Goal: Task Accomplishment & Management: Manage account settings

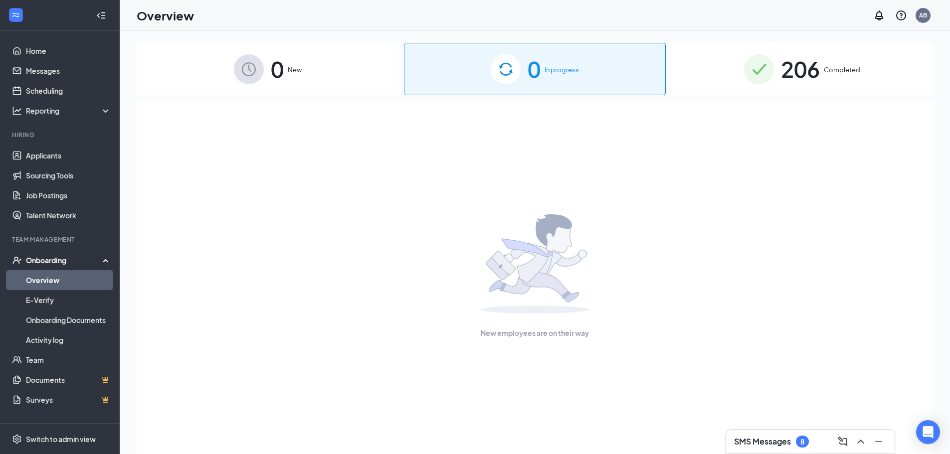
click at [777, 444] on h3 "SMS Messages" at bounding box center [762, 441] width 57 height 11
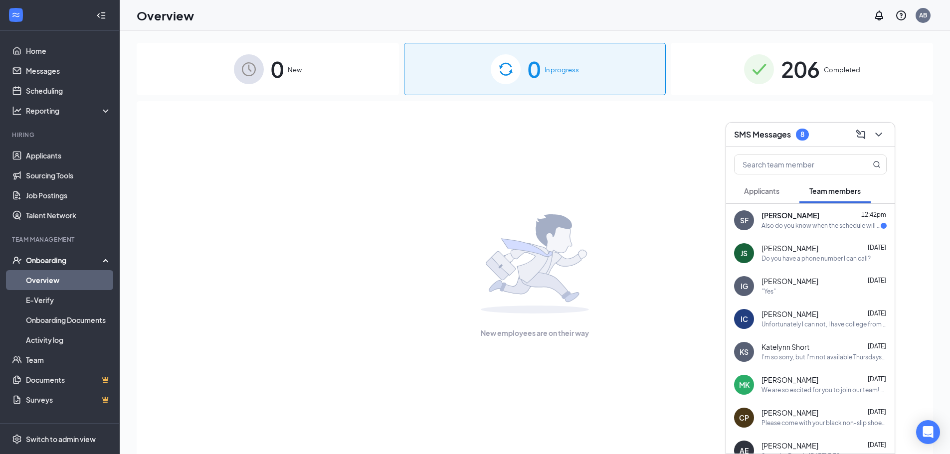
click at [836, 229] on div "Also do you know when the schedule will be updated?" at bounding box center [820, 226] width 119 height 8
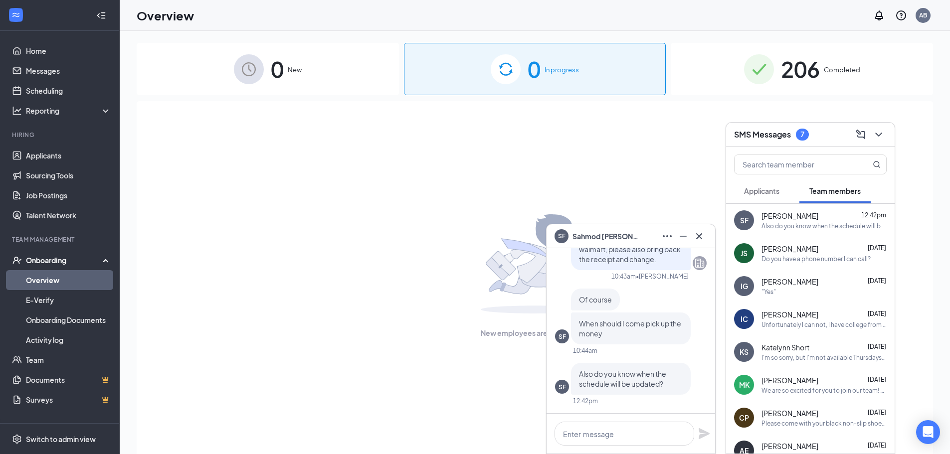
click at [828, 140] on div "SMS Messages 7" at bounding box center [810, 134] width 153 height 15
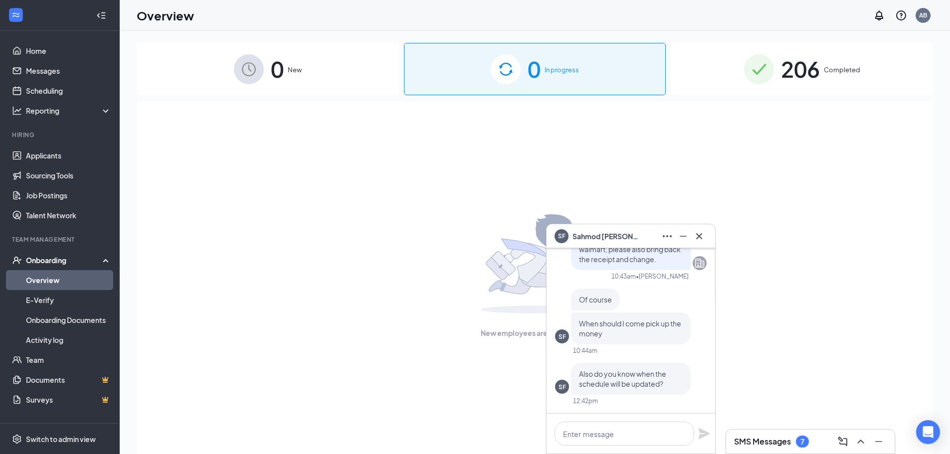
click at [636, 243] on div "SF Sahmod [PERSON_NAME]" at bounding box center [631, 236] width 153 height 16
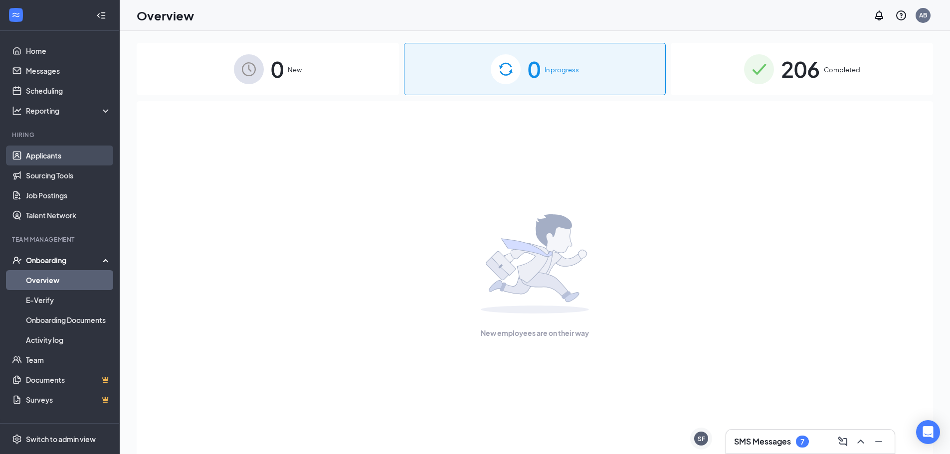
click at [40, 148] on link "Applicants" at bounding box center [68, 156] width 85 height 20
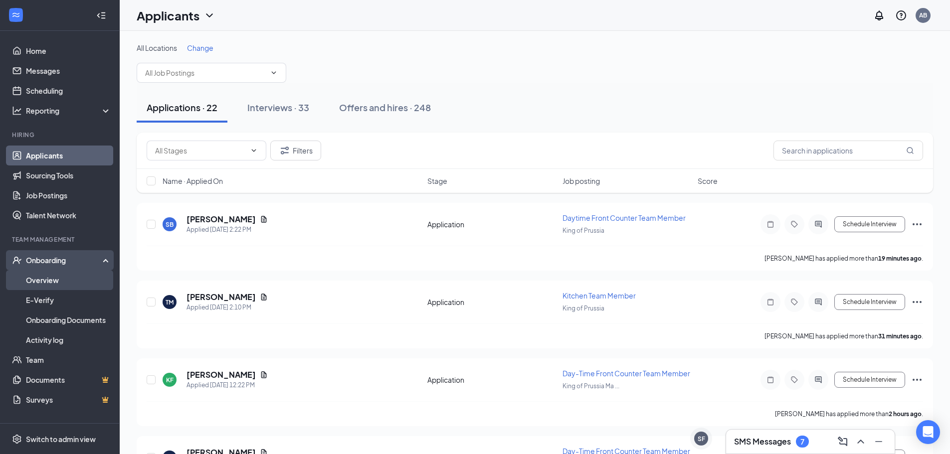
click at [63, 276] on link "Overview" at bounding box center [68, 280] width 85 height 20
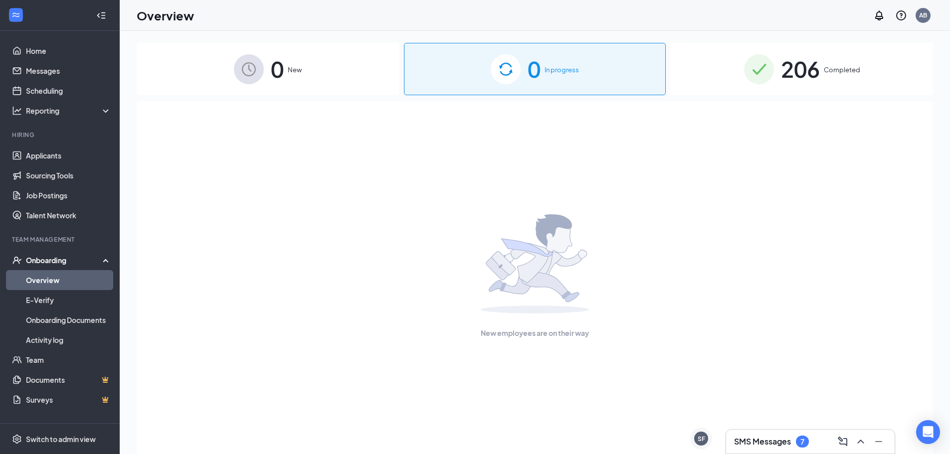
click at [744, 75] on img at bounding box center [759, 69] width 30 height 30
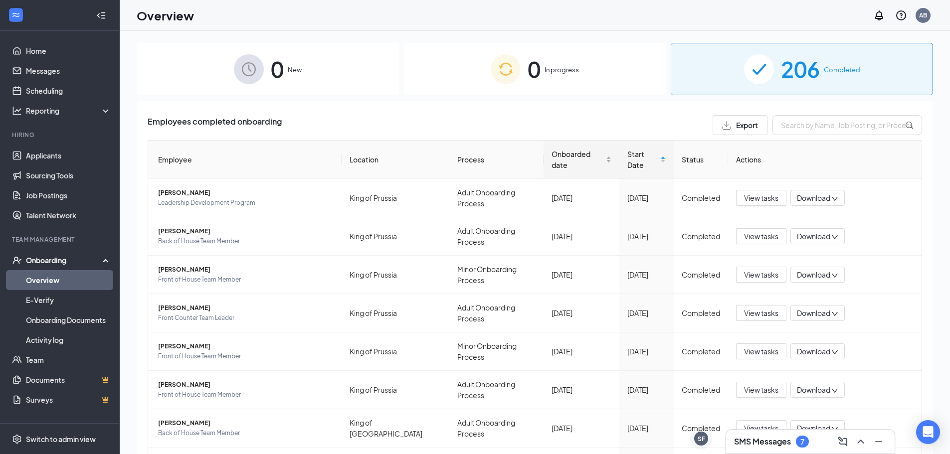
click at [586, 157] on span "Onboarded date" at bounding box center [578, 160] width 52 height 22
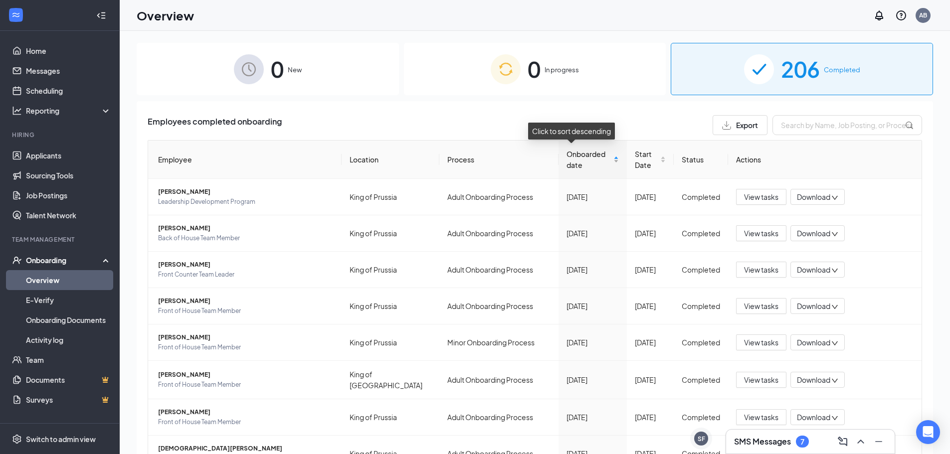
click at [586, 157] on span "Onboarded date" at bounding box center [589, 160] width 45 height 22
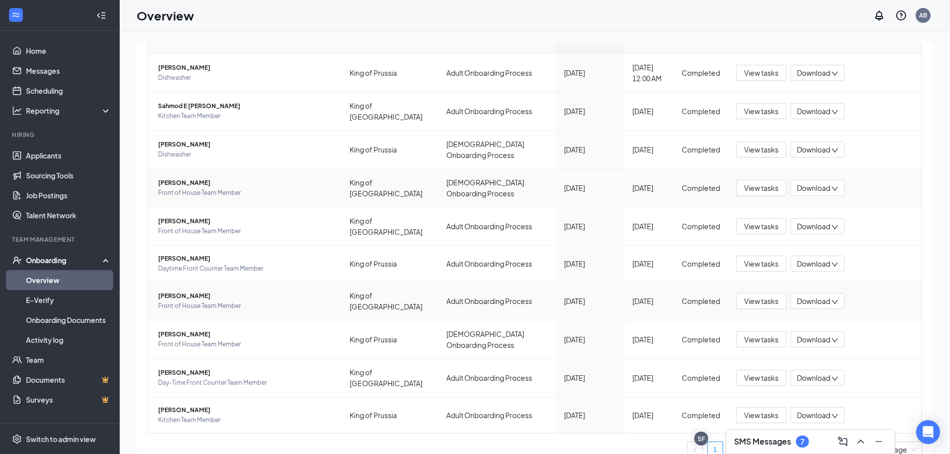
scroll to position [139, 0]
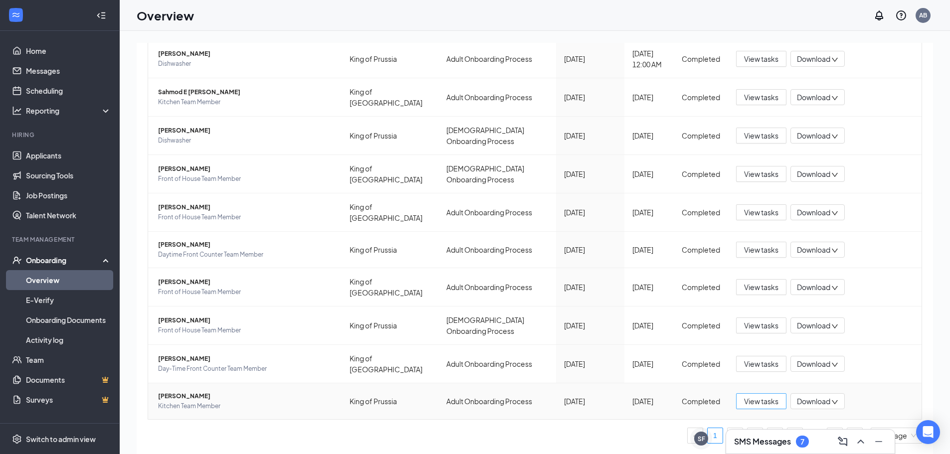
click at [749, 404] on span "View tasks" at bounding box center [761, 401] width 34 height 11
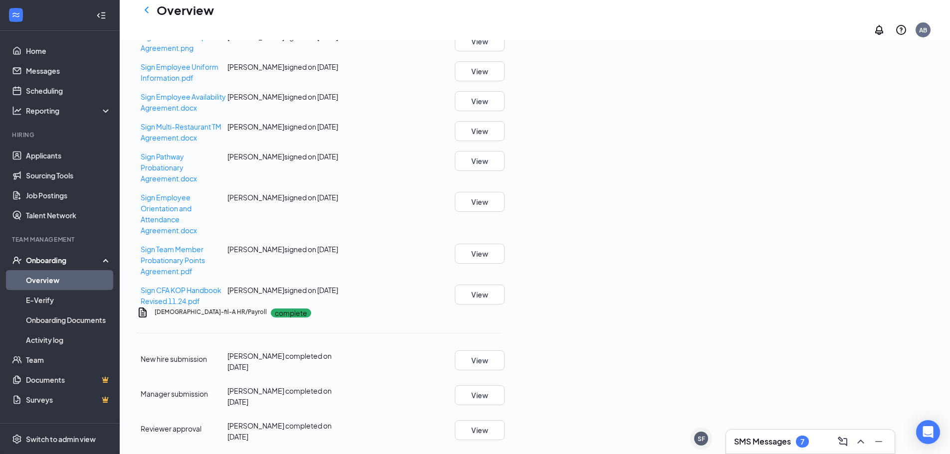
scroll to position [648, 0]
click at [505, 81] on button "View" at bounding box center [480, 71] width 50 height 20
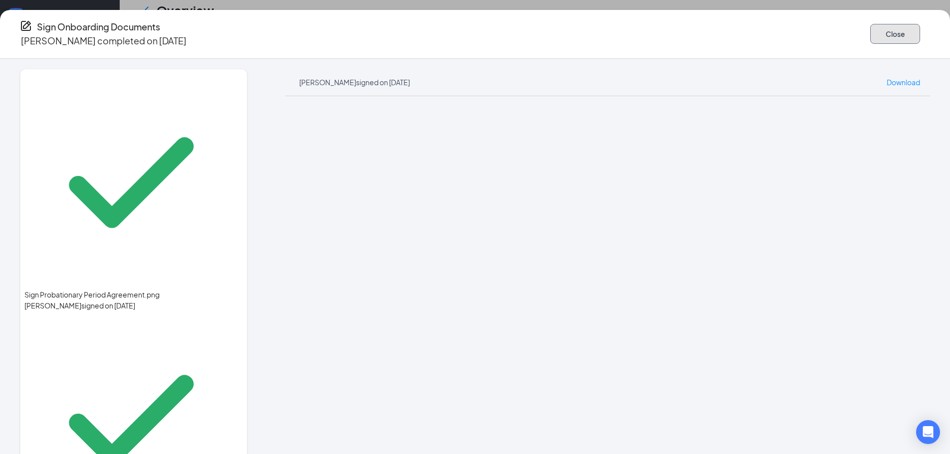
click at [870, 33] on button "Close" at bounding box center [895, 34] width 50 height 20
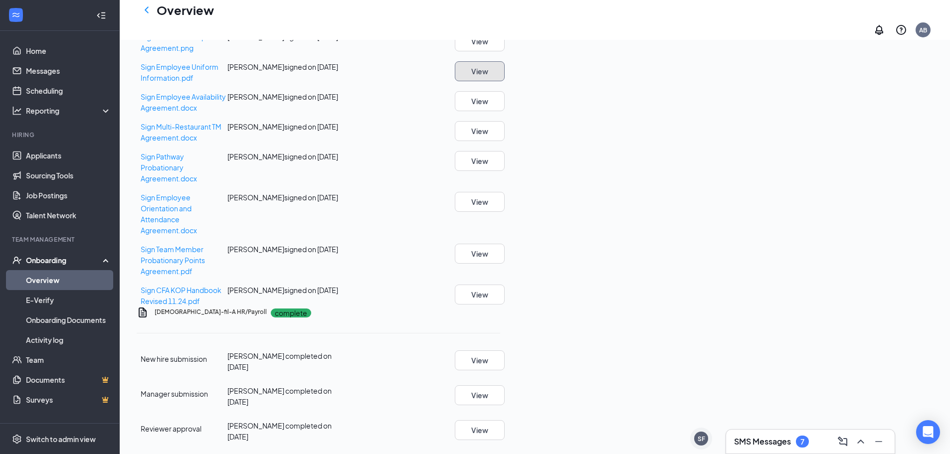
click at [505, 81] on button "View" at bounding box center [480, 71] width 50 height 20
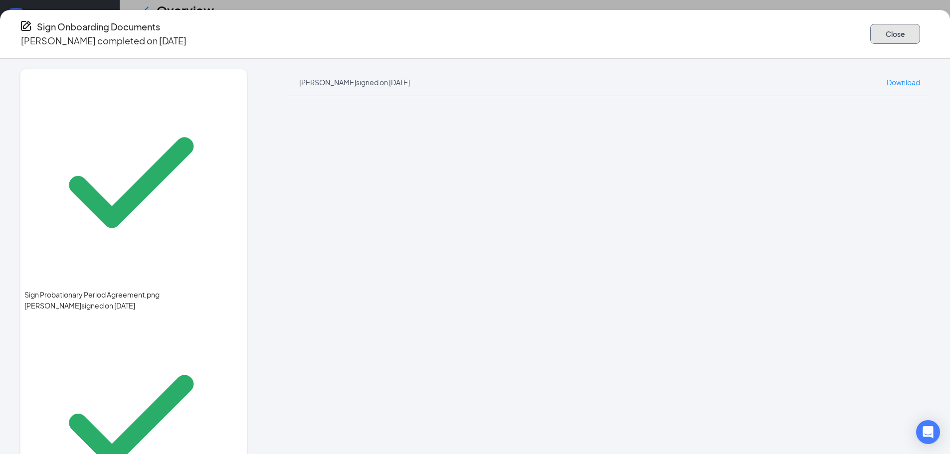
click at [870, 30] on button "Close" at bounding box center [895, 34] width 50 height 20
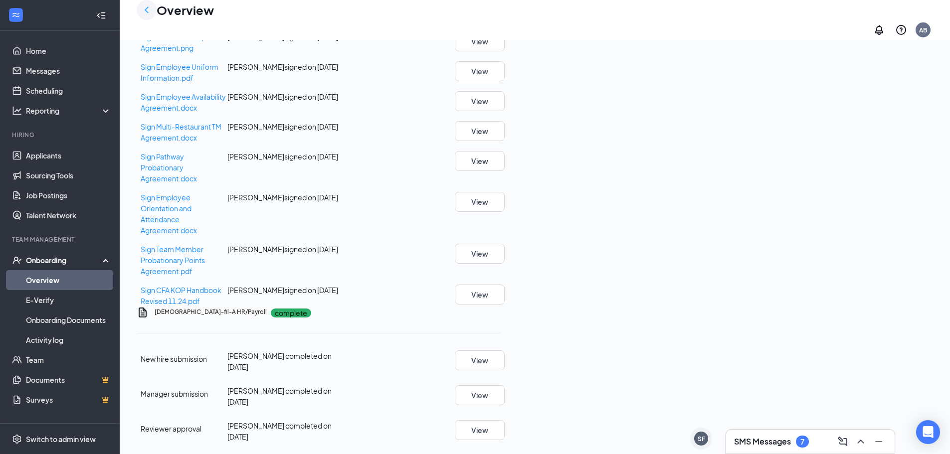
click at [148, 15] on icon "ChevronLeft" at bounding box center [147, 10] width 12 height 12
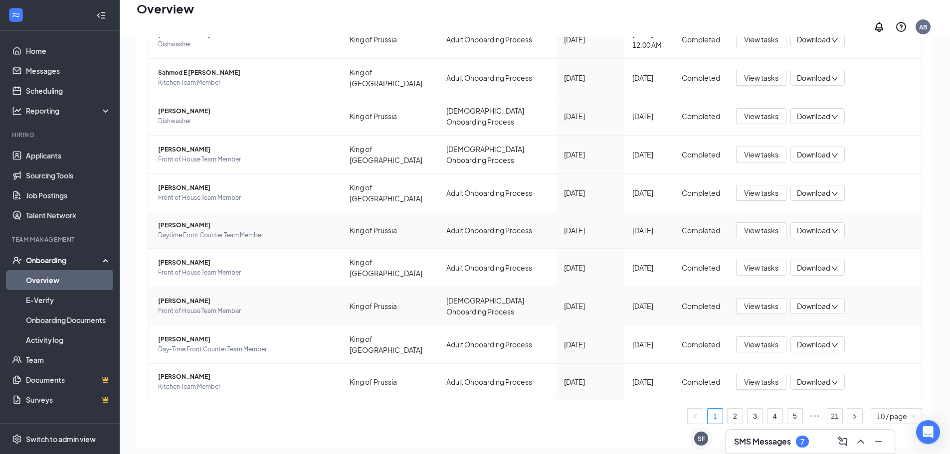
scroll to position [139, 0]
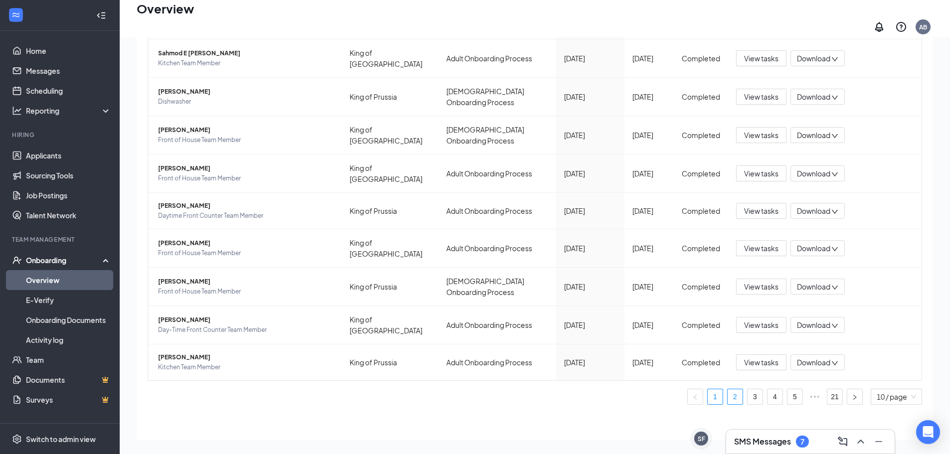
click at [733, 392] on link "2" at bounding box center [735, 396] width 15 height 15
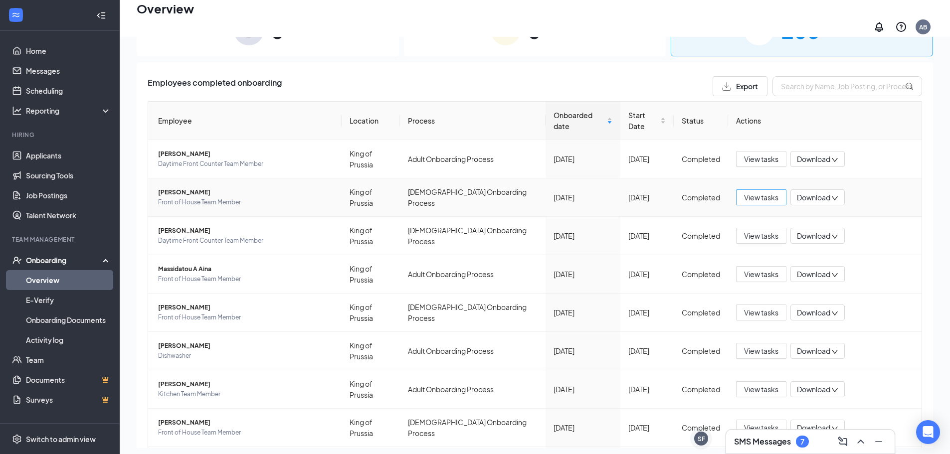
click at [762, 192] on span "View tasks" at bounding box center [761, 197] width 34 height 11
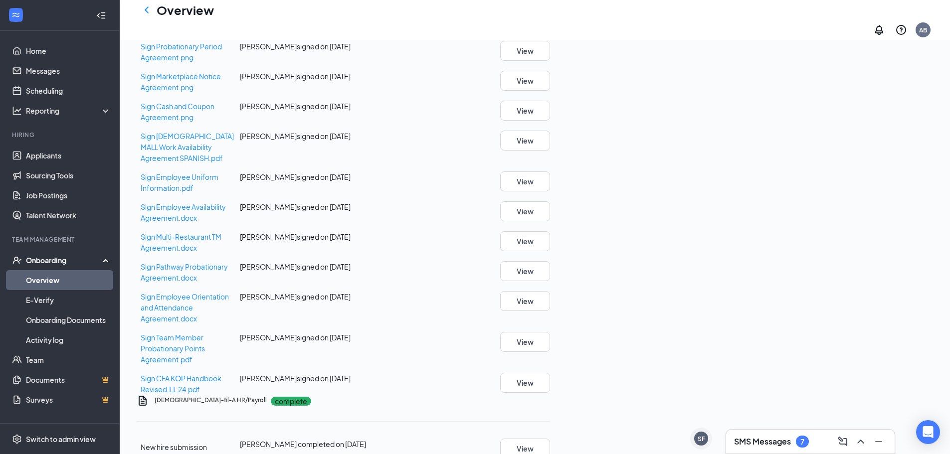
scroll to position [748, 0]
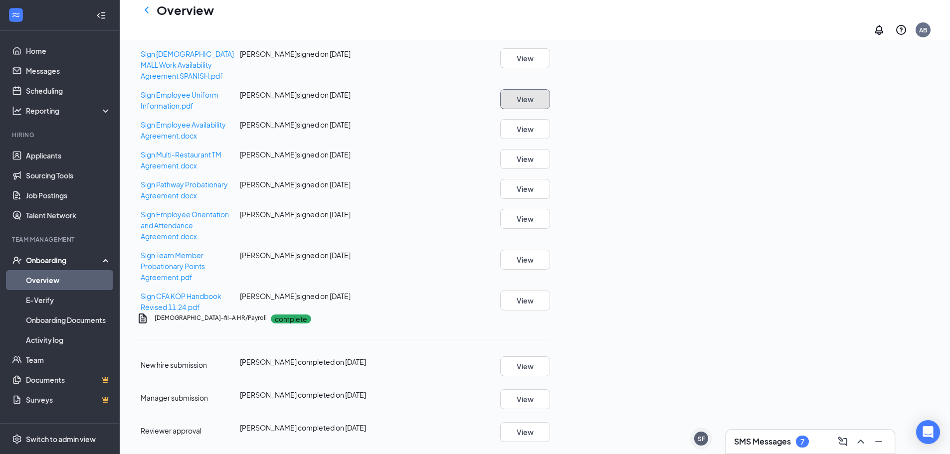
click at [550, 109] on button "View" at bounding box center [525, 99] width 50 height 20
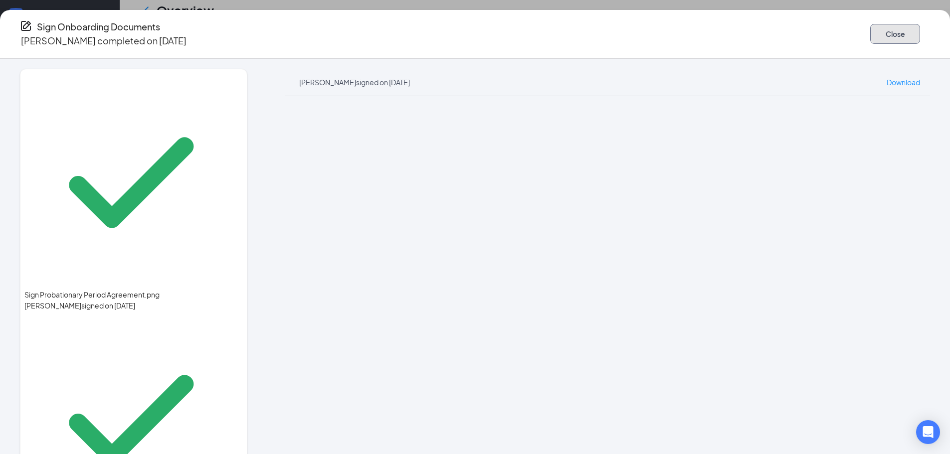
click at [870, 31] on button "Close" at bounding box center [895, 34] width 50 height 20
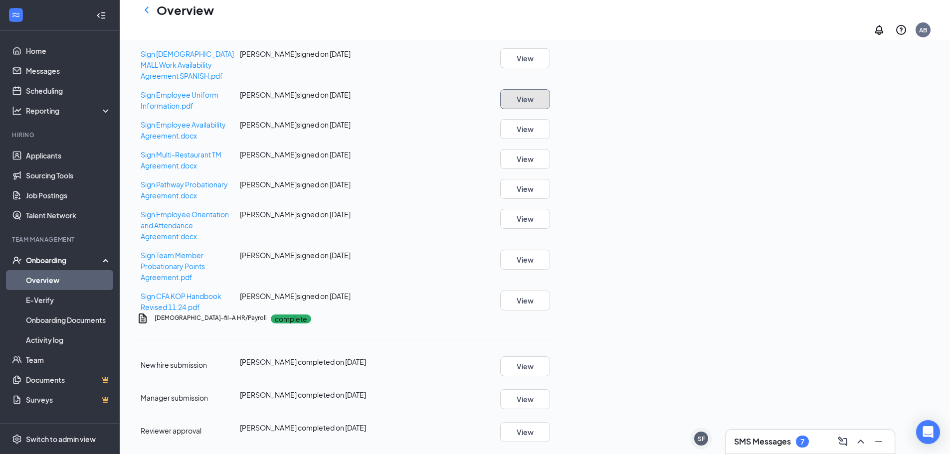
click at [550, 109] on button "View" at bounding box center [525, 99] width 50 height 20
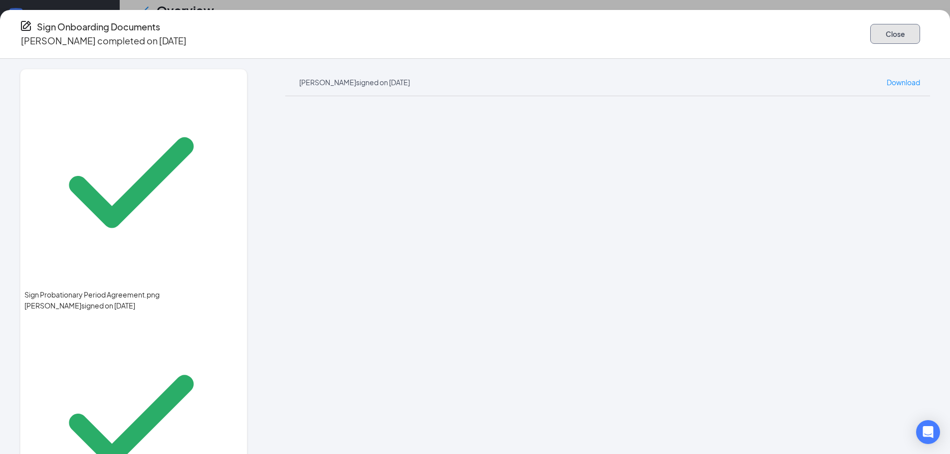
click at [870, 26] on button "Close" at bounding box center [895, 34] width 50 height 20
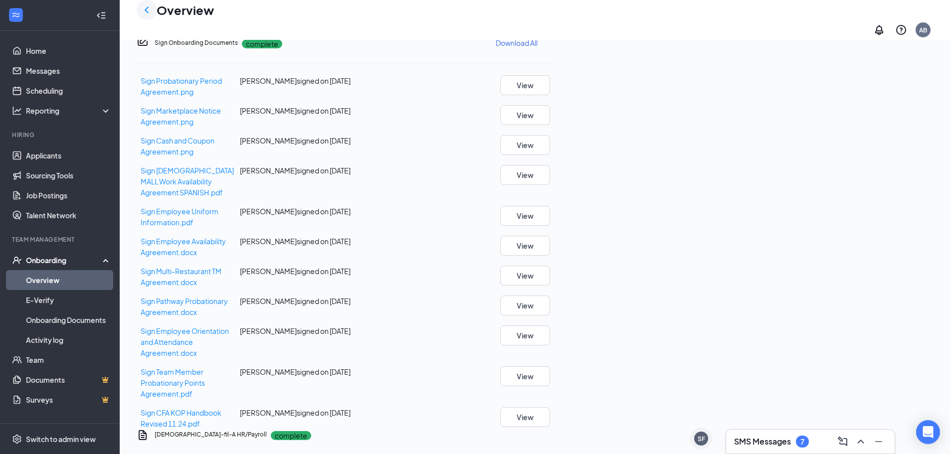
drag, startPoint x: 145, startPoint y: 4, endPoint x: 156, endPoint y: 12, distance: 13.7
click at [147, 7] on div "Overview AB" at bounding box center [535, 20] width 830 height 40
click at [149, 14] on icon "ChevronLeft" at bounding box center [147, 10] width 12 height 12
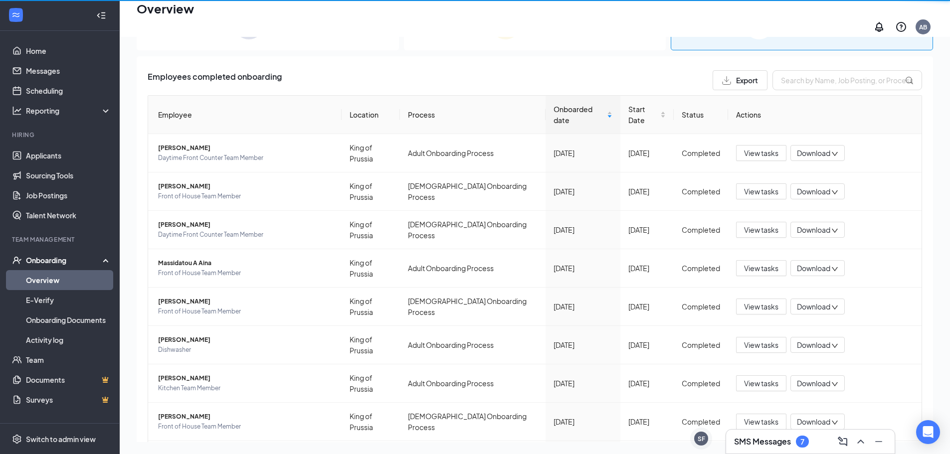
scroll to position [45, 0]
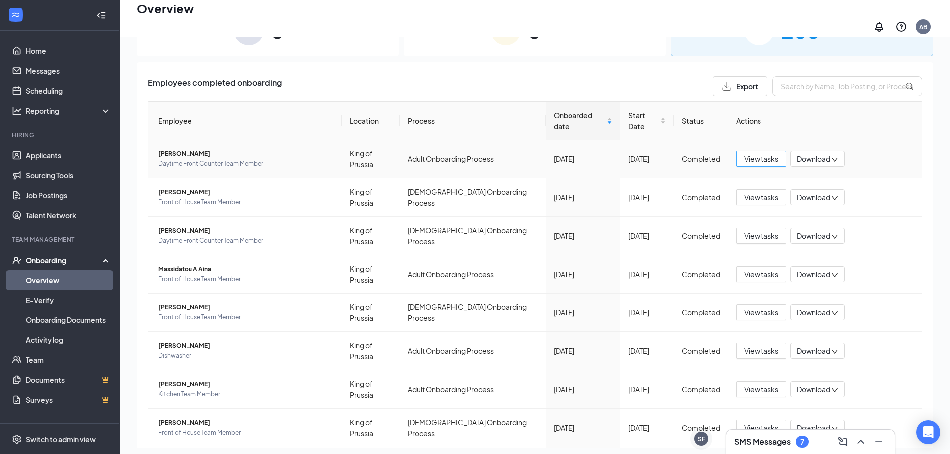
click at [744, 154] on span "View tasks" at bounding box center [761, 159] width 34 height 11
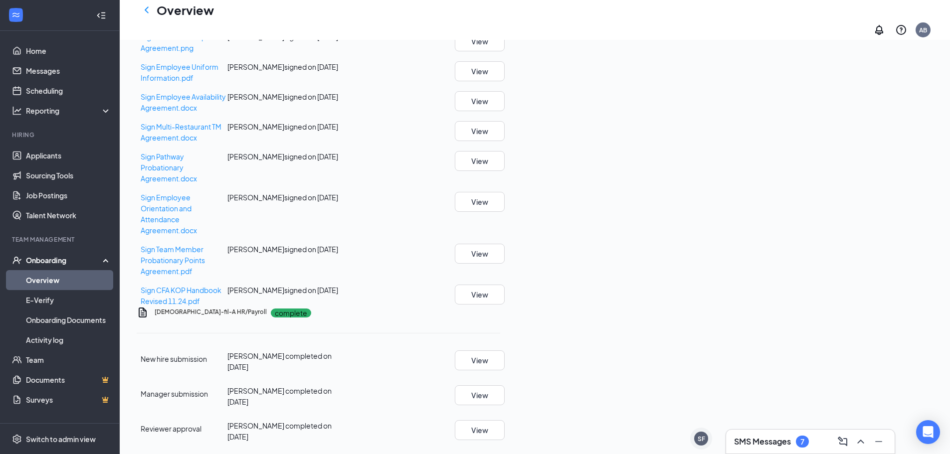
scroll to position [648, 0]
click at [505, 81] on button "View" at bounding box center [480, 71] width 50 height 20
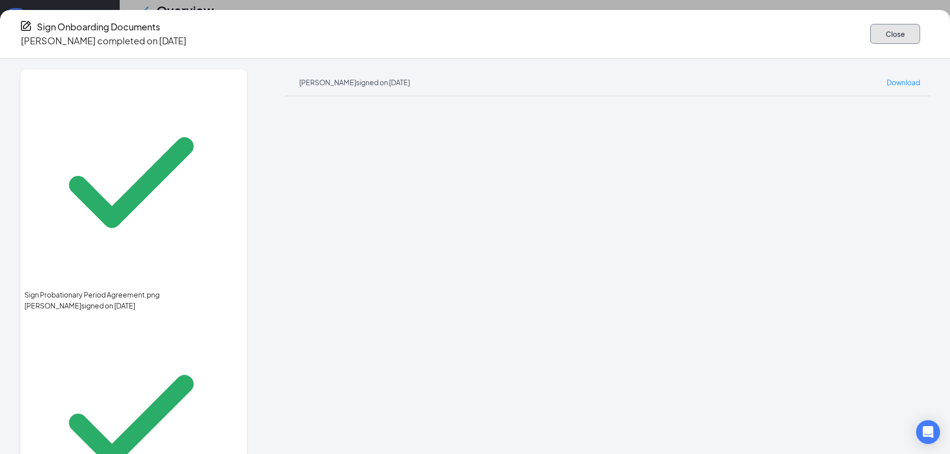
click at [870, 38] on button "Close" at bounding box center [895, 34] width 50 height 20
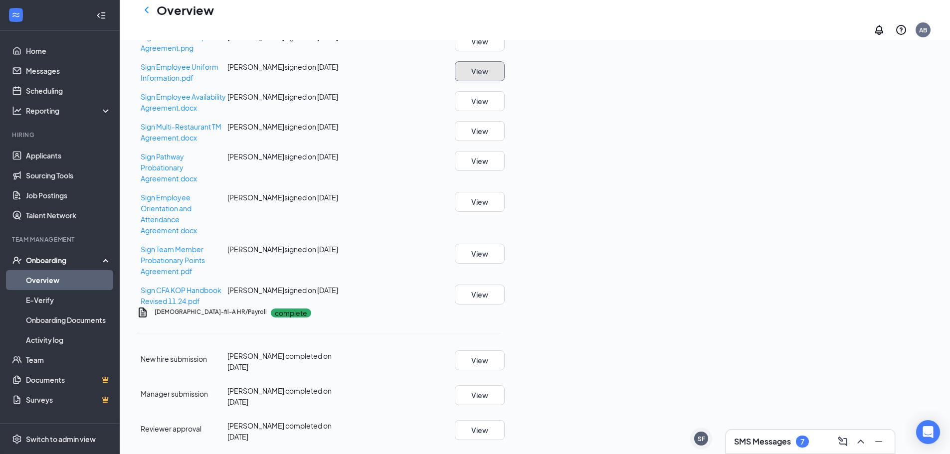
click at [505, 81] on button "View" at bounding box center [480, 71] width 50 height 20
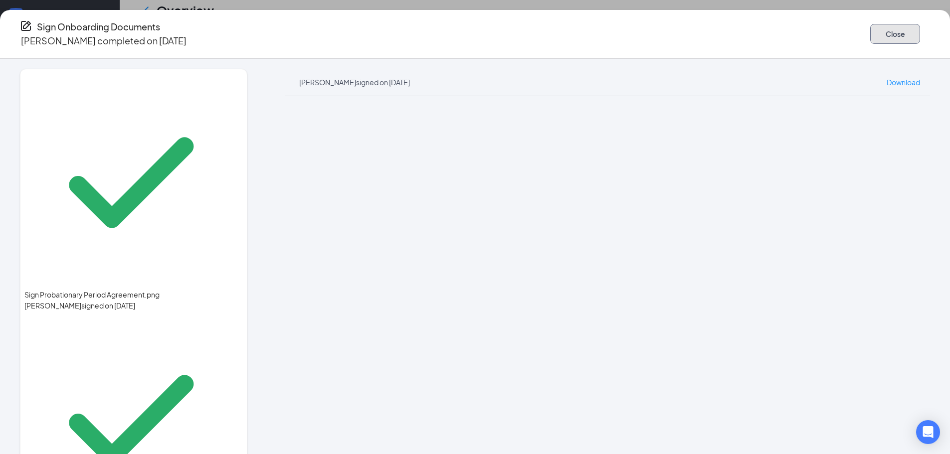
click at [870, 32] on button "Close" at bounding box center [895, 34] width 50 height 20
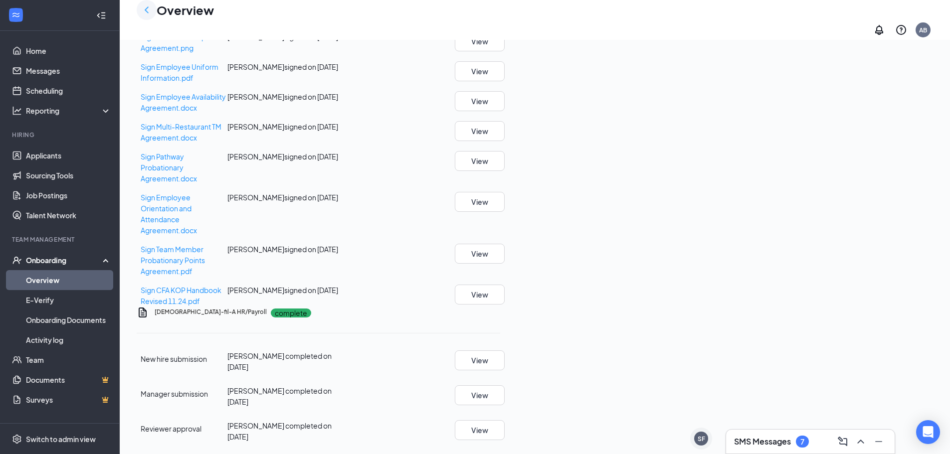
click at [147, 15] on icon "ChevronLeft" at bounding box center [147, 10] width 12 height 12
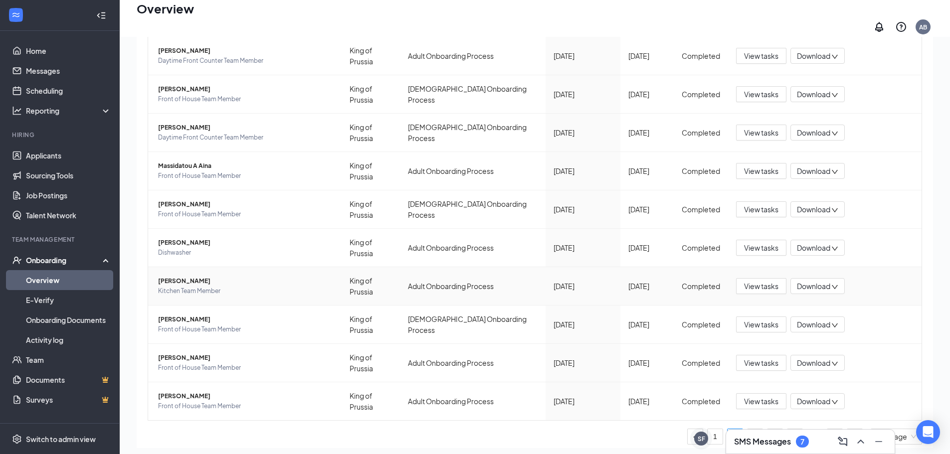
scroll to position [112, 0]
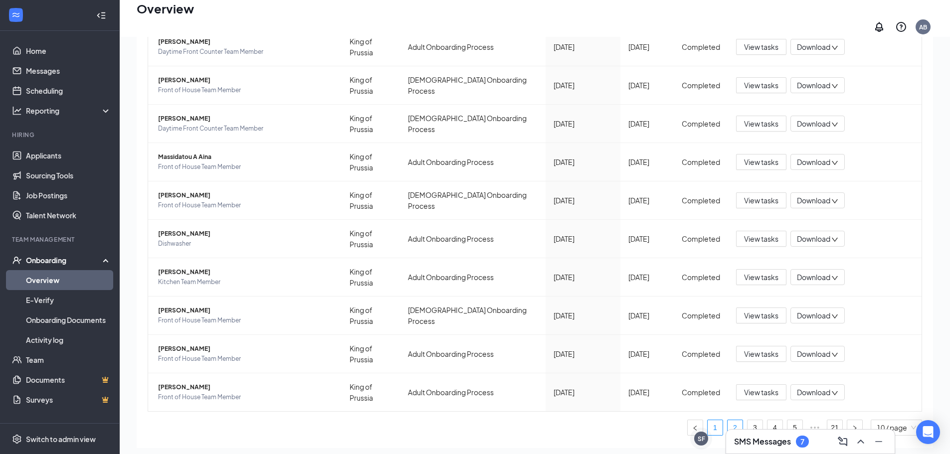
click at [709, 420] on link "1" at bounding box center [715, 427] width 15 height 15
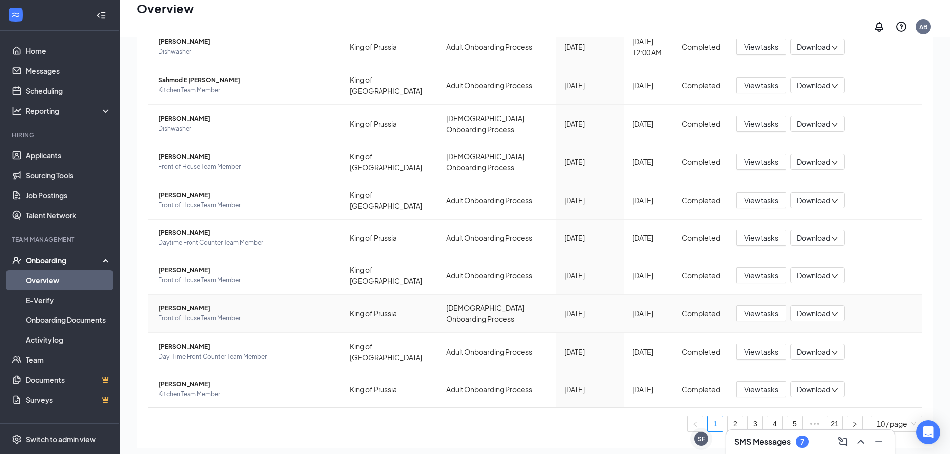
click at [289, 314] on span "Front of House Team Member" at bounding box center [246, 319] width 176 height 10
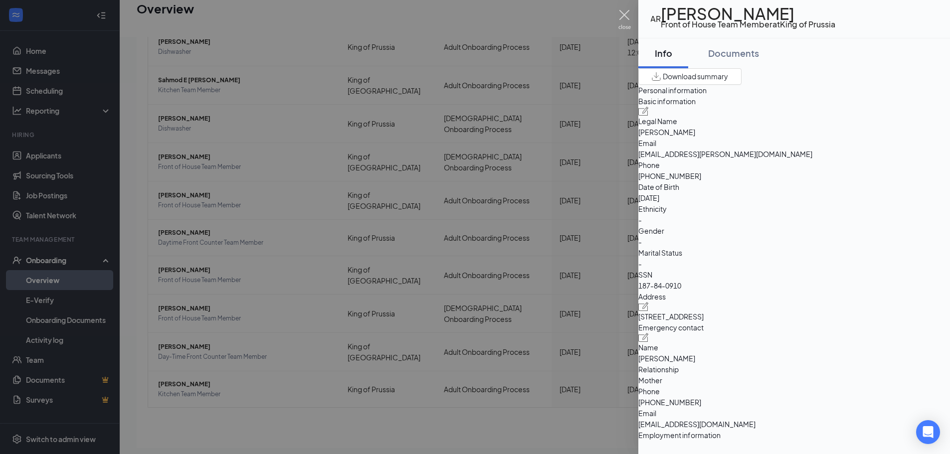
click at [627, 17] on img at bounding box center [624, 19] width 12 height 19
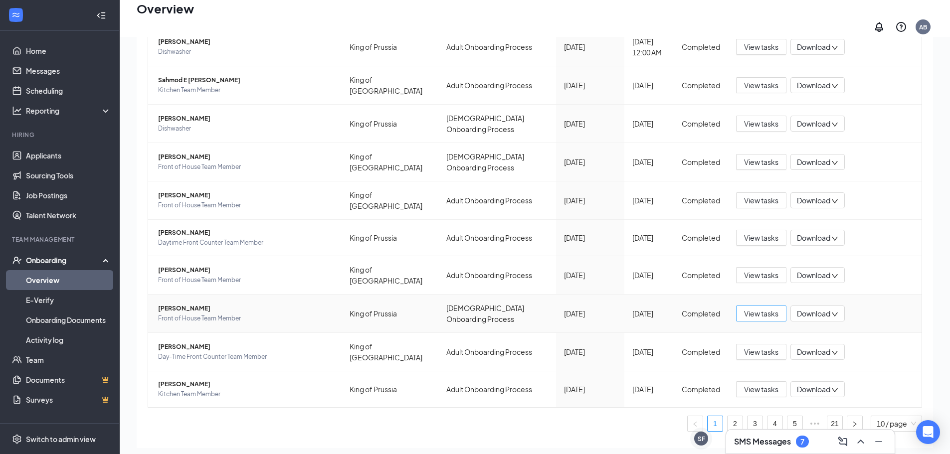
click at [771, 314] on button "View tasks" at bounding box center [761, 314] width 50 height 16
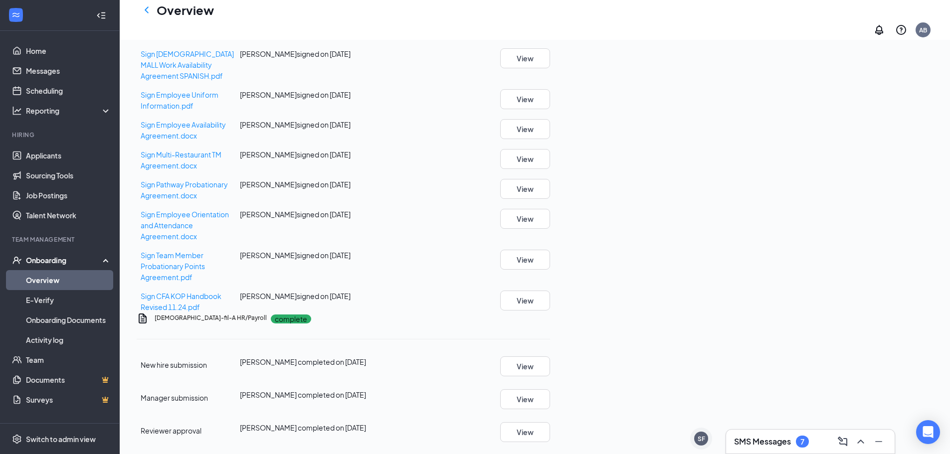
scroll to position [598, 0]
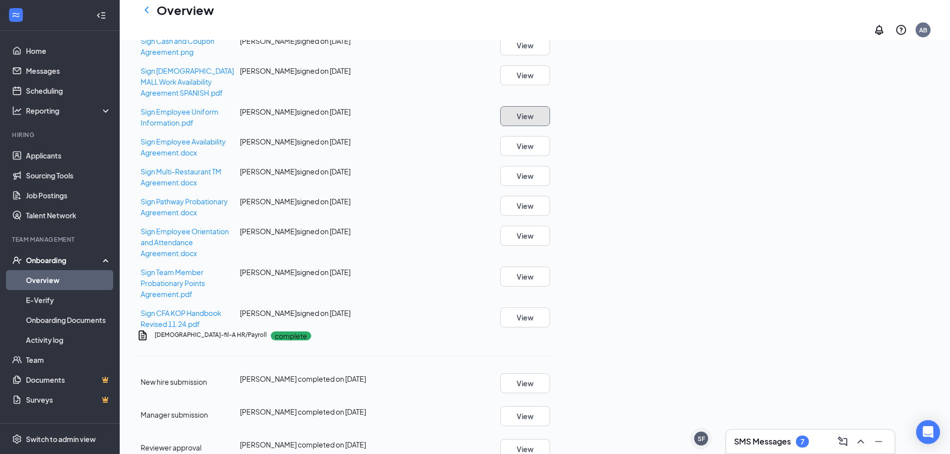
click at [550, 126] on button "View" at bounding box center [525, 116] width 50 height 20
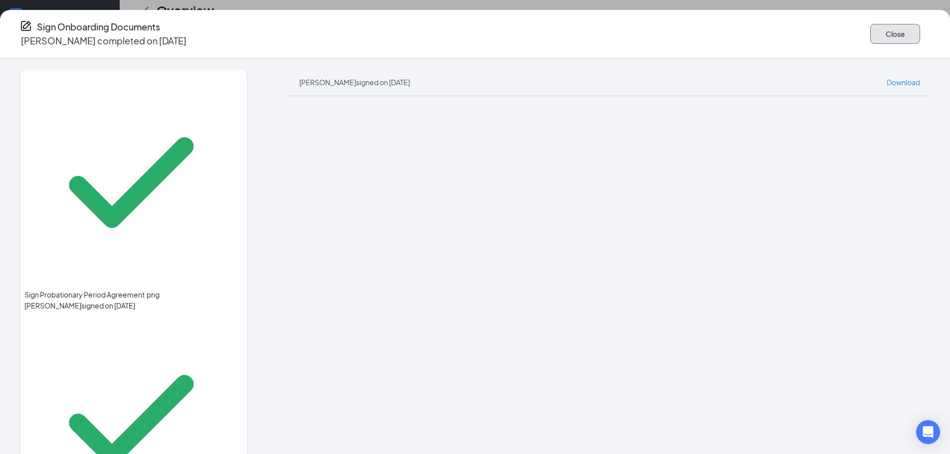
click at [870, 33] on button "Close" at bounding box center [895, 34] width 50 height 20
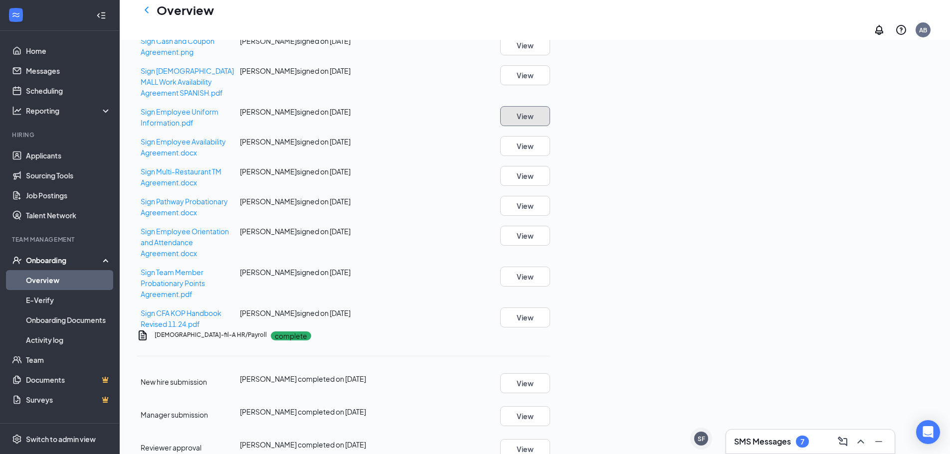
click at [550, 126] on button "View" at bounding box center [525, 116] width 50 height 20
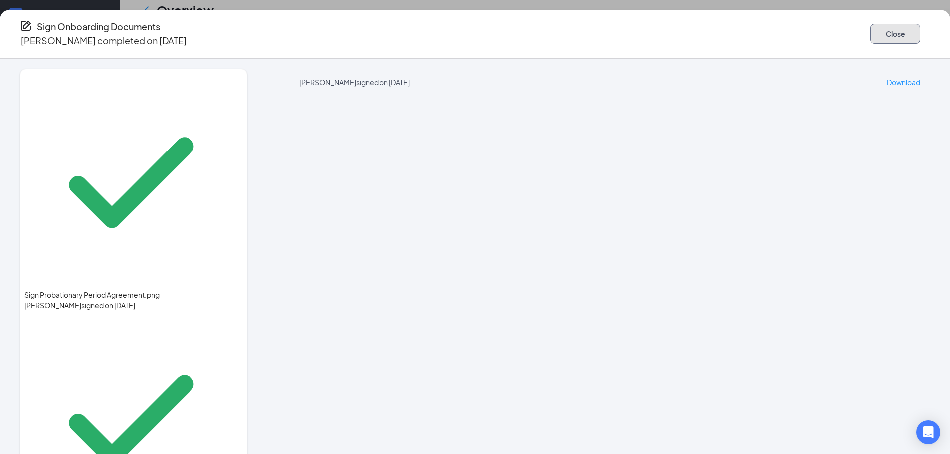
click at [870, 29] on button "Close" at bounding box center [895, 34] width 50 height 20
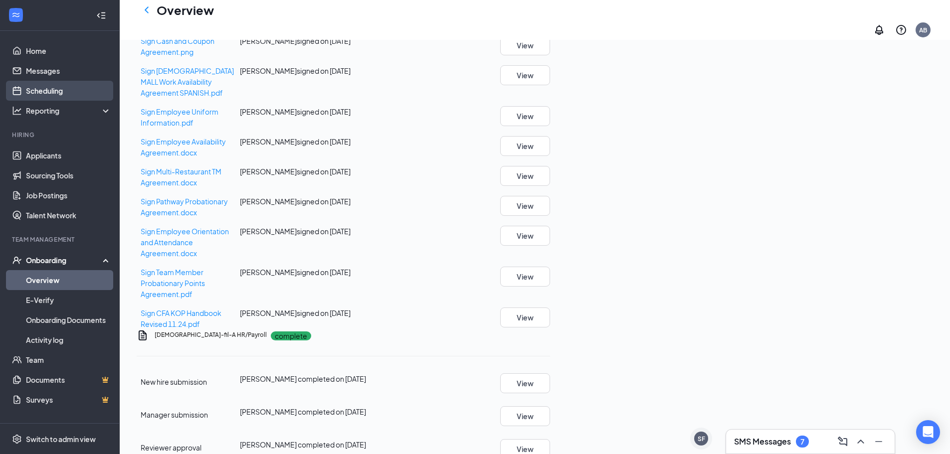
click at [34, 94] on link "Scheduling" at bounding box center [68, 91] width 85 height 20
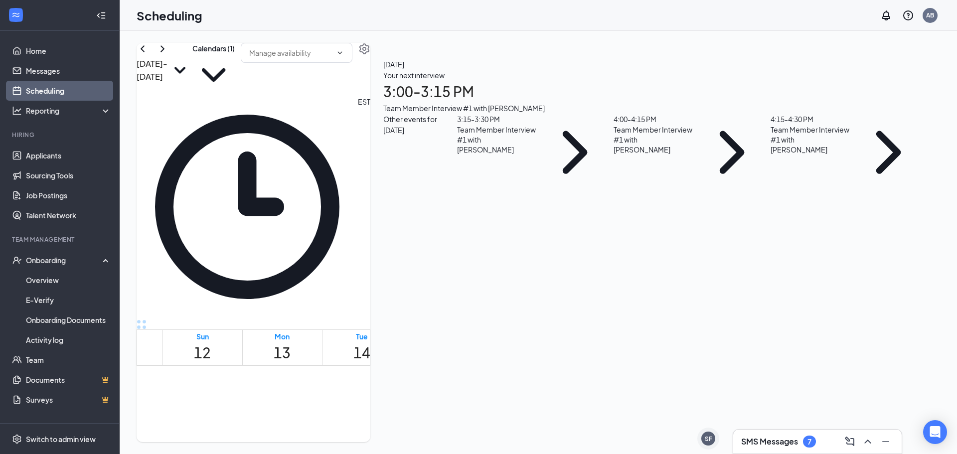
scroll to position [839, 0]
click at [235, 70] on button "Calendars (1)" at bounding box center [213, 69] width 42 height 53
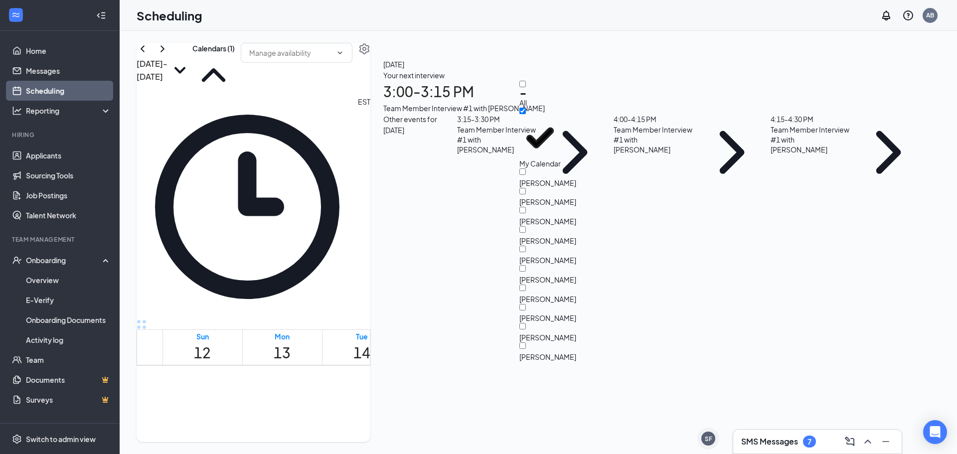
click at [539, 246] on div "[PERSON_NAME]" at bounding box center [565, 255] width 90 height 19
checkbox input "true"
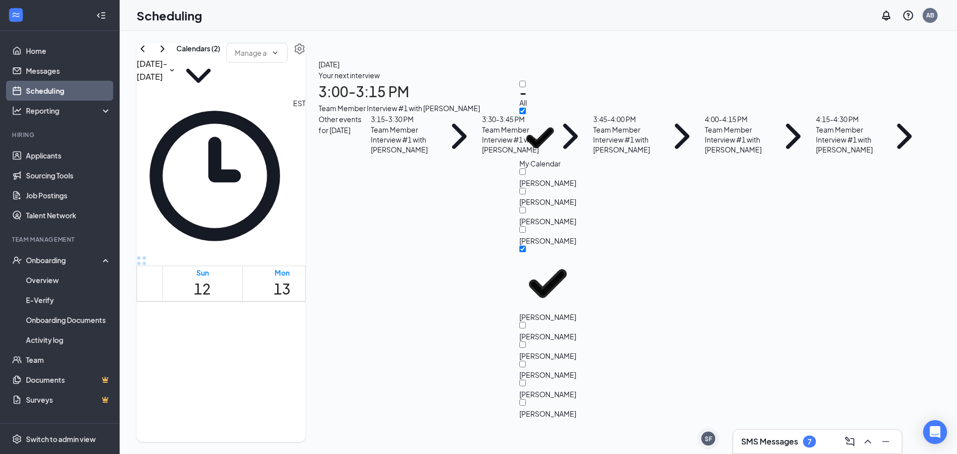
click at [429, 22] on div "Scheduling AB" at bounding box center [539, 15] width 838 height 31
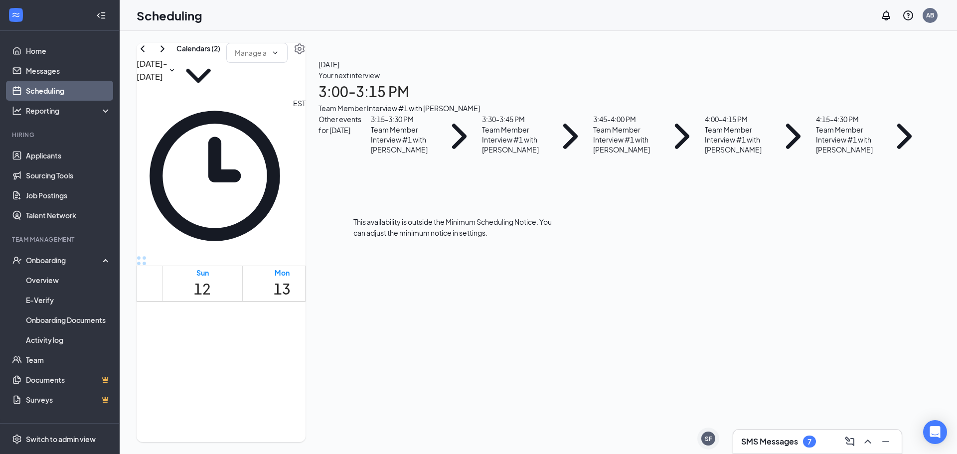
click at [428, 419] on span "3:00-3:15 PM" at bounding box center [439, 429] width 22 height 20
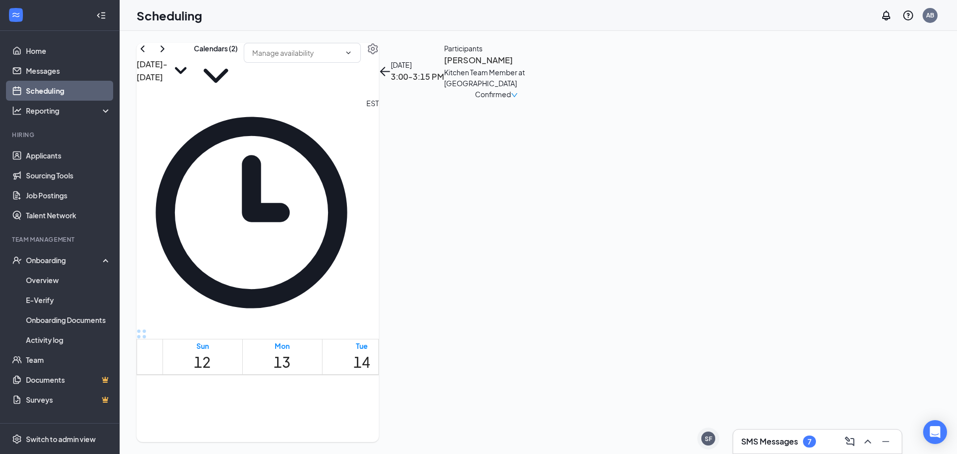
click at [549, 67] on h3 "[PERSON_NAME]" at bounding box center [496, 60] width 105 height 13
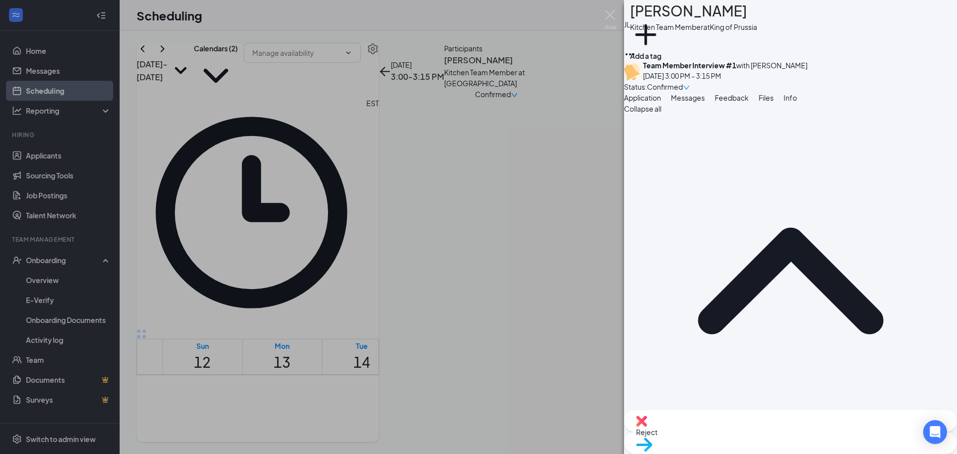
click at [479, 65] on div "[PERSON_NAME] Kitchen Team Member at [GEOGRAPHIC_DATA] Add a tag Team Member In…" at bounding box center [478, 227] width 957 height 454
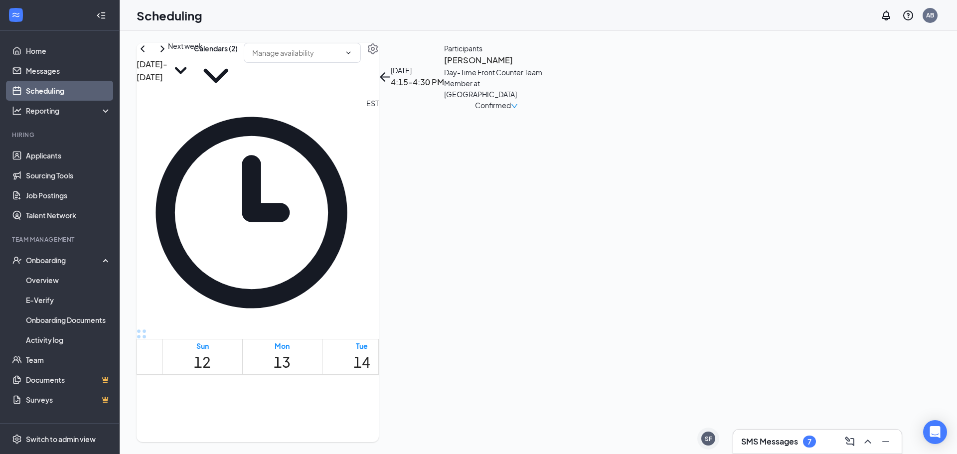
click at [169, 55] on icon "ChevronRight" at bounding box center [163, 49] width 12 height 12
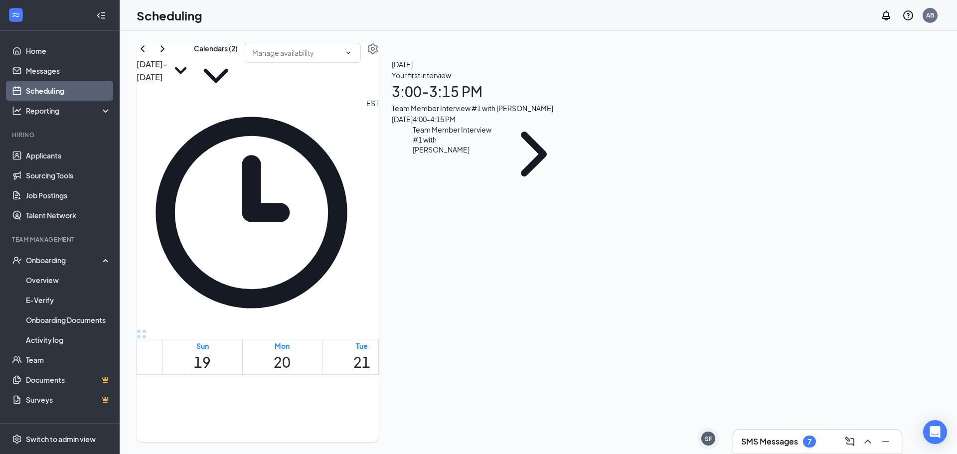
scroll to position [889, 0]
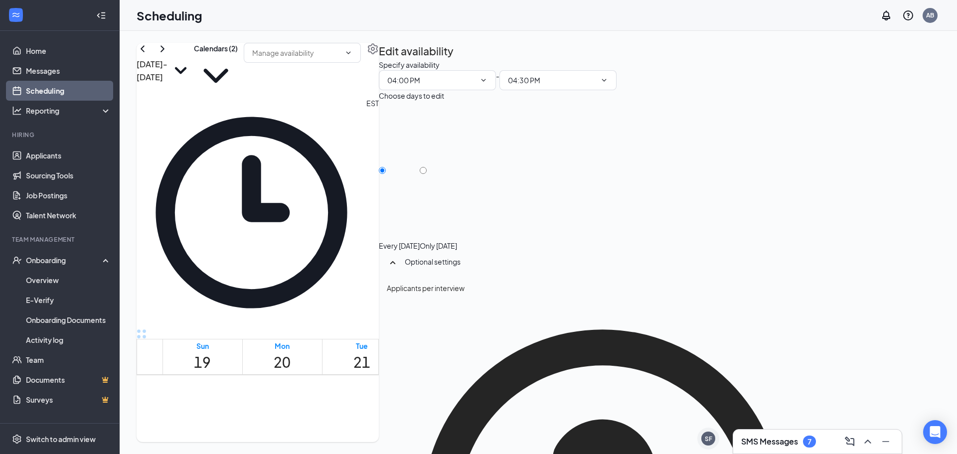
click at [441, 443] on span "3:00-3:15 PM" at bounding box center [455, 453] width 29 height 20
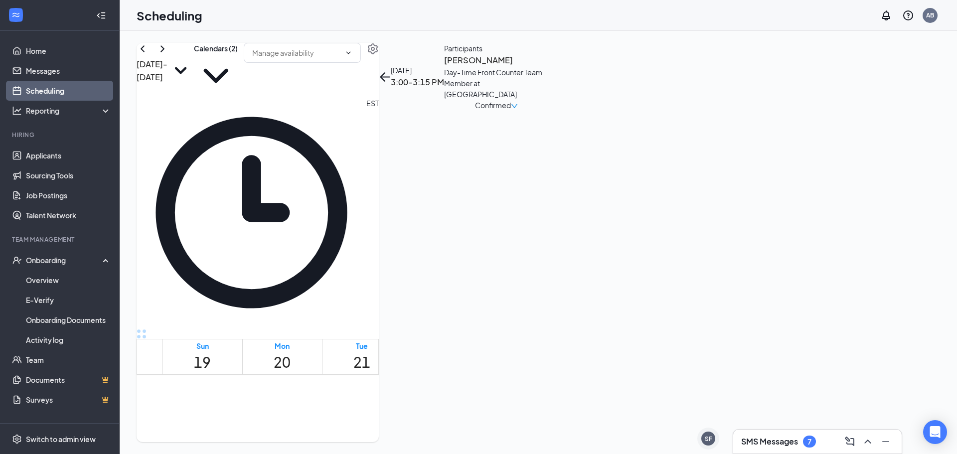
click at [169, 55] on icon "ChevronRight" at bounding box center [163, 49] width 12 height 12
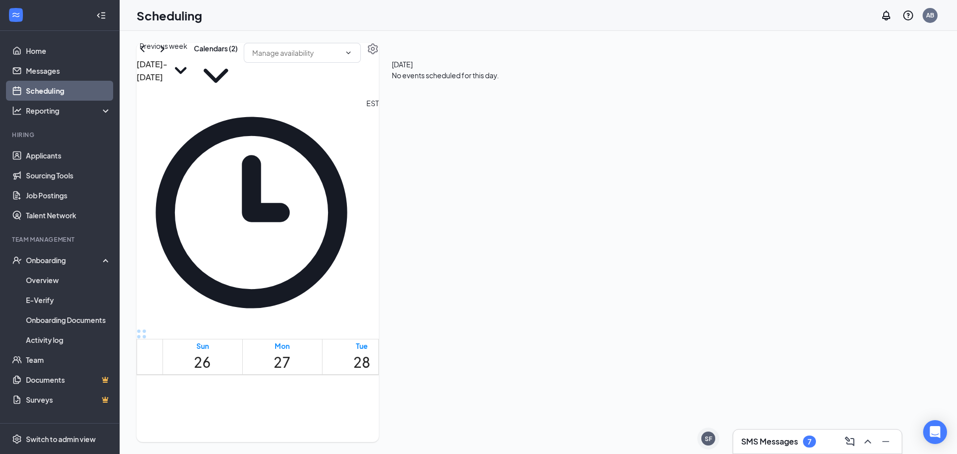
click at [149, 55] on icon "ChevronLeft" at bounding box center [143, 49] width 12 height 12
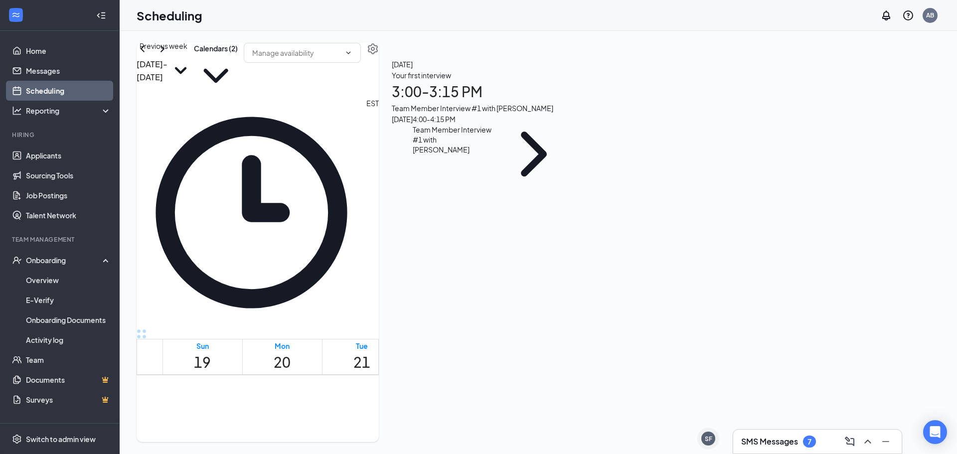
scroll to position [490, 0]
click at [149, 55] on icon "ChevronLeft" at bounding box center [143, 49] width 12 height 12
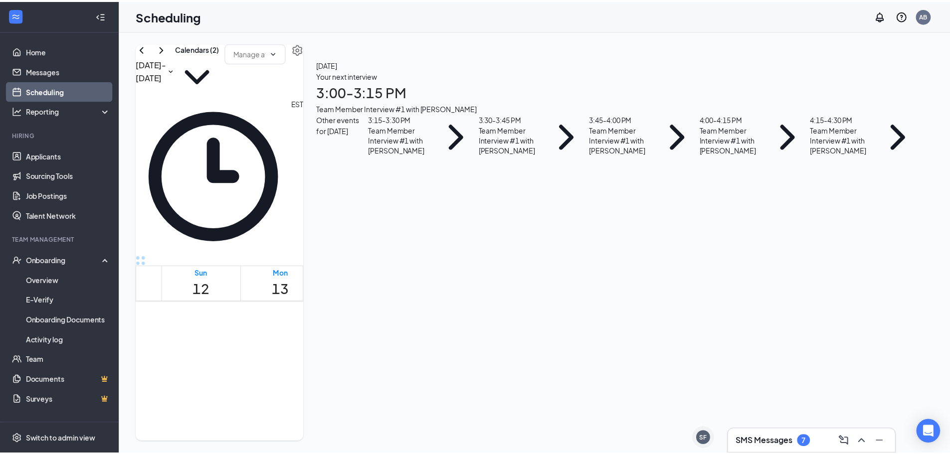
scroll to position [889, 0]
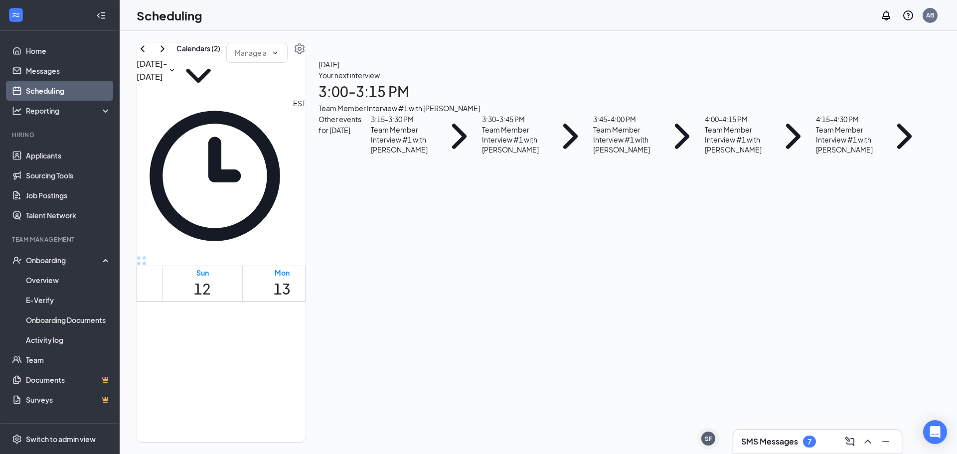
click at [680, 435] on div "4:00-4:15 PM 1" at bounding box center [699, 461] width 38 height 53
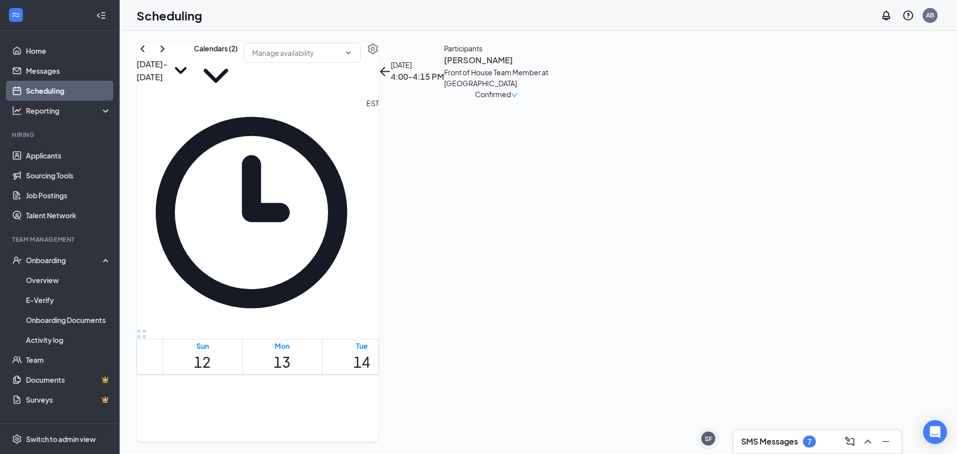
drag, startPoint x: 64, startPoint y: 188, endPoint x: 364, endPoint y: 77, distance: 320.0
click at [364, 77] on div "[DATE] - [DATE] Calendars (2)" at bounding box center [258, 70] width 242 height 55
click at [62, 150] on link "Applicants" at bounding box center [68, 156] width 85 height 20
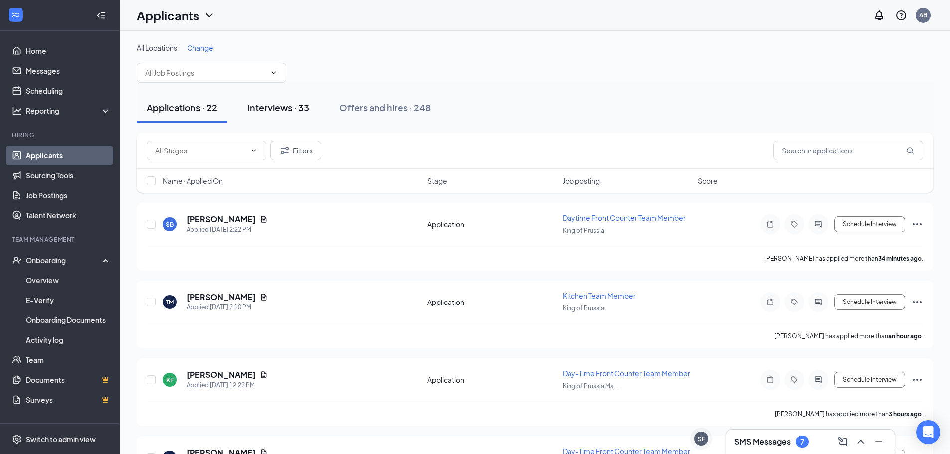
click at [297, 108] on div "Interviews · 33" at bounding box center [278, 107] width 62 height 12
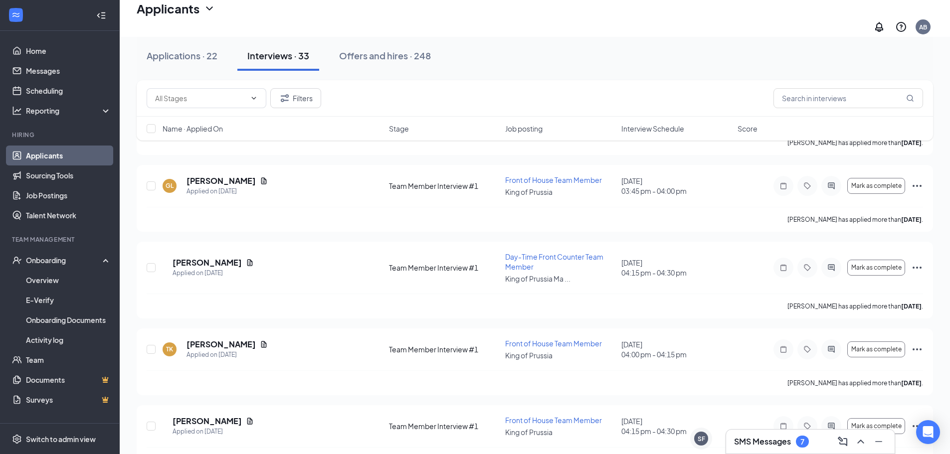
scroll to position [1845, 0]
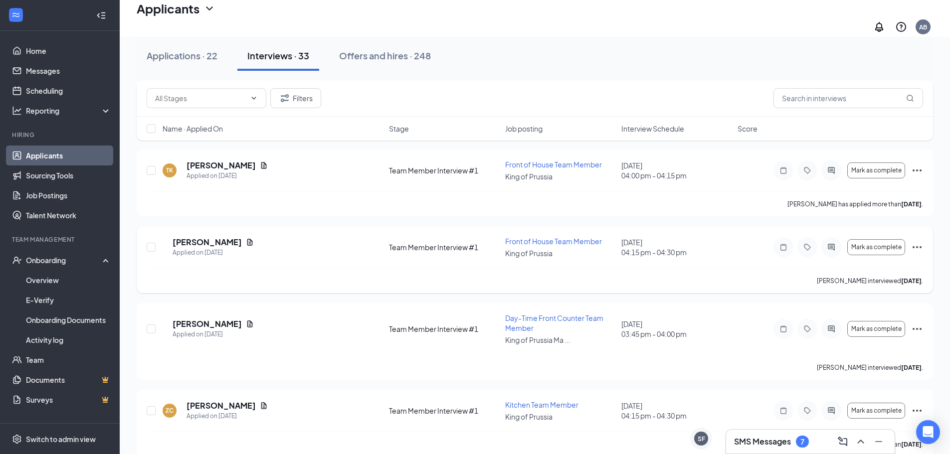
click at [923, 241] on icon "Ellipses" at bounding box center [917, 247] width 12 height 12
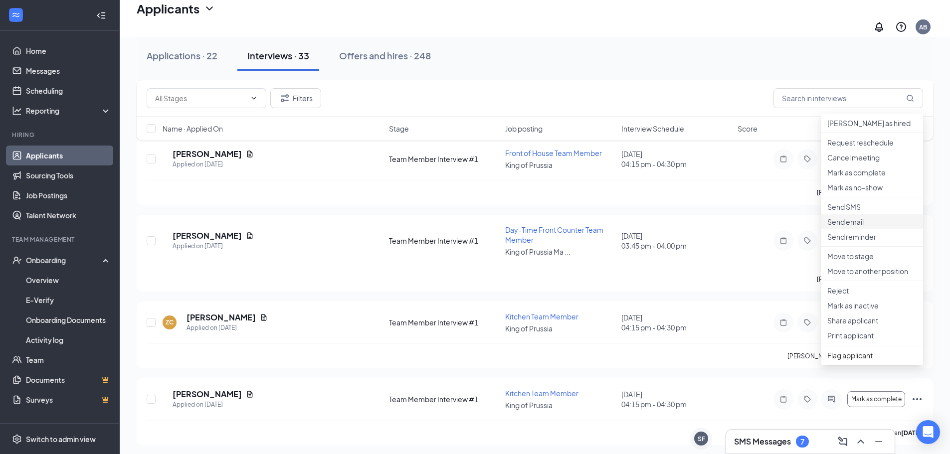
scroll to position [1945, 0]
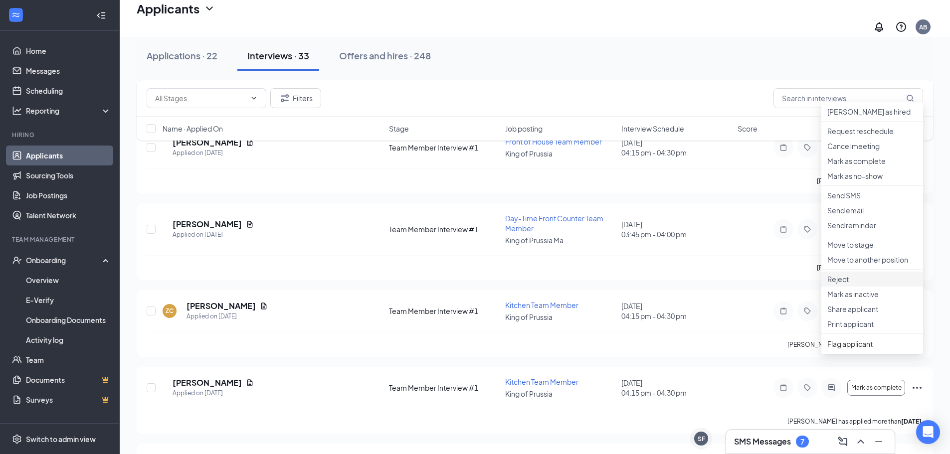
click at [859, 284] on p "Reject" at bounding box center [872, 279] width 90 height 10
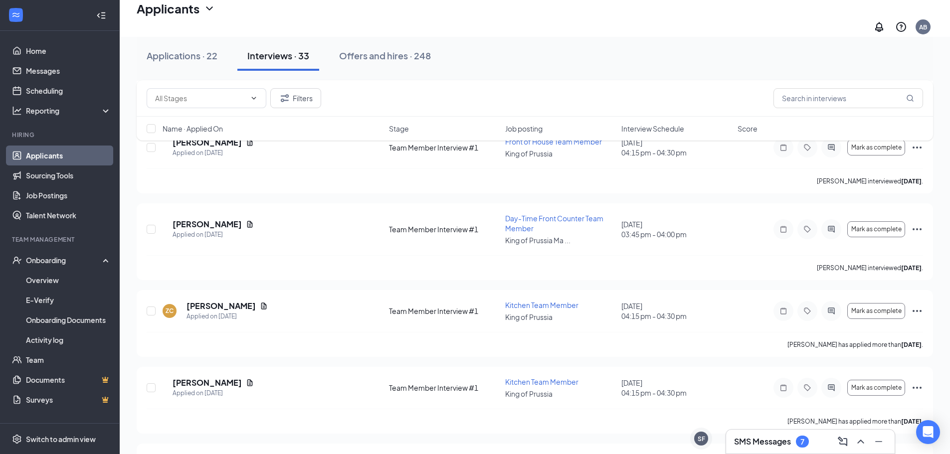
checkbox input "true"
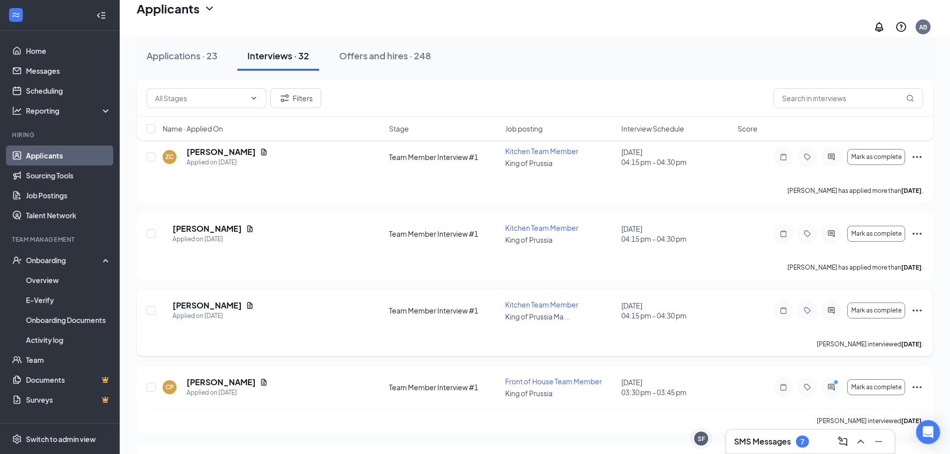
scroll to position [2045, 0]
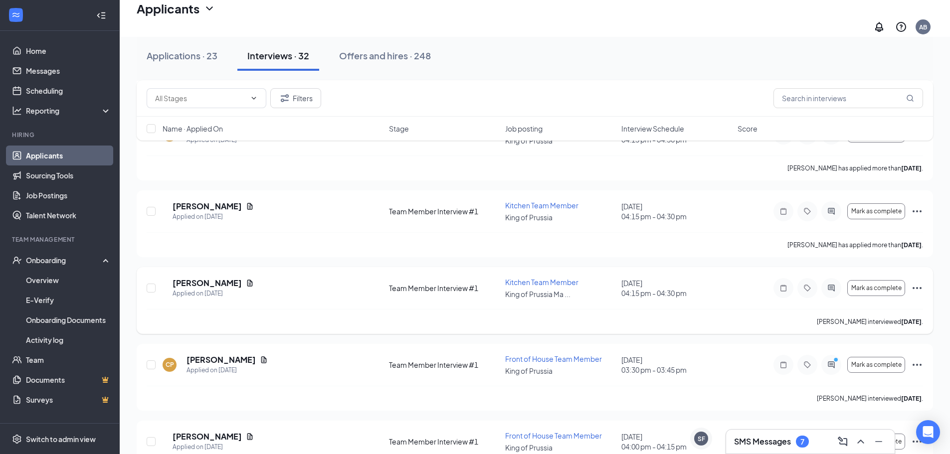
click at [920, 282] on icon "Ellipses" at bounding box center [917, 288] width 12 height 12
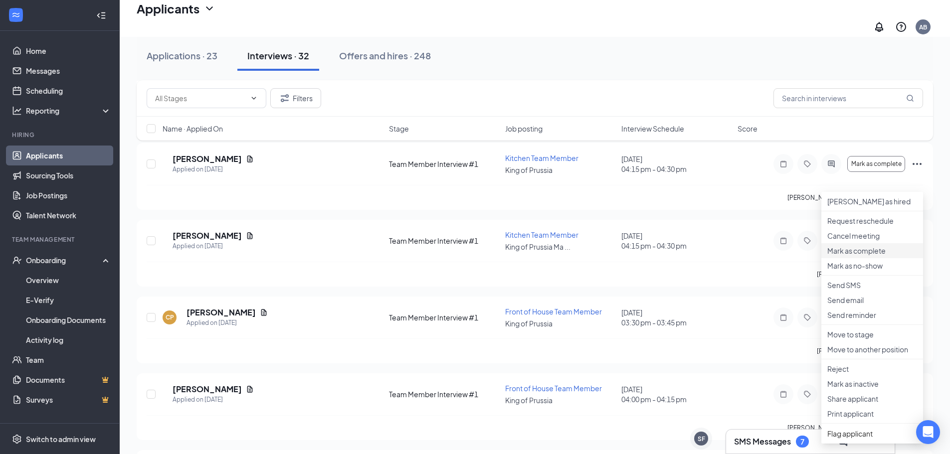
scroll to position [2194, 0]
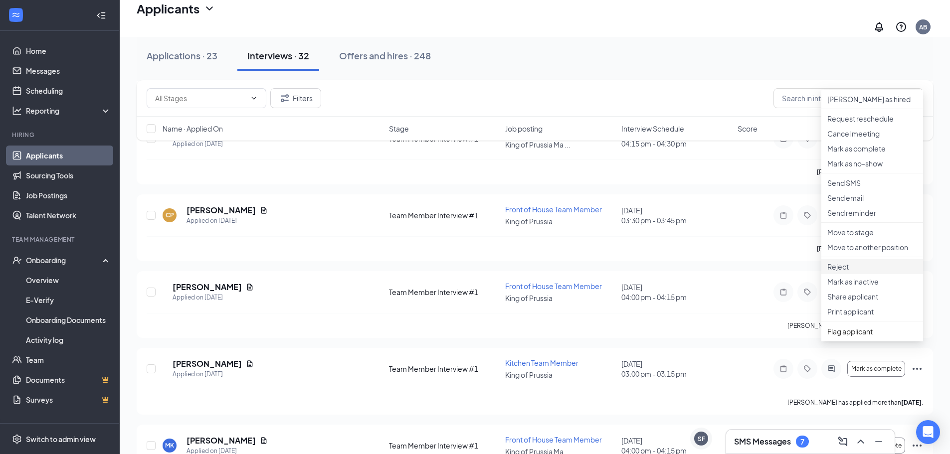
click at [862, 272] on p "Reject" at bounding box center [872, 267] width 90 height 10
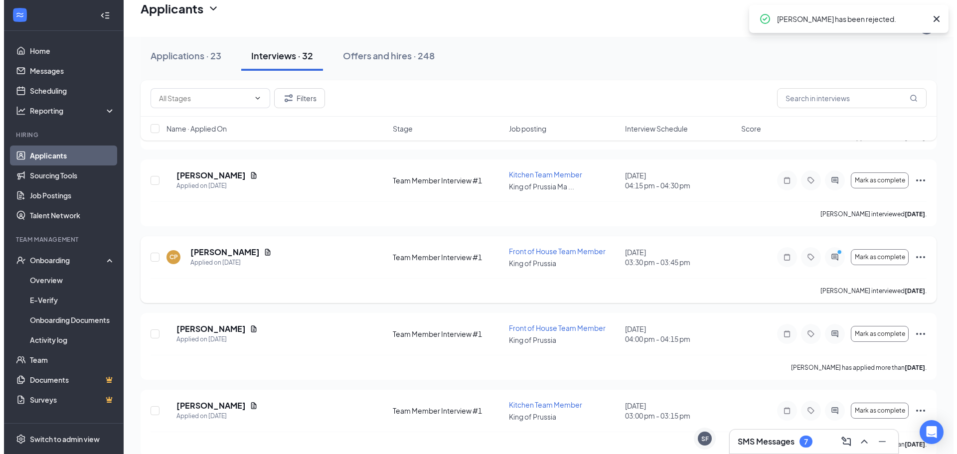
scroll to position [2094, 0]
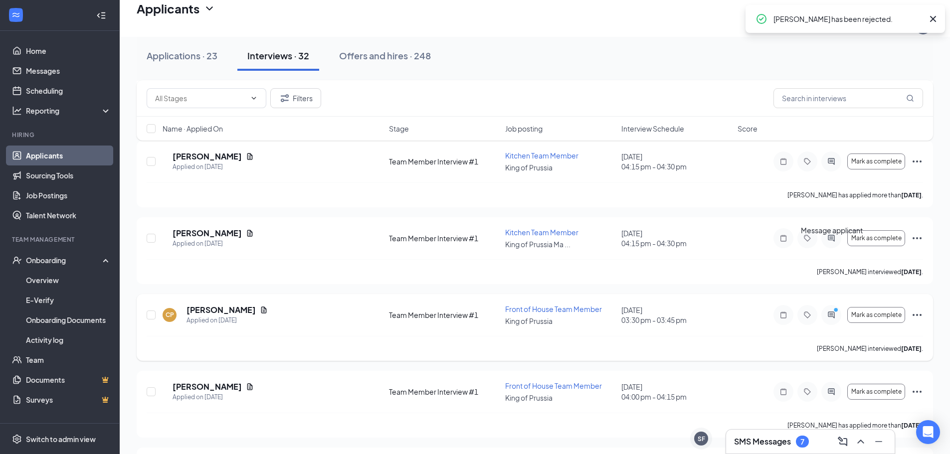
click at [833, 312] on icon "ActiveChat" at bounding box center [831, 315] width 6 height 6
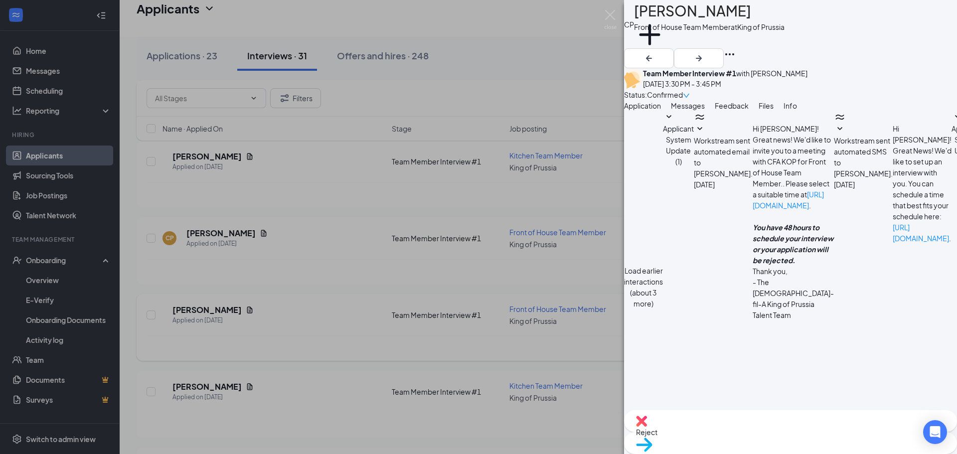
scroll to position [340, 0]
click at [606, 19] on img at bounding box center [610, 19] width 12 height 19
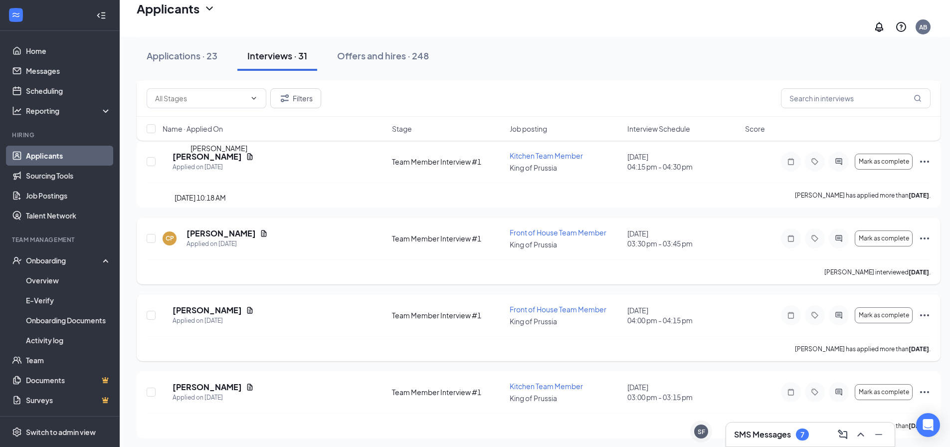
click at [226, 228] on h5 "[PERSON_NAME]" at bounding box center [221, 233] width 69 height 11
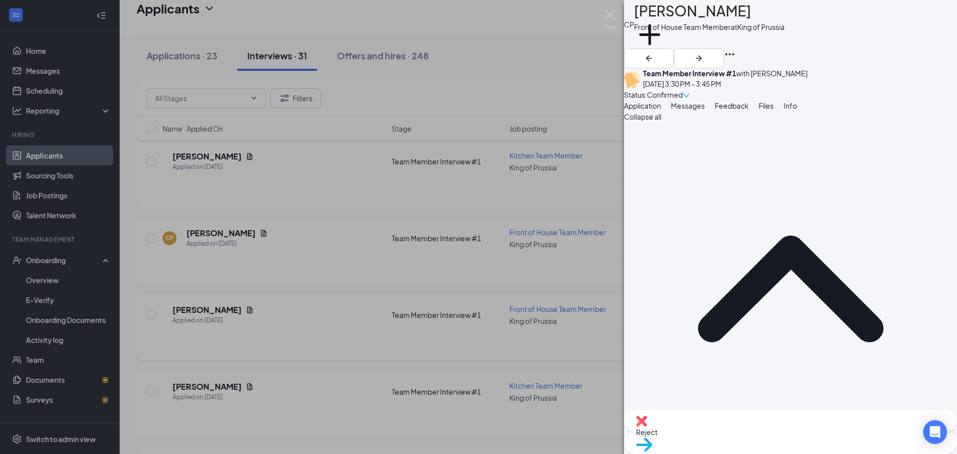
click at [705, 111] on button "Messages" at bounding box center [688, 105] width 34 height 11
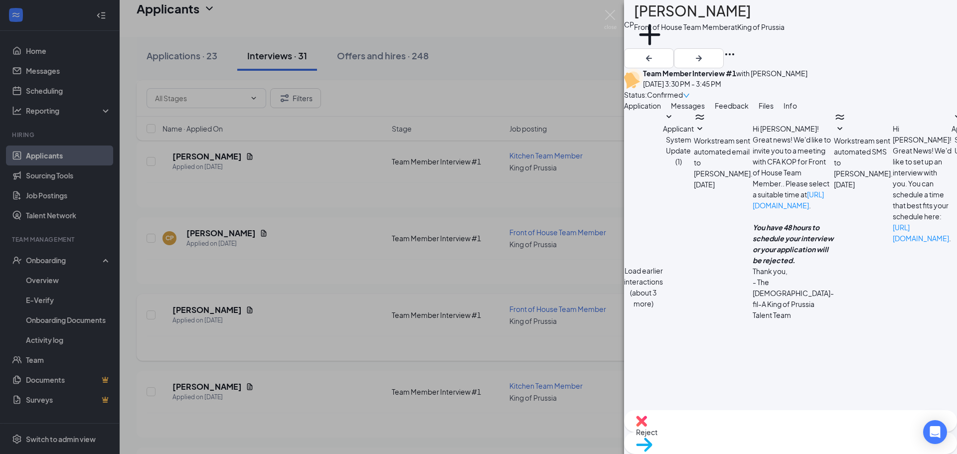
scroll to position [240, 0]
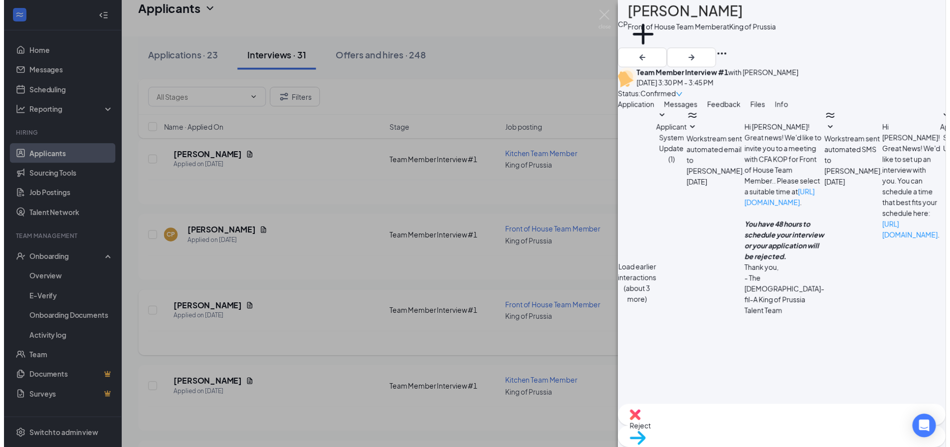
scroll to position [267, 0]
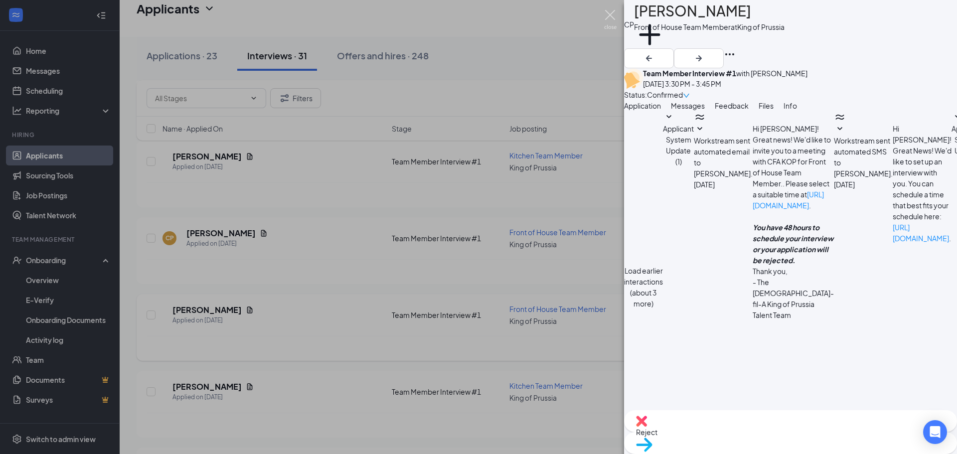
click at [607, 18] on img at bounding box center [610, 19] width 12 height 19
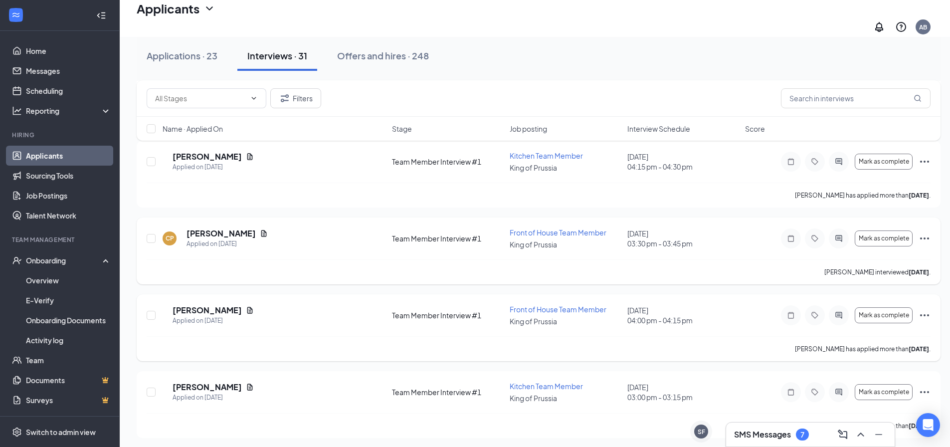
click at [929, 237] on icon "Ellipses" at bounding box center [924, 238] width 9 height 2
click at [923, 386] on icon "Ellipses" at bounding box center [925, 392] width 12 height 12
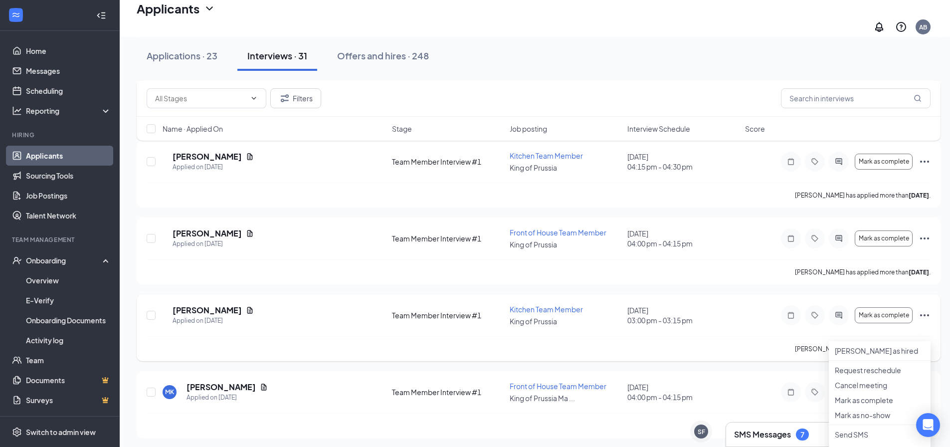
scroll to position [2344, 0]
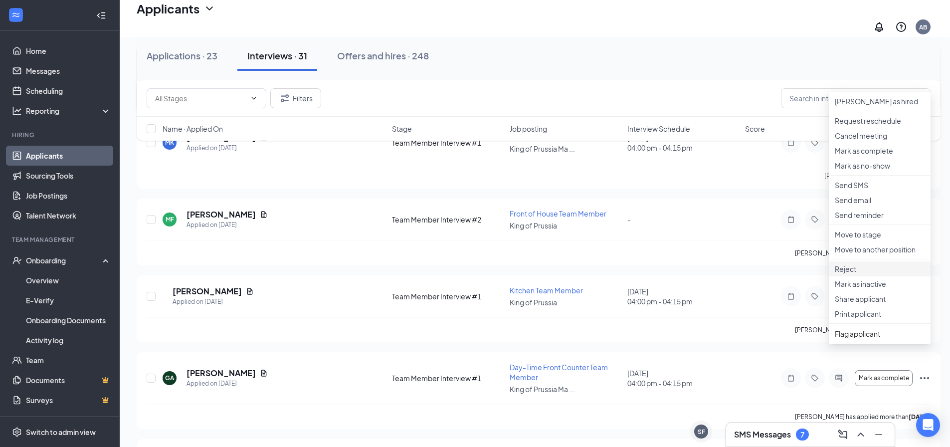
click at [861, 274] on p "Reject" at bounding box center [880, 269] width 90 height 10
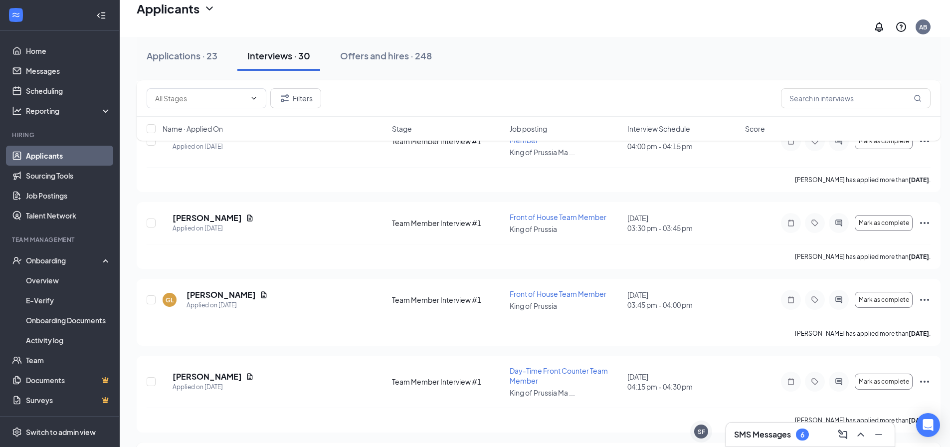
scroll to position [3458, 0]
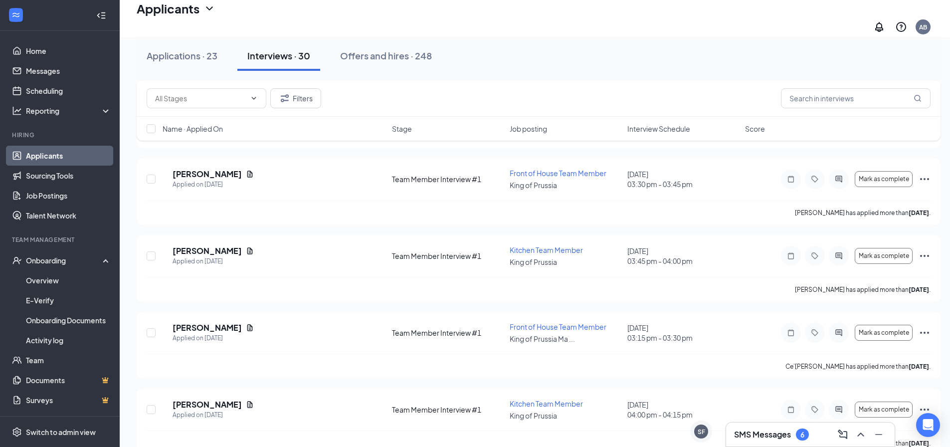
click at [267, 69] on button "Interviews · 30" at bounding box center [278, 56] width 83 height 30
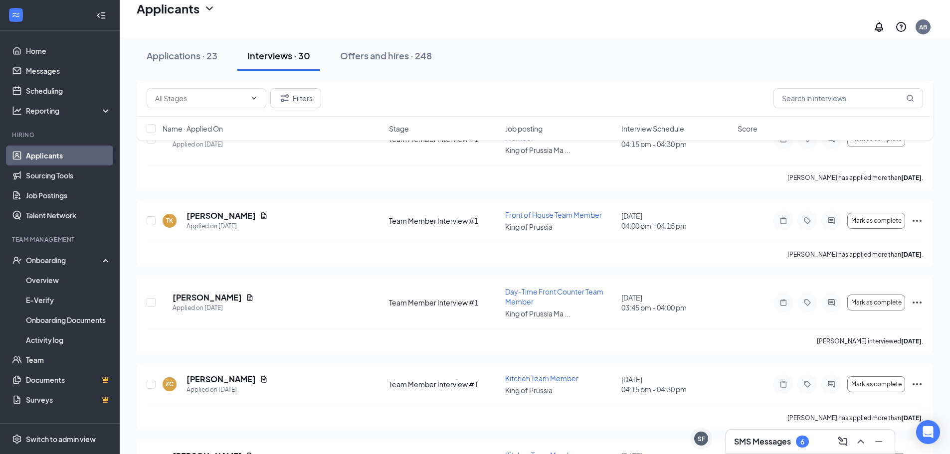
scroll to position [1795, 0]
click at [919, 296] on icon "Ellipses" at bounding box center [917, 302] width 12 height 12
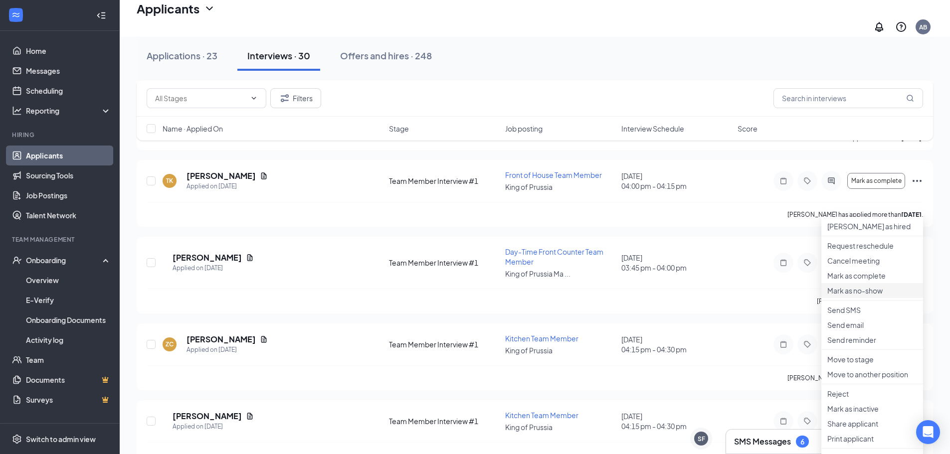
scroll to position [1895, 0]
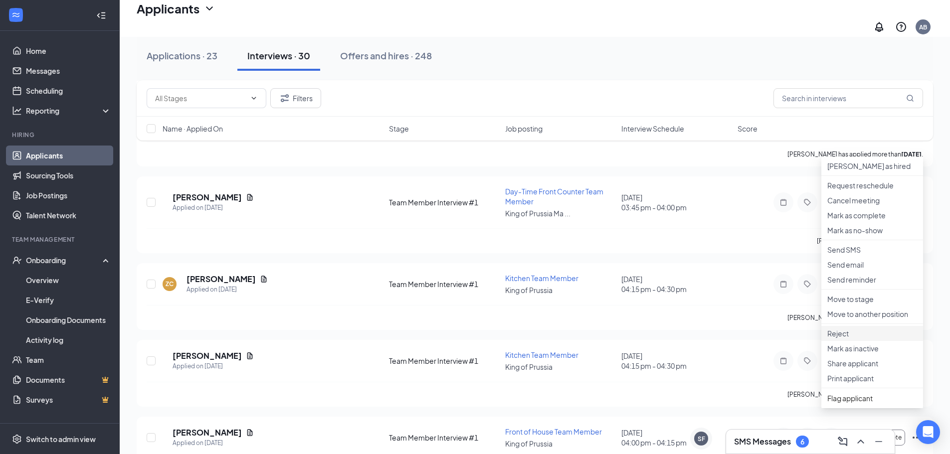
click at [860, 339] on p "Reject" at bounding box center [872, 334] width 90 height 10
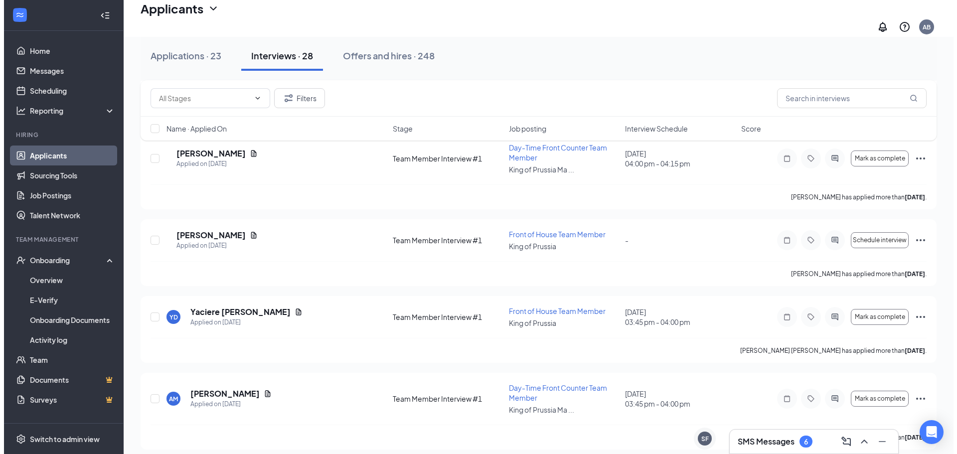
scroll to position [0, 0]
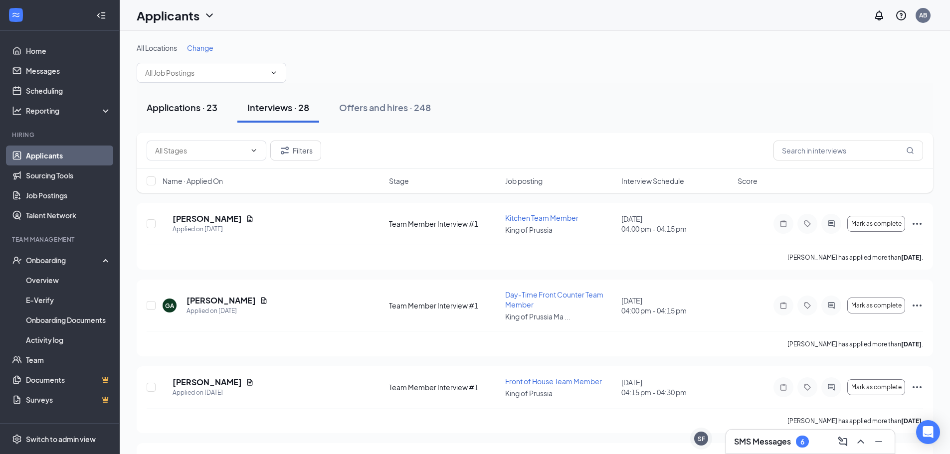
click at [163, 117] on button "Applications · 23" at bounding box center [182, 108] width 91 height 30
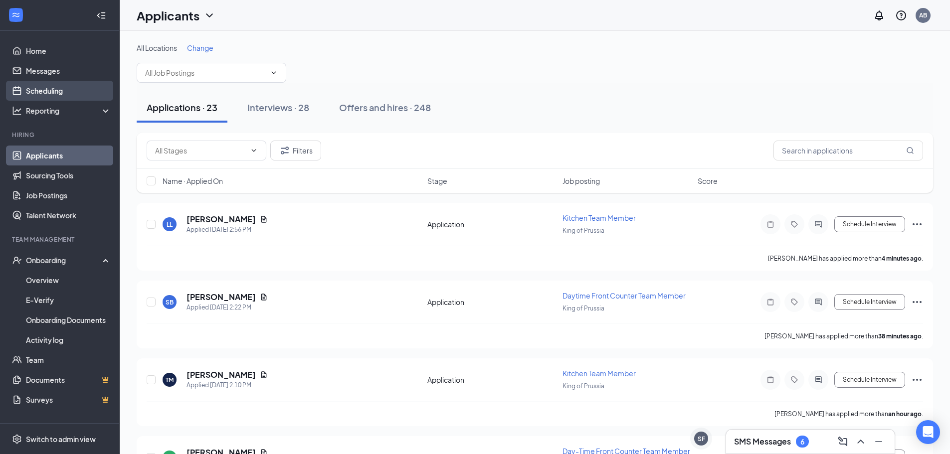
click at [63, 83] on link "Scheduling" at bounding box center [68, 91] width 85 height 20
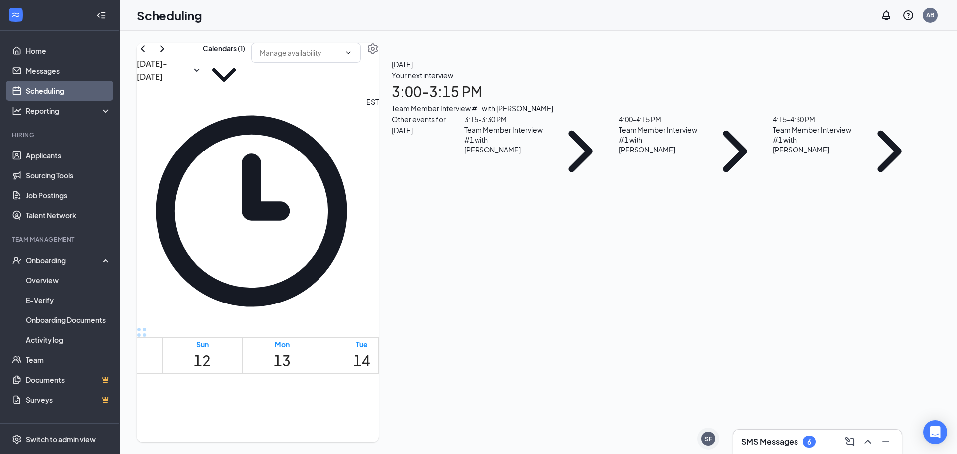
scroll to position [939, 0]
click at [450, 391] on span "3:00-3:15 PM" at bounding box center [439, 401] width 22 height 20
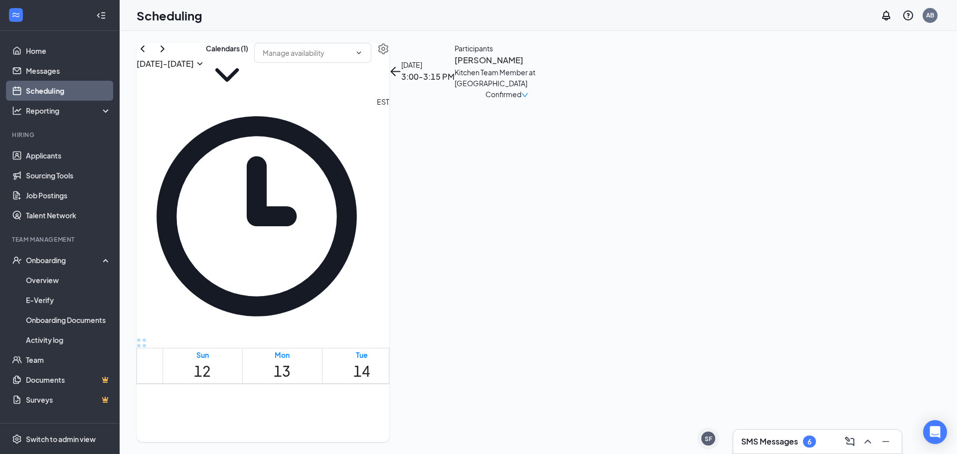
click at [560, 67] on h3 "[PERSON_NAME]" at bounding box center [507, 60] width 105 height 13
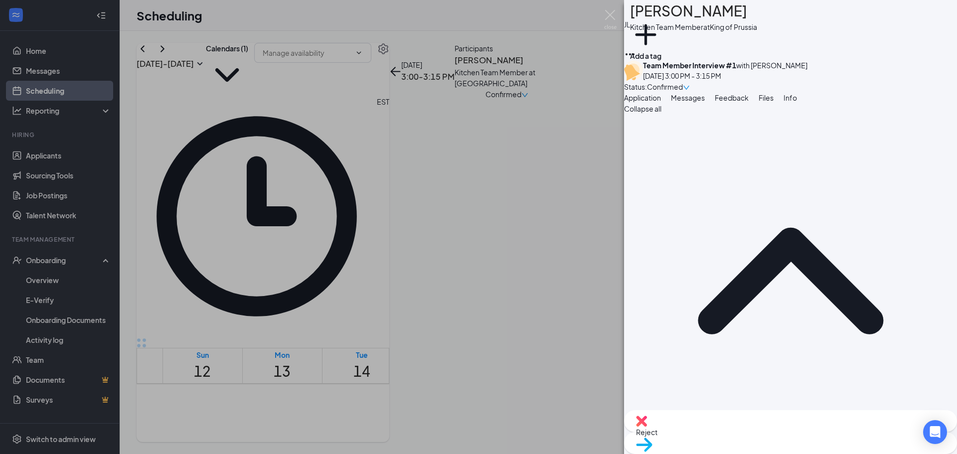
click at [705, 103] on div "Messages" at bounding box center [688, 97] width 34 height 11
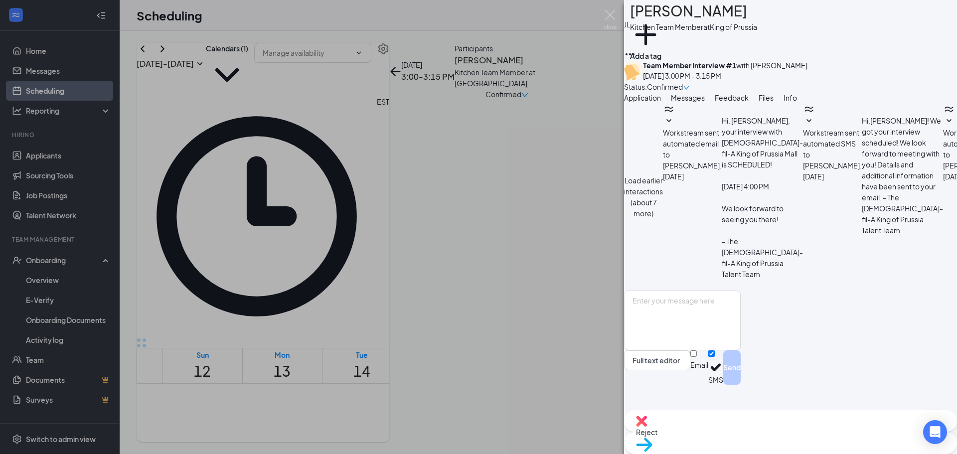
click at [663, 175] on button "Load earlier interactions (about 7 more)" at bounding box center [643, 197] width 39 height 44
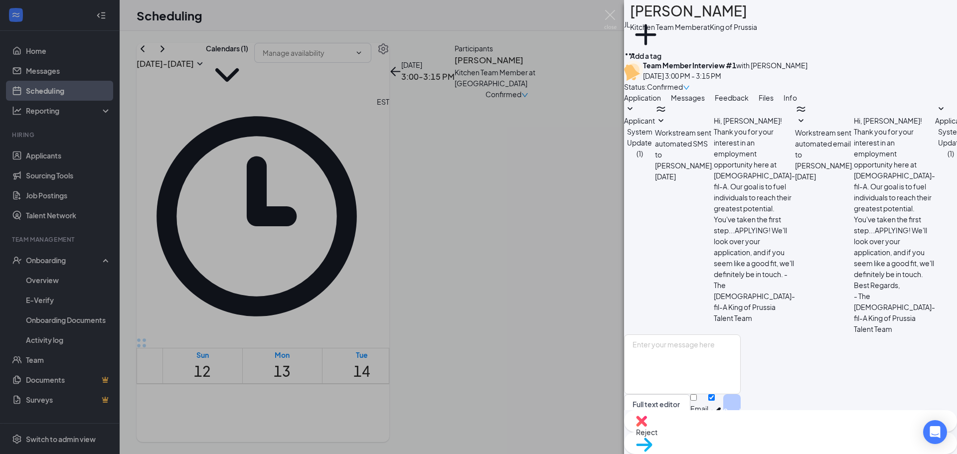
click at [780, 148] on div "Applicant System Update (1) Workstream sent automated SMS to [PERSON_NAME]. [DA…" at bounding box center [790, 218] width 333 height 231
click at [655, 155] on span "Applicant System Update (1)" at bounding box center [639, 137] width 31 height 42
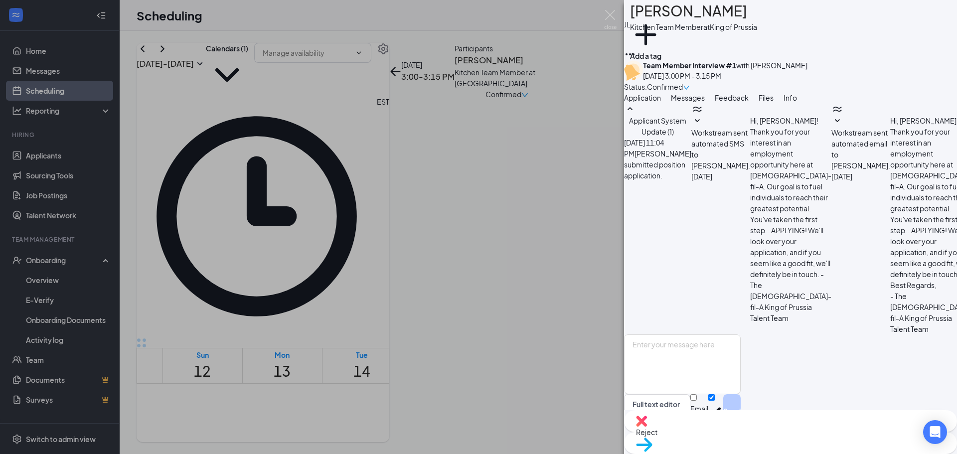
click at [687, 136] on span "Applicant System Update (1)" at bounding box center [657, 126] width 57 height 20
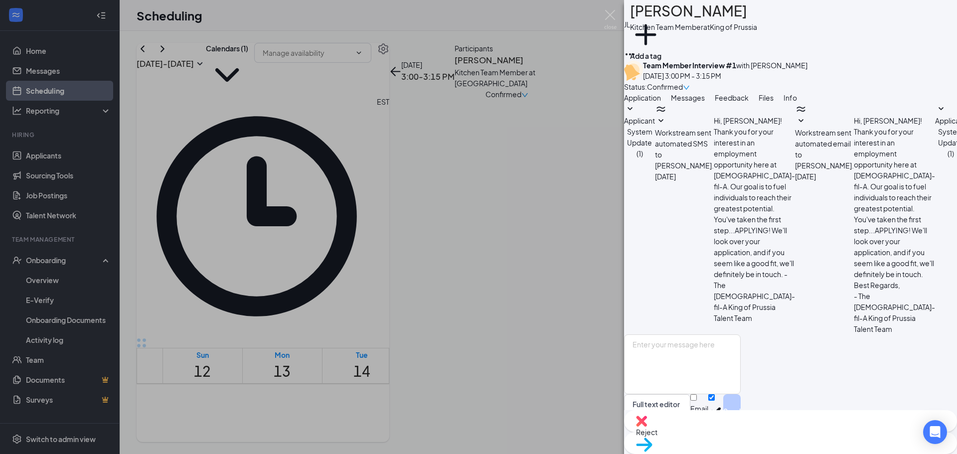
click at [655, 154] on span "Applicant System Update (1)" at bounding box center [639, 137] width 31 height 42
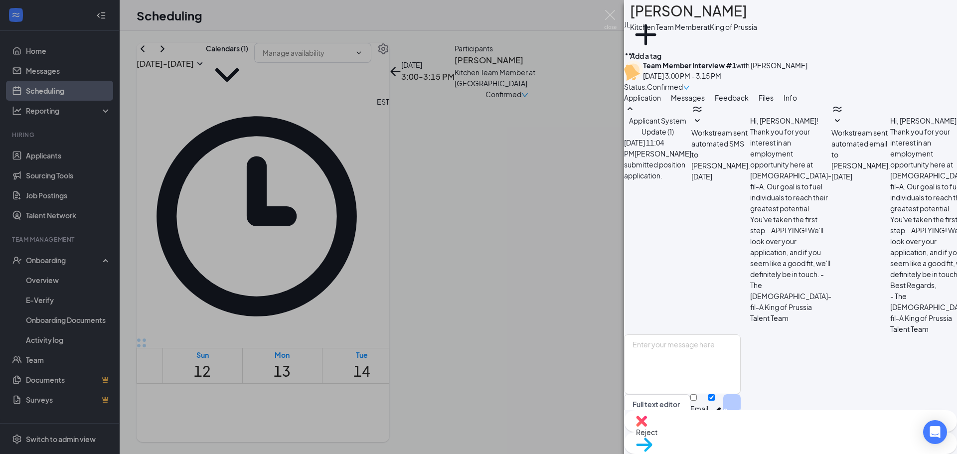
click at [687, 136] on span "Applicant System Update (1)" at bounding box center [657, 126] width 57 height 20
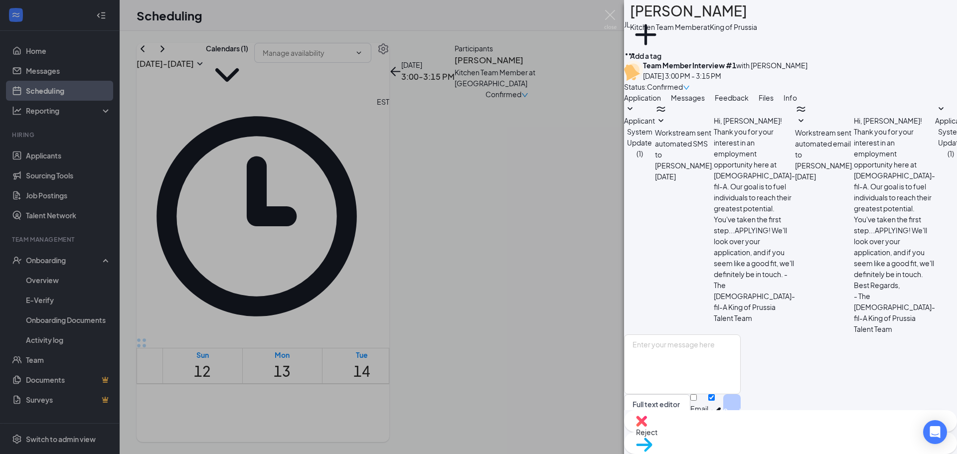
scroll to position [100, 0]
click at [936, 158] on span "Applicant System Update (1)" at bounding box center [951, 137] width 31 height 42
click at [941, 136] on span "Applicant System Update (1)" at bounding box center [969, 126] width 57 height 20
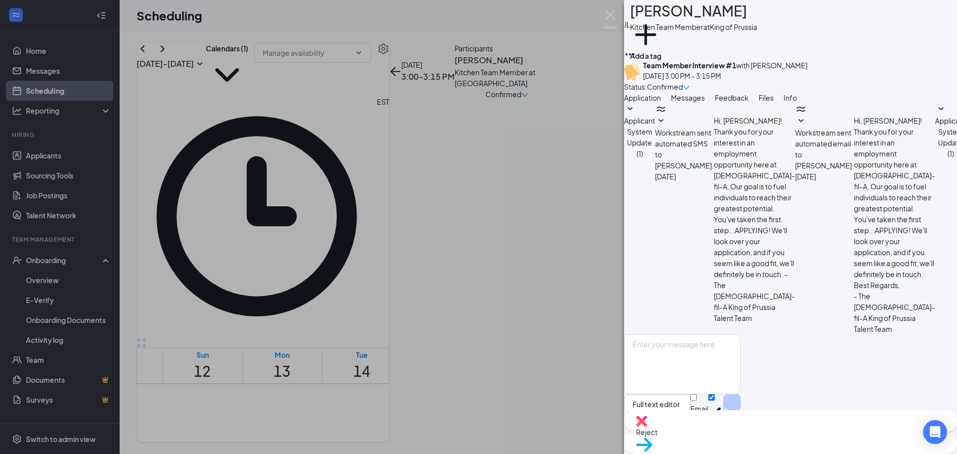
scroll to position [648, 0]
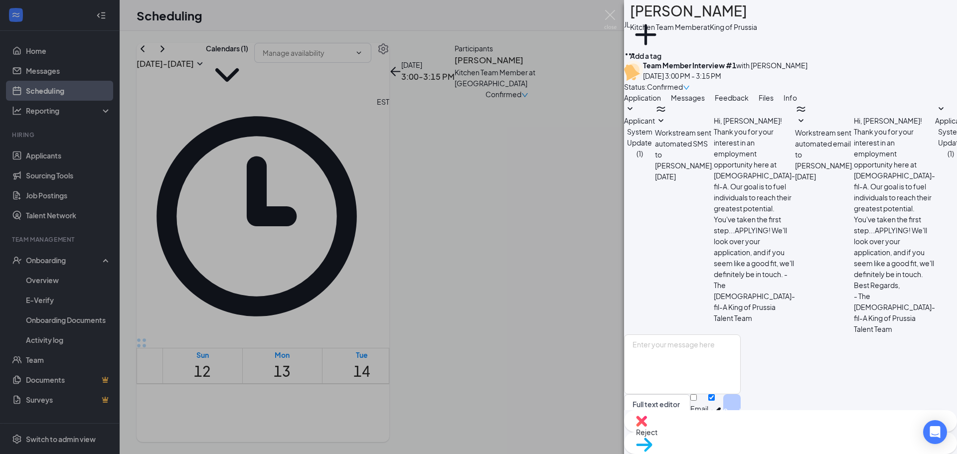
click at [611, 21] on img at bounding box center [610, 19] width 12 height 19
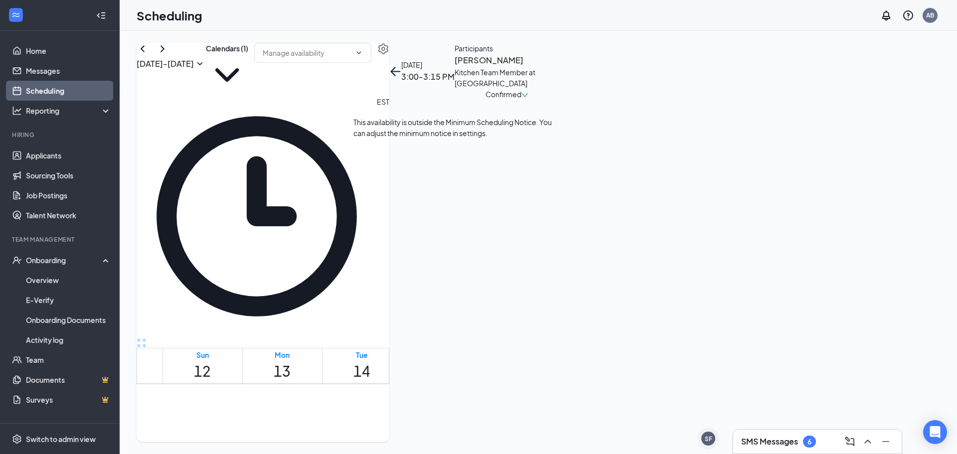
click at [450, 402] on span "3:00-3:15 PM" at bounding box center [439, 412] width 22 height 20
click at [560, 67] on h3 "[PERSON_NAME]" at bounding box center [507, 60] width 105 height 13
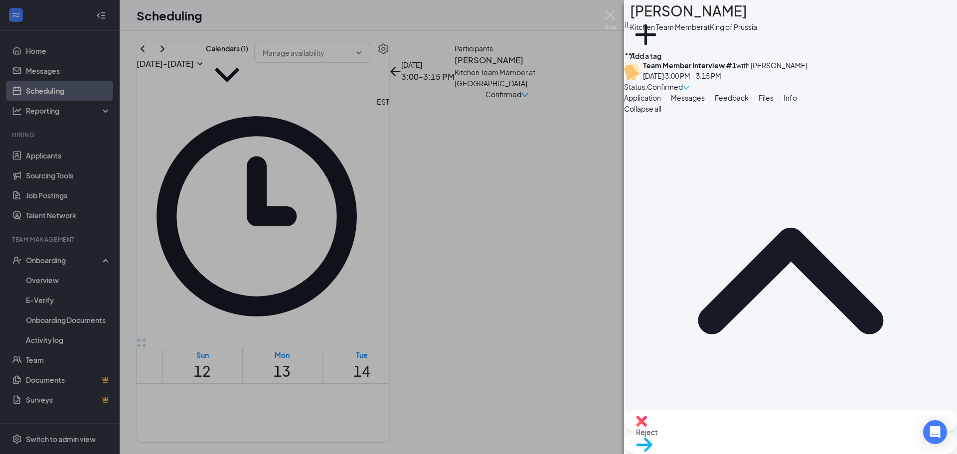
drag, startPoint x: 787, startPoint y: 112, endPoint x: 865, endPoint y: 198, distance: 116.5
click at [739, 438] on span "Reject" at bounding box center [790, 432] width 309 height 11
checkbox input "true"
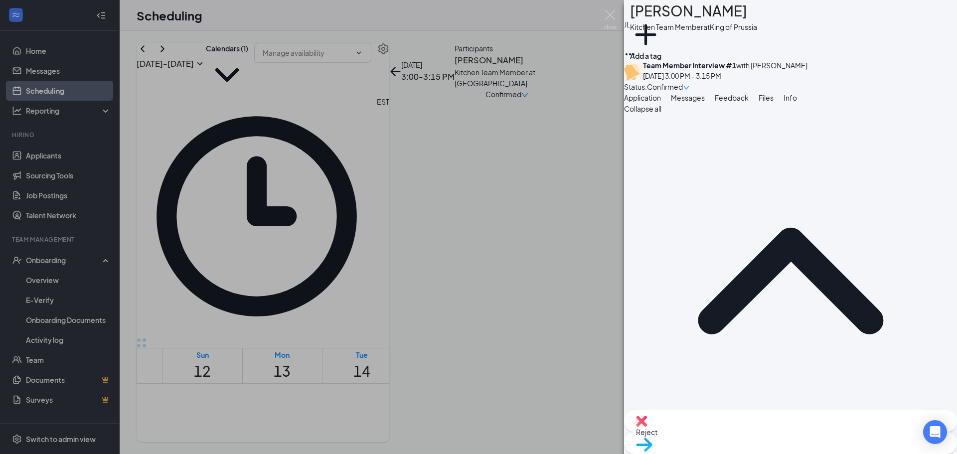
click at [609, 14] on img at bounding box center [610, 19] width 12 height 19
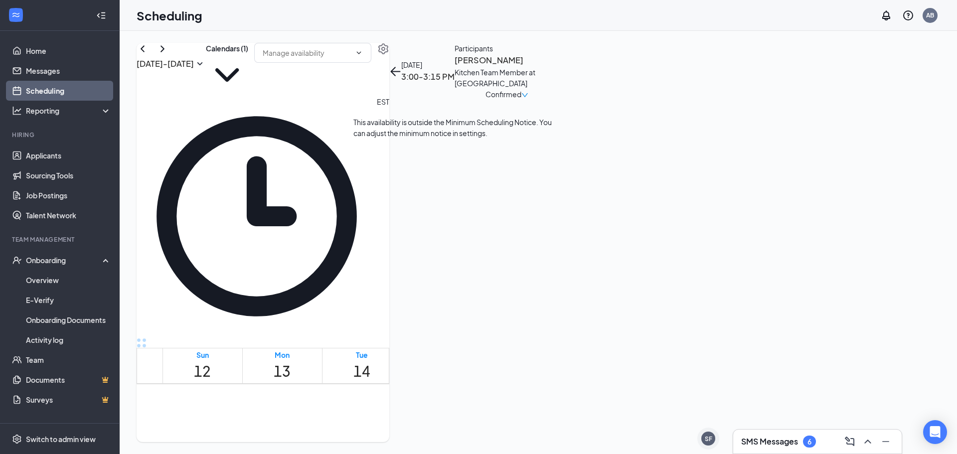
click at [454, 402] on span "3:15-3:30 PM" at bounding box center [465, 412] width 22 height 20
click at [560, 67] on h3 "[PERSON_NAME]" at bounding box center [507, 60] width 105 height 13
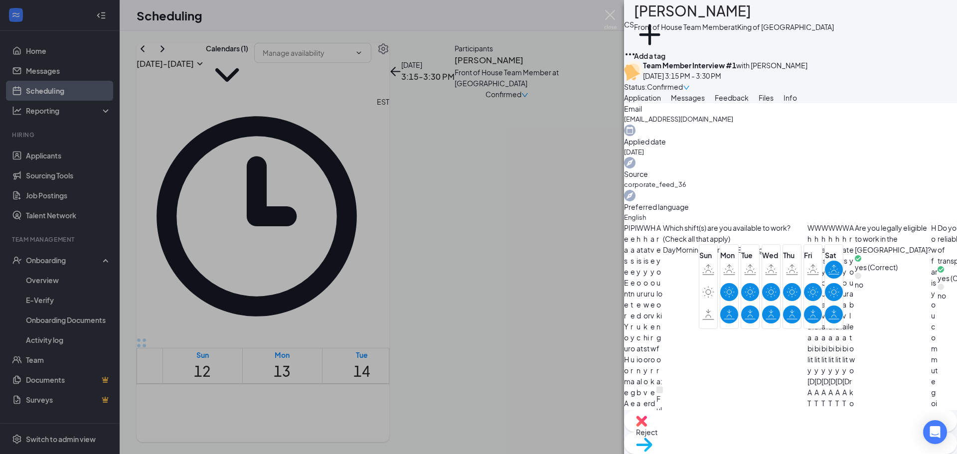
scroll to position [100, 0]
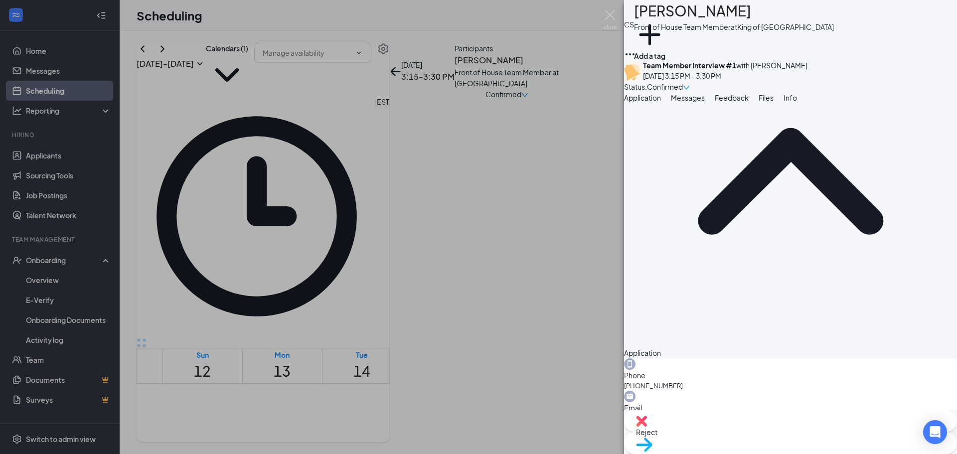
click at [807, 441] on div "Move to stage" at bounding box center [790, 443] width 333 height 22
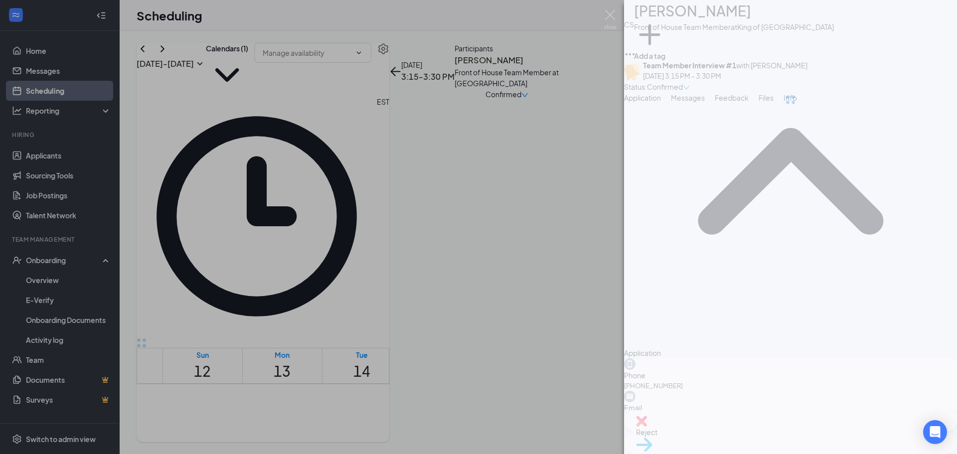
type input "Team Member Interview #2 (next stage)"
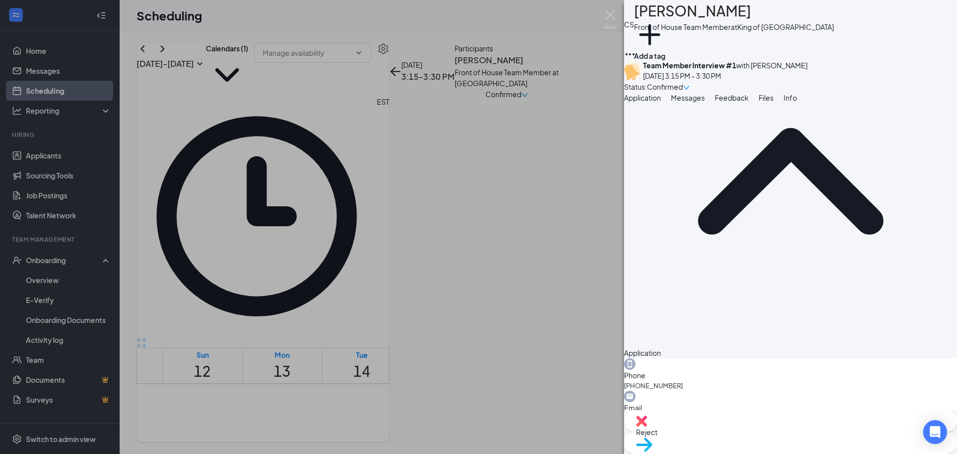
click at [817, 452] on span "Move to stage" at bounding box center [790, 457] width 309 height 11
click at [12, 454] on icon "Cross" at bounding box center [6, 460] width 12 height 12
click at [516, 41] on div "CS Ce’[PERSON_NAME] Front of House Team Member at [GEOGRAPHIC_DATA] Add a tag T…" at bounding box center [478, 227] width 957 height 454
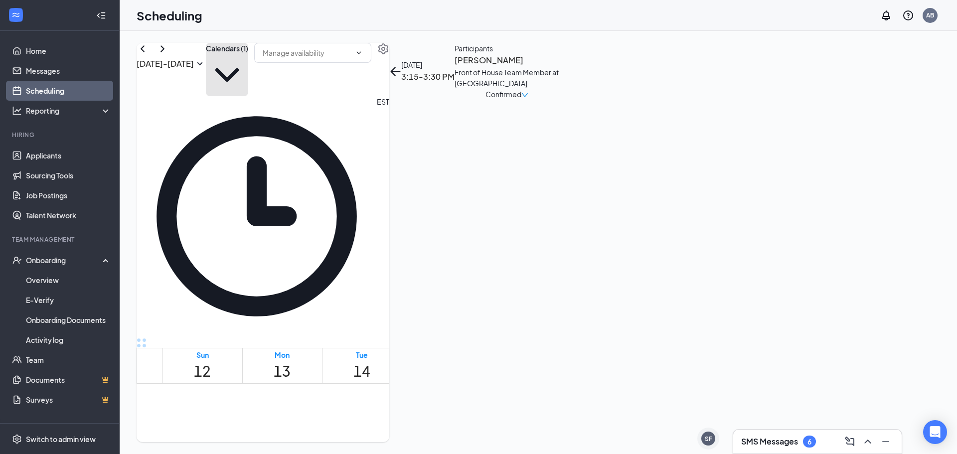
click at [248, 66] on button "Calendars (1)" at bounding box center [227, 69] width 42 height 53
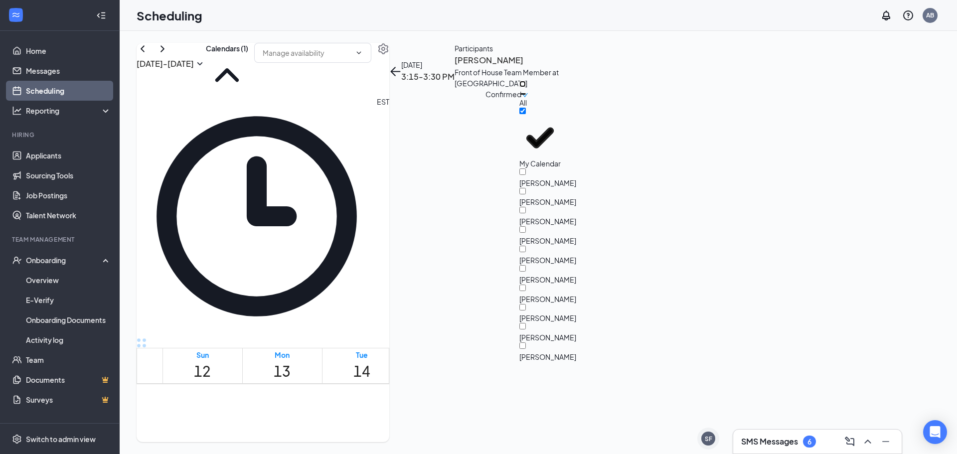
click at [526, 87] on input "All" at bounding box center [523, 84] width 6 height 6
checkbox input "true"
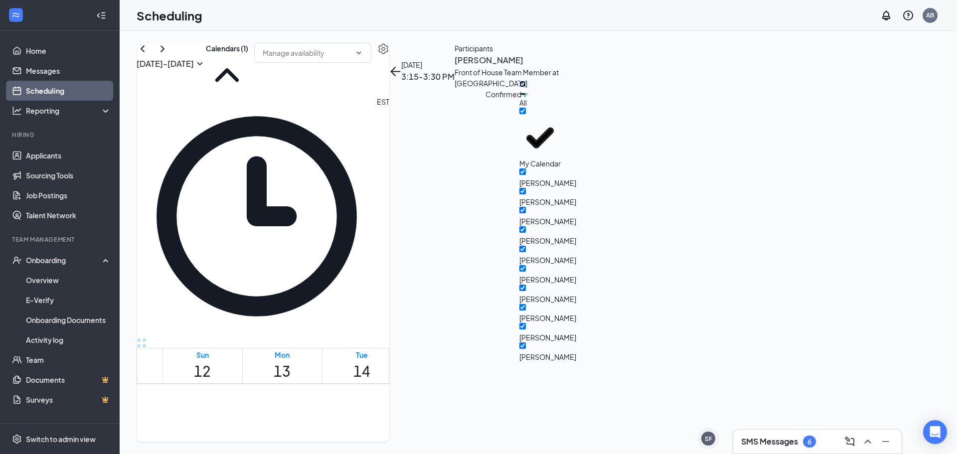
checkbox input "true"
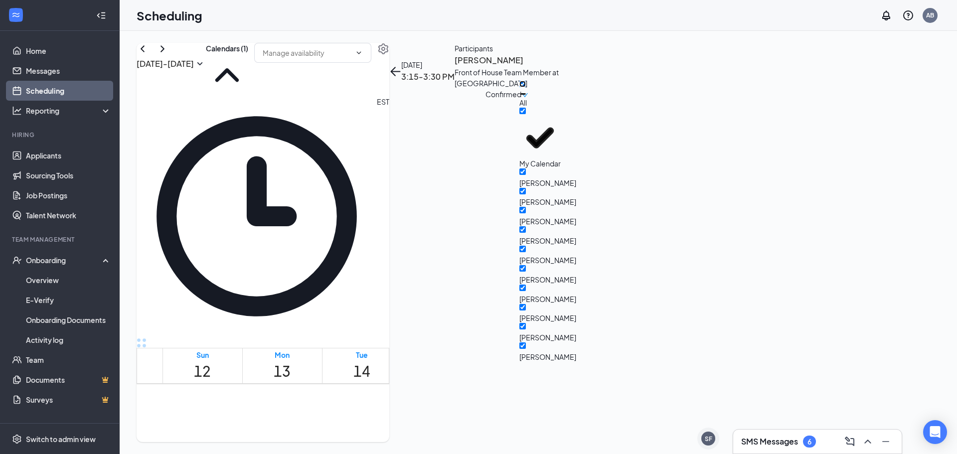
checkbox input "true"
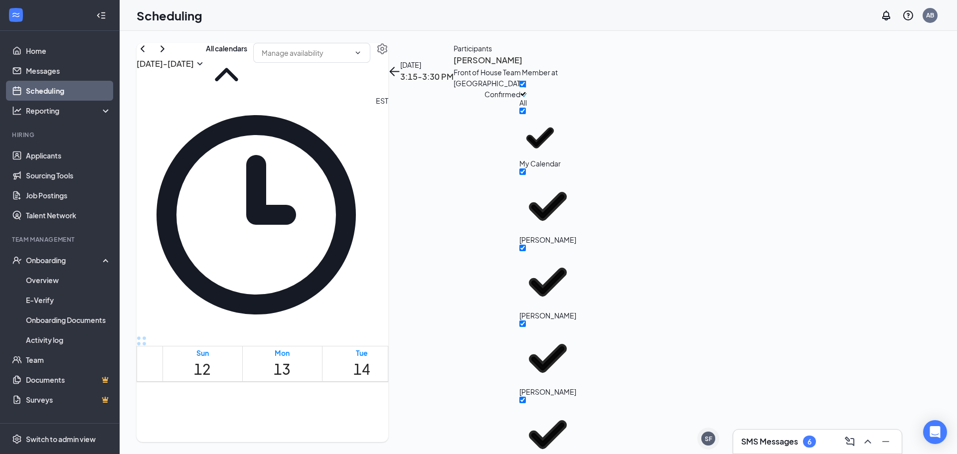
click at [388, 63] on div "[DATE] - [DATE] All calendars" at bounding box center [263, 69] width 252 height 52
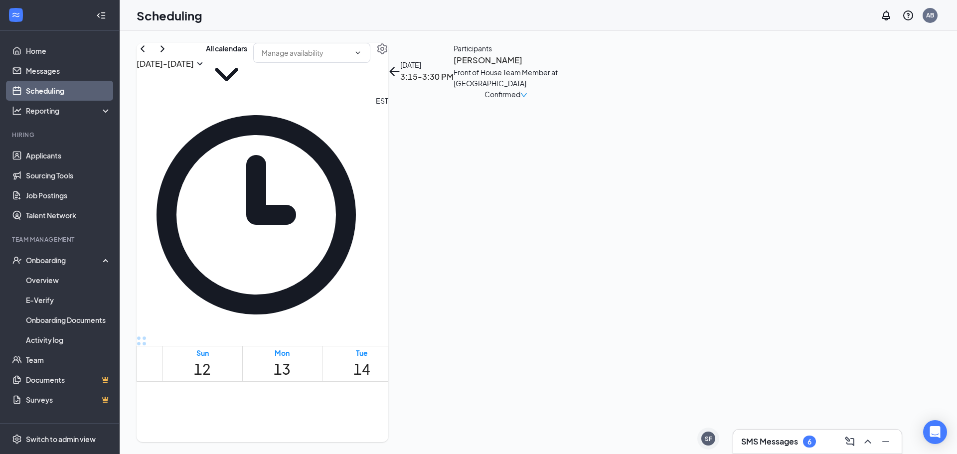
scroll to position [839, 0]
click at [559, 67] on h3 "[PERSON_NAME]" at bounding box center [506, 60] width 105 height 13
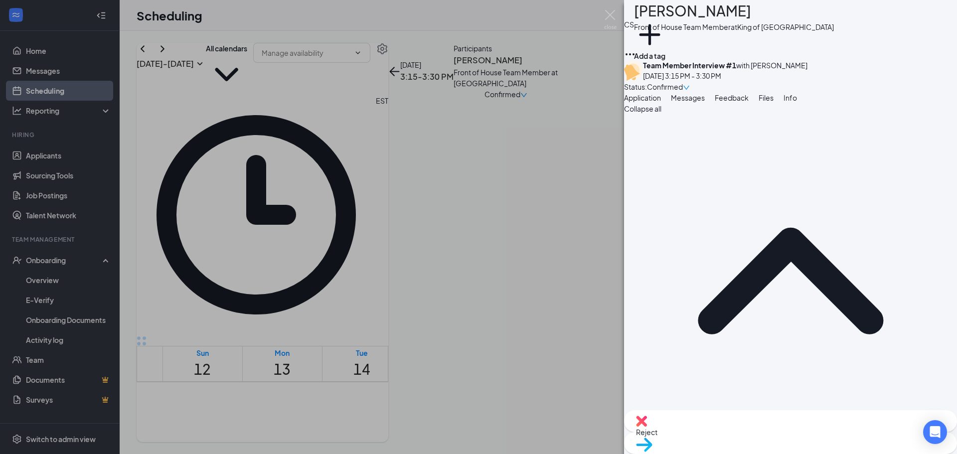
click at [816, 452] on span "Move to stage" at bounding box center [790, 457] width 309 height 11
type input "Team Member Interview #3"
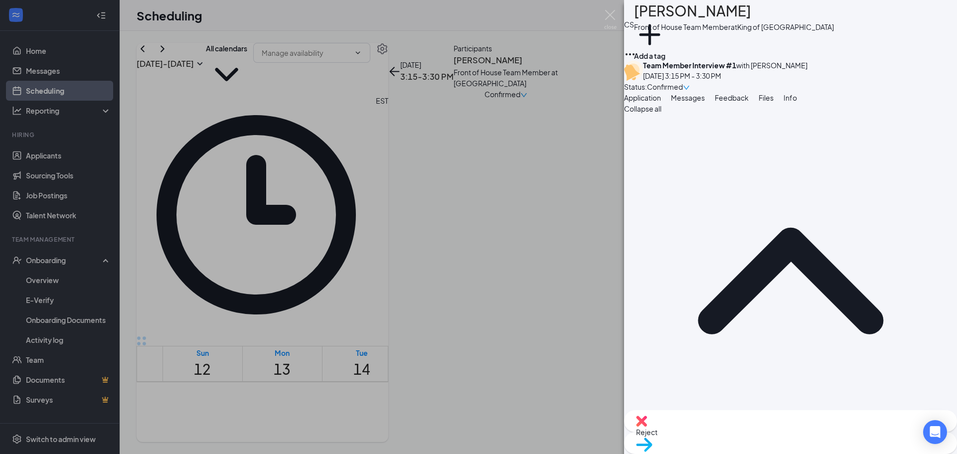
click at [610, 16] on img at bounding box center [610, 19] width 12 height 19
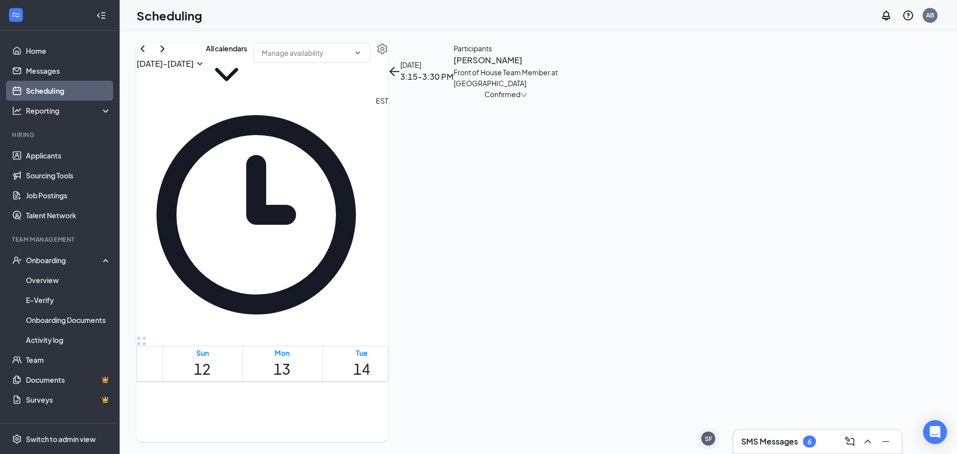
click at [89, 91] on link "Scheduling" at bounding box center [68, 91] width 85 height 20
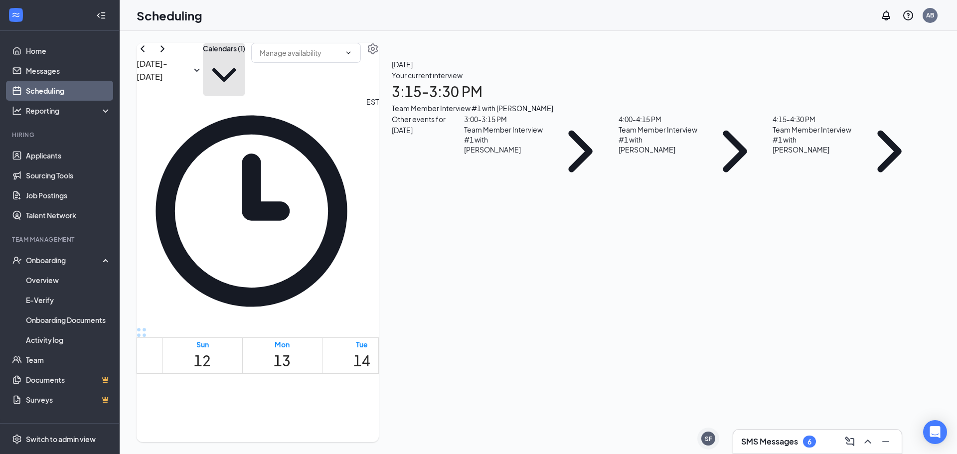
click at [245, 64] on button "Calendars (1)" at bounding box center [224, 69] width 42 height 53
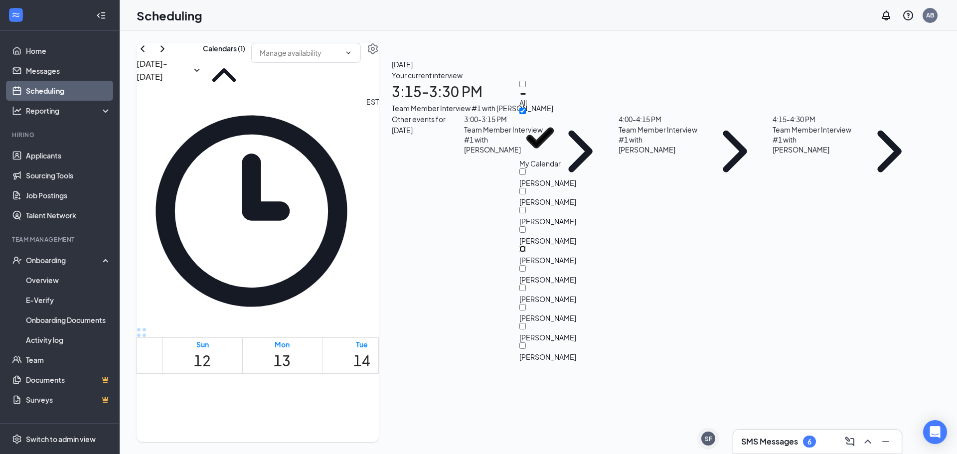
click at [526, 246] on input "[PERSON_NAME]" at bounding box center [523, 249] width 6 height 6
checkbox input "true"
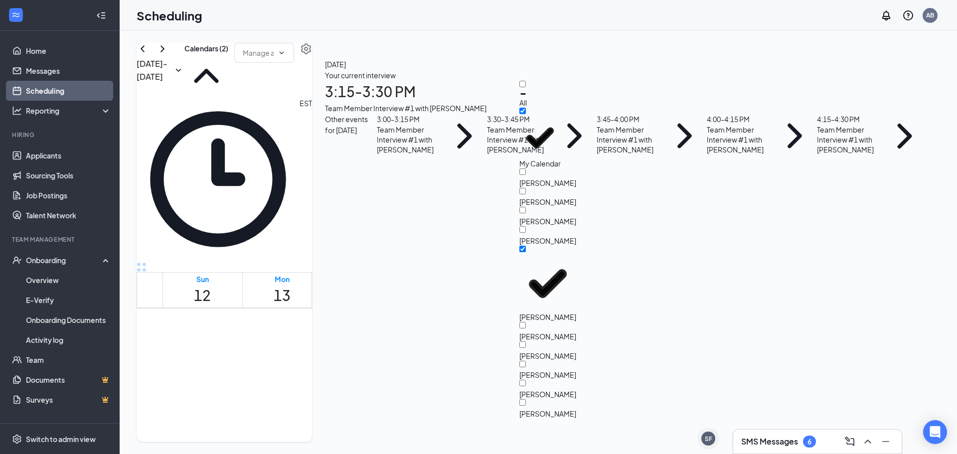
click at [312, 80] on div "[DATE] - [DATE] Calendars (2) EST Sun 12 Mon 13 Tue 14 Wed 15 Thu 16 Fri 17 Sat…" at bounding box center [225, 242] width 176 height 399
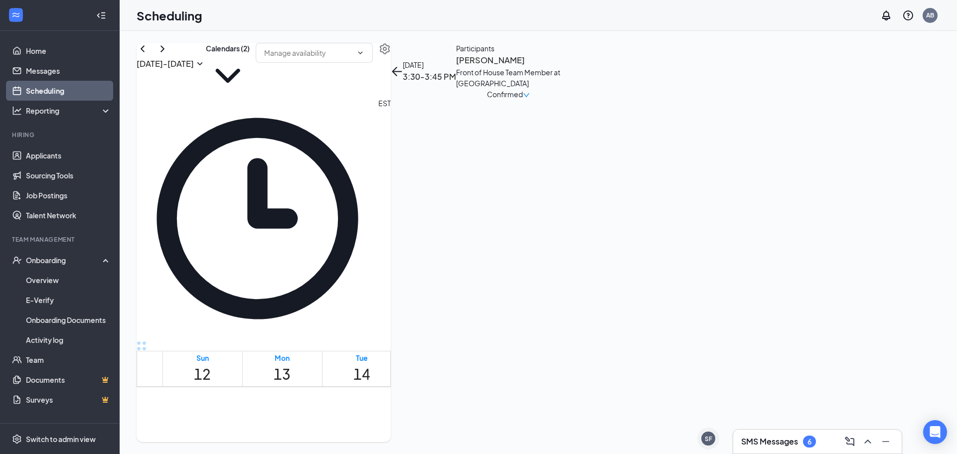
click at [561, 67] on h3 "[PERSON_NAME]" at bounding box center [508, 60] width 105 height 13
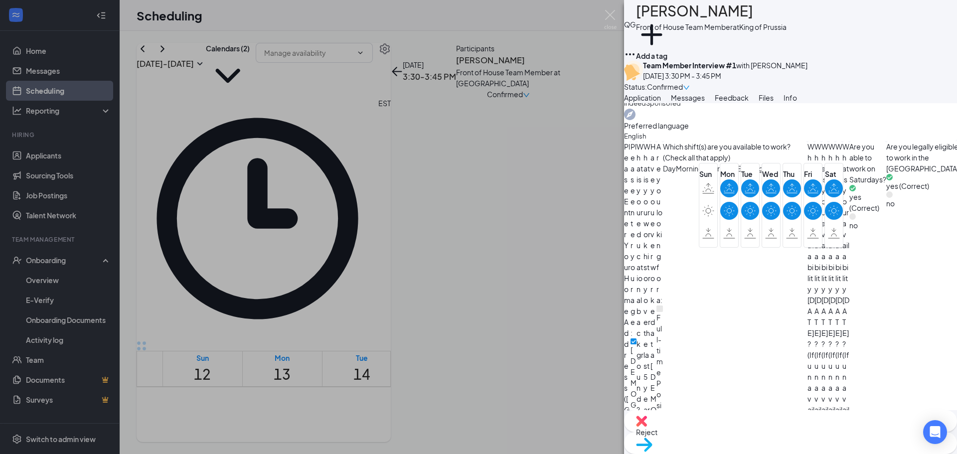
scroll to position [472, 0]
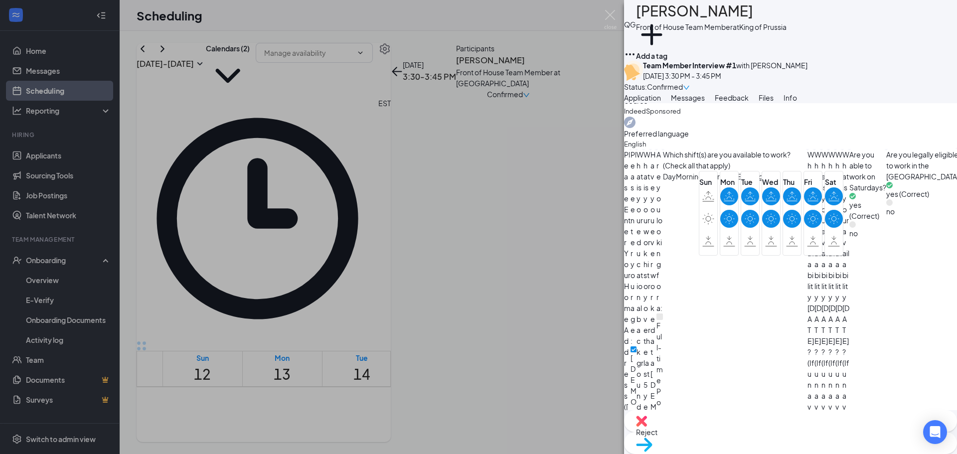
click at [705, 102] on span "Messages" at bounding box center [688, 97] width 34 height 9
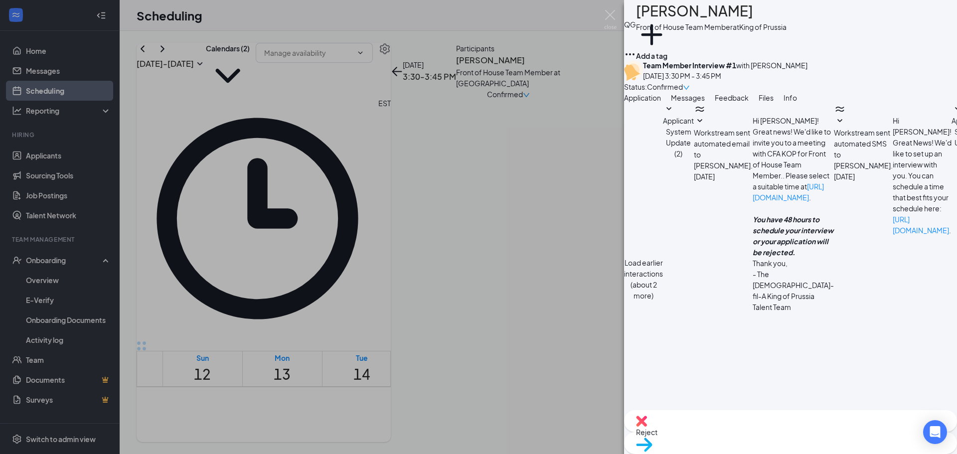
scroll to position [286, 0]
click at [654, 103] on button "Application" at bounding box center [642, 97] width 37 height 11
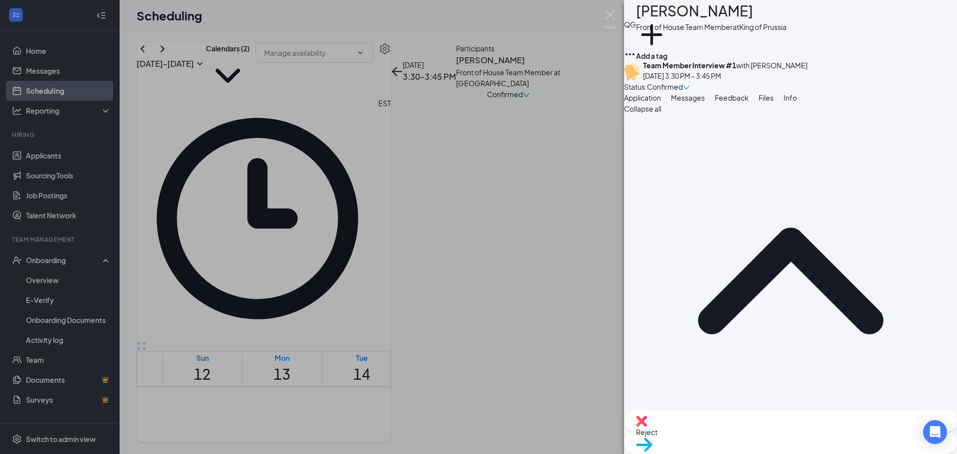
click at [705, 103] on button "Messages" at bounding box center [688, 97] width 34 height 11
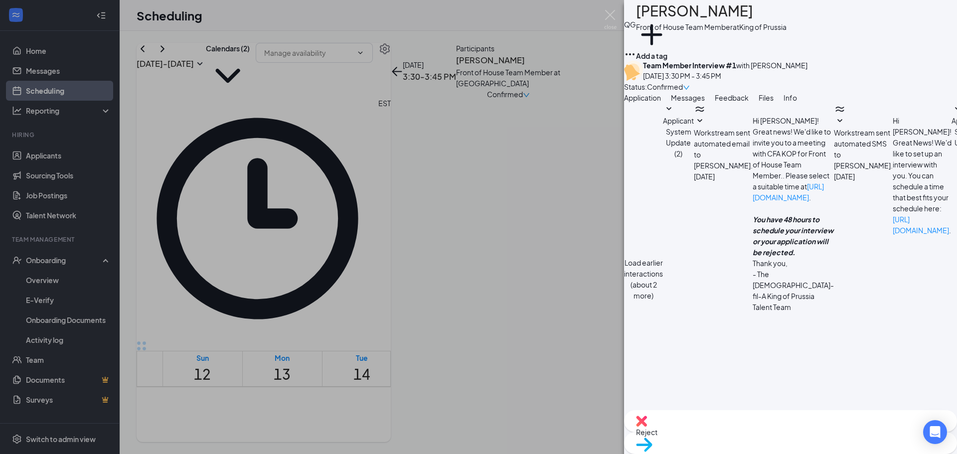
scroll to position [286, 0]
click at [615, 15] on img at bounding box center [610, 19] width 12 height 19
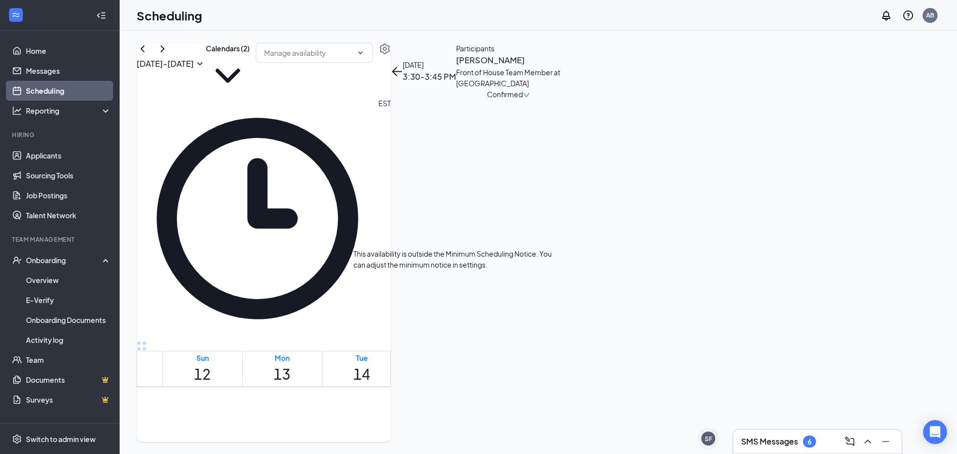
click at [561, 89] on div "Kitchen Team Member at [GEOGRAPHIC_DATA]" at bounding box center [508, 78] width 105 height 22
click at [561, 67] on h3 "[PERSON_NAME]" at bounding box center [508, 60] width 105 height 13
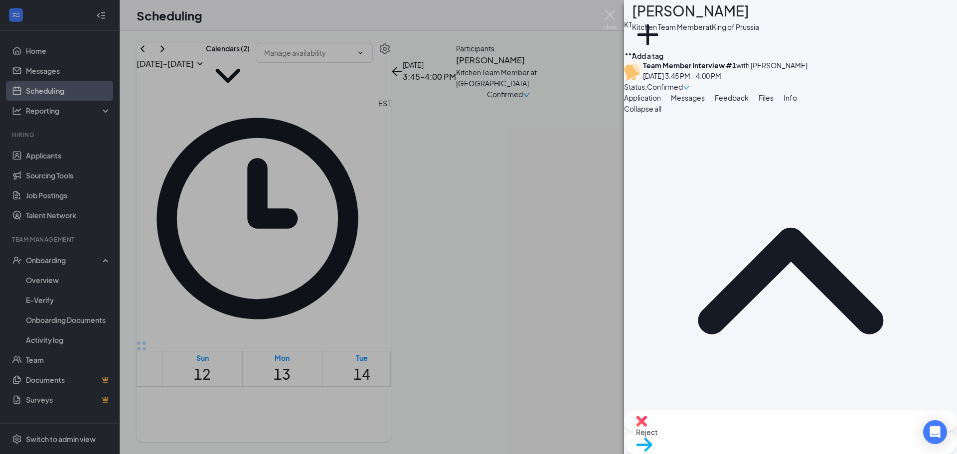
click at [705, 102] on span "Messages" at bounding box center [688, 97] width 34 height 9
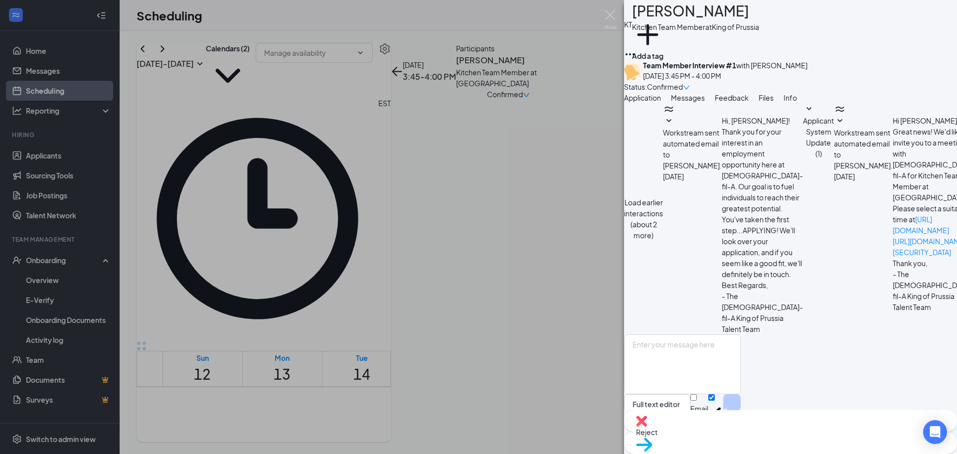
scroll to position [333, 0]
click at [604, 15] on img at bounding box center [610, 19] width 12 height 19
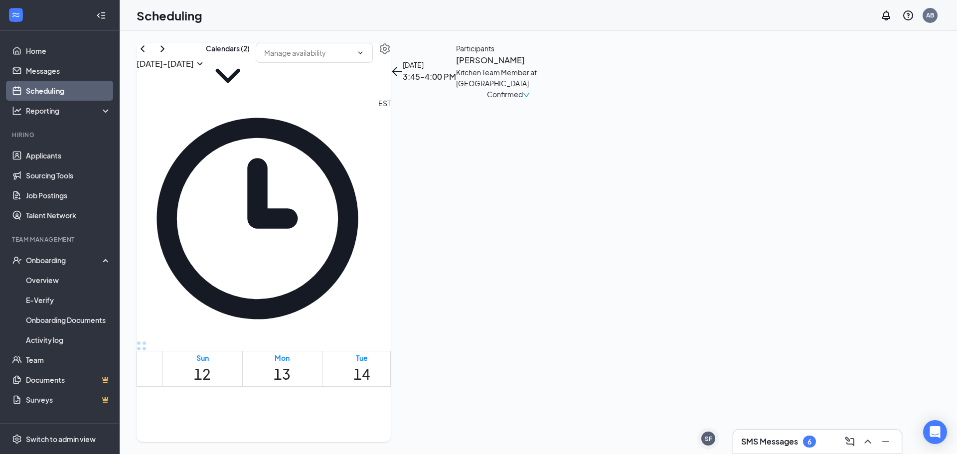
scroll to position [989, 0]
click at [471, 387] on span "3:45-4:00 PM" at bounding box center [479, 401] width 17 height 29
click at [454, 387] on span "3:30-3:45 PM" at bounding box center [462, 401] width 17 height 29
click at [561, 67] on h3 "[PERSON_NAME]" at bounding box center [508, 60] width 105 height 13
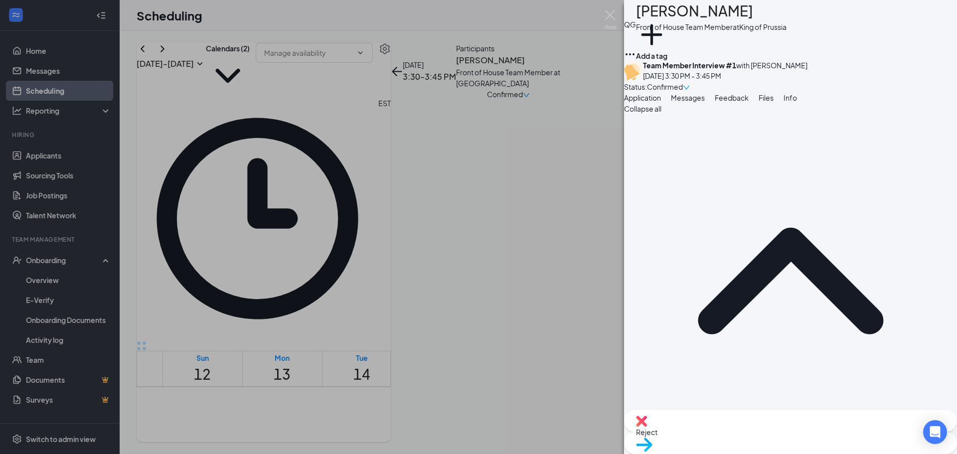
click at [705, 102] on span "Messages" at bounding box center [688, 97] width 34 height 9
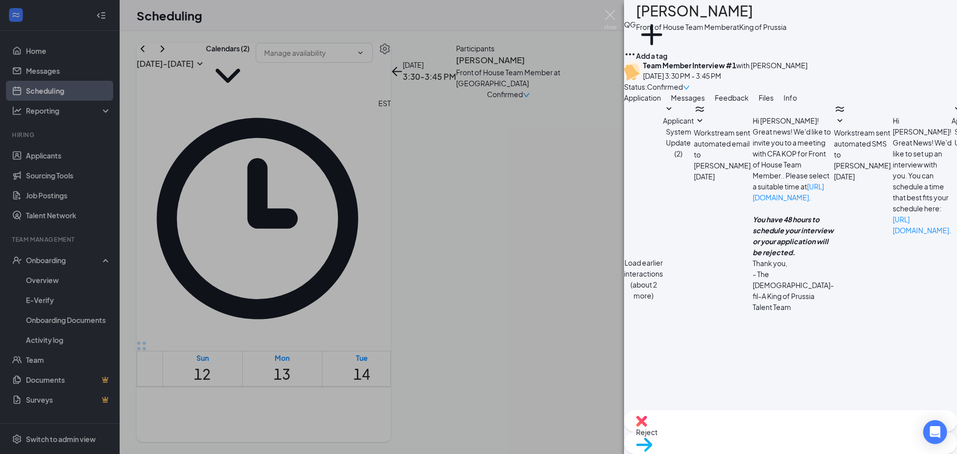
scroll to position [286, 0]
type textarea "H"
click at [661, 102] on span "Application" at bounding box center [642, 97] width 37 height 9
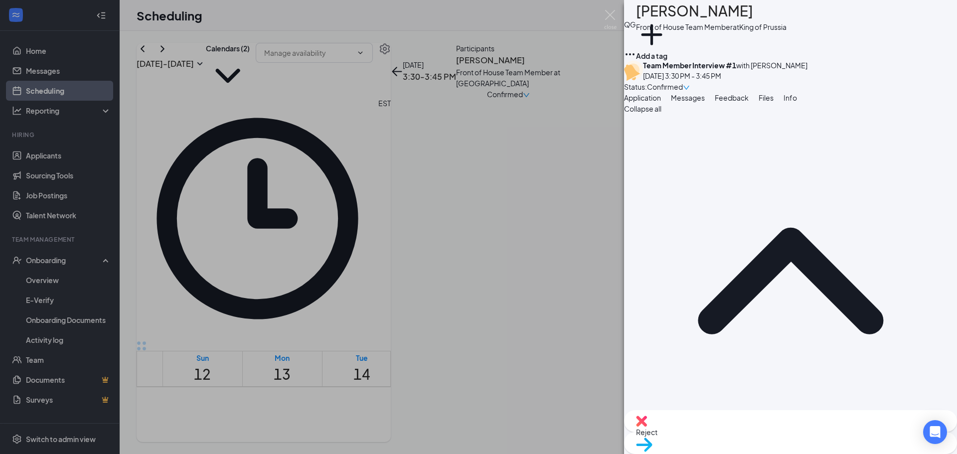
click at [827, 452] on span "Move to stage" at bounding box center [790, 457] width 309 height 11
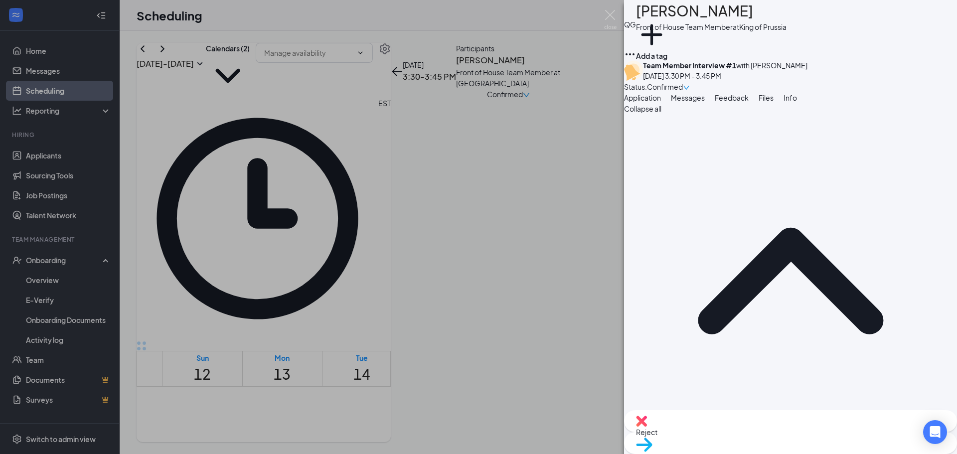
type input "Team Member Interview #3"
click at [818, 442] on div "Move to stage" at bounding box center [790, 443] width 333 height 22
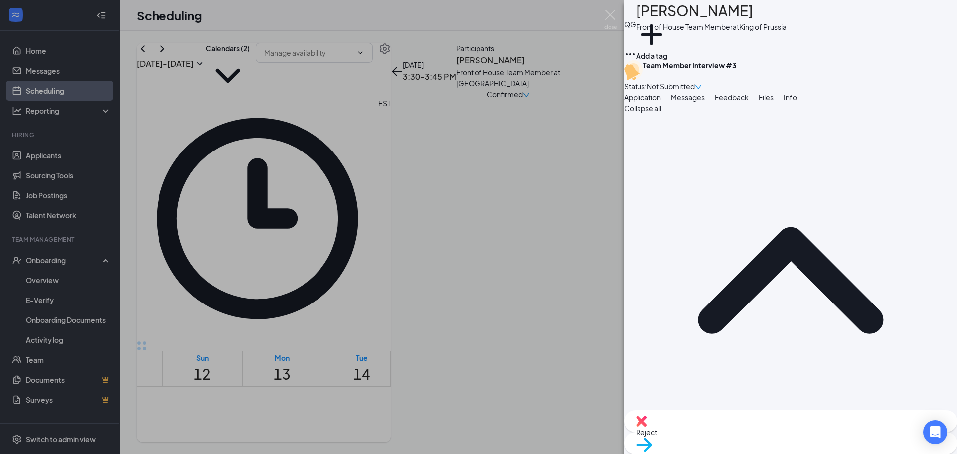
click at [9, 454] on icon "Cross" at bounding box center [6, 460] width 6 height 6
click at [606, 13] on img at bounding box center [610, 19] width 12 height 19
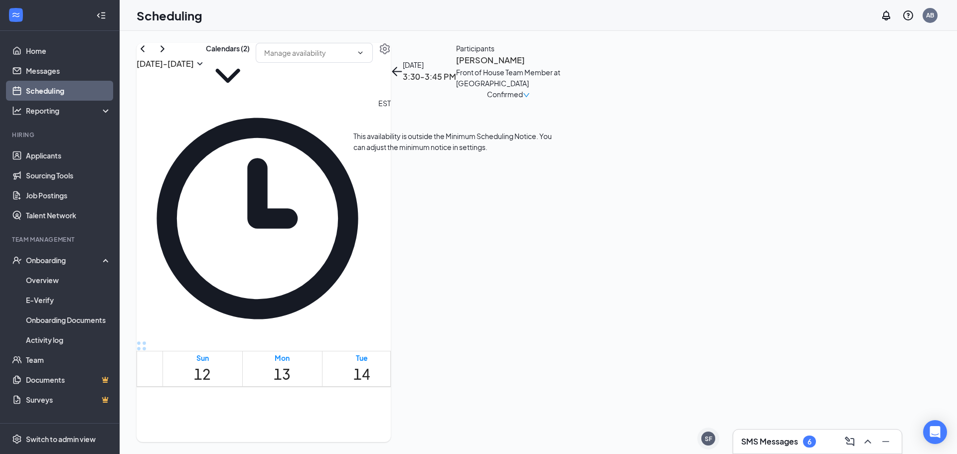
click at [434, 419] on span "4:00-4:15 PM" at bounding box center [439, 429] width 22 height 20
click at [454, 419] on span "4:15-4:30 PM" at bounding box center [465, 429] width 22 height 20
click at [447, 419] on span "4:00-4:15 PM" at bounding box center [439, 429] width 22 height 20
click at [535, 201] on td at bounding box center [442, 195] width 559 height 11
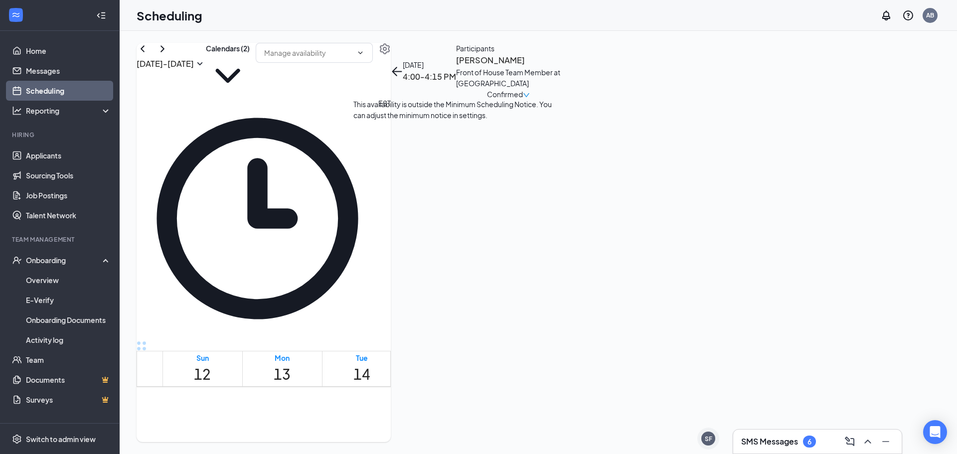
click at [471, 387] on span "3:45-4:00 PM" at bounding box center [479, 401] width 17 height 29
click at [561, 67] on h3 "[PERSON_NAME]" at bounding box center [508, 60] width 105 height 13
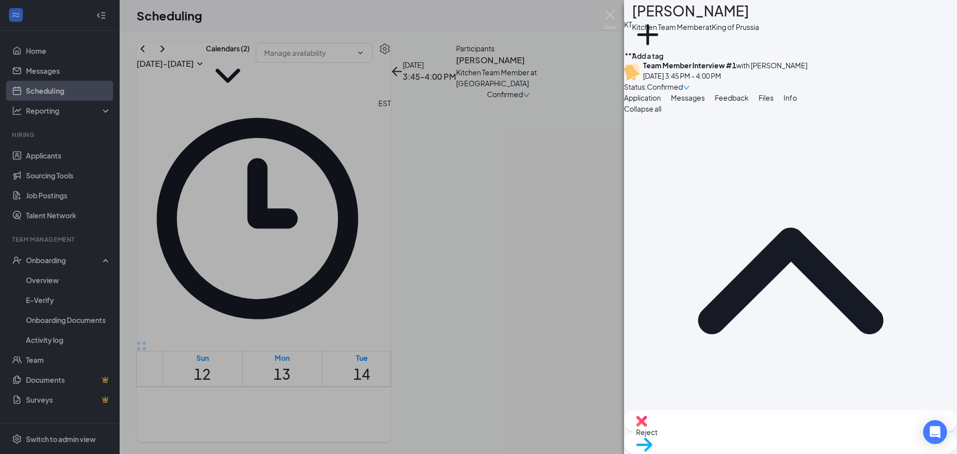
click at [605, 11] on img at bounding box center [610, 19] width 12 height 19
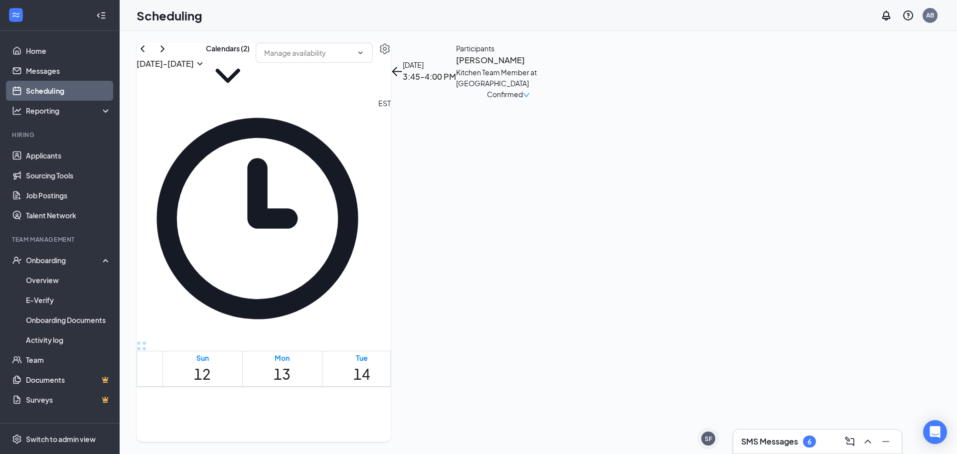
click at [561, 67] on h3 "[PERSON_NAME]" at bounding box center [508, 60] width 105 height 13
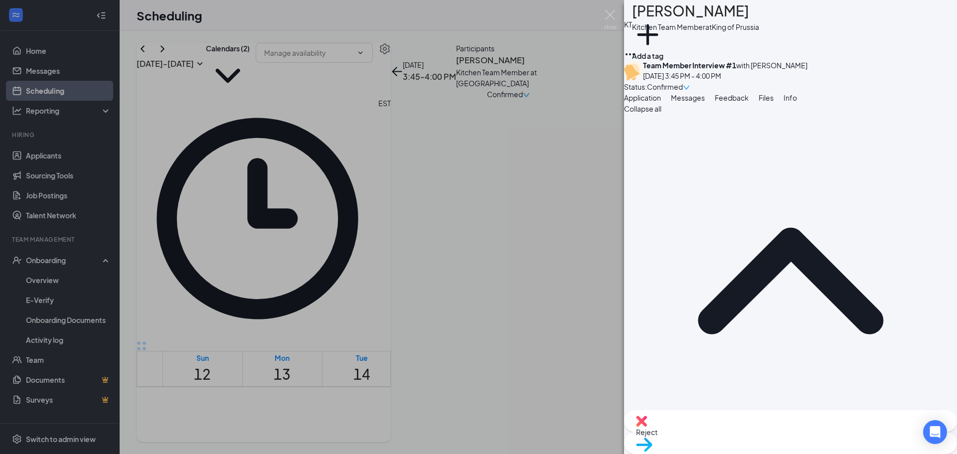
click at [825, 448] on div "Reject Move to stage" at bounding box center [790, 432] width 333 height 44
click at [819, 441] on div "Move to stage" at bounding box center [790, 443] width 333 height 22
type input "Team Member Interview #3"
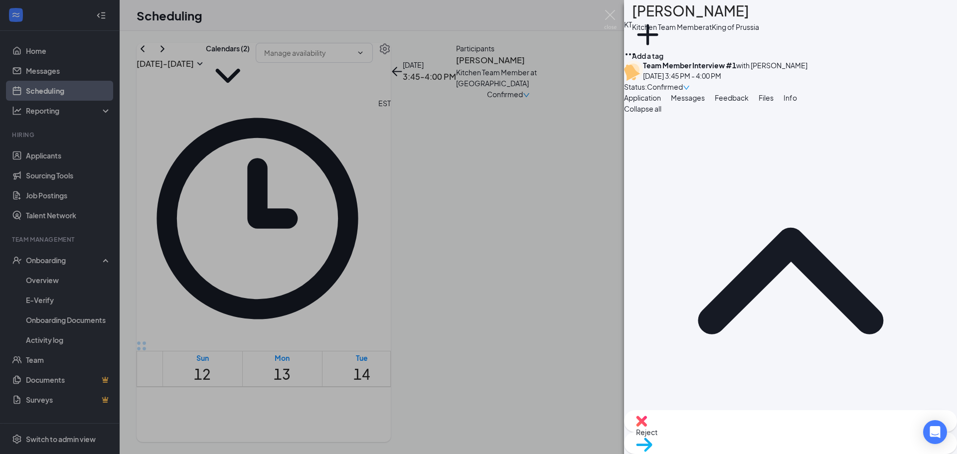
click at [610, 14] on img at bounding box center [610, 19] width 12 height 19
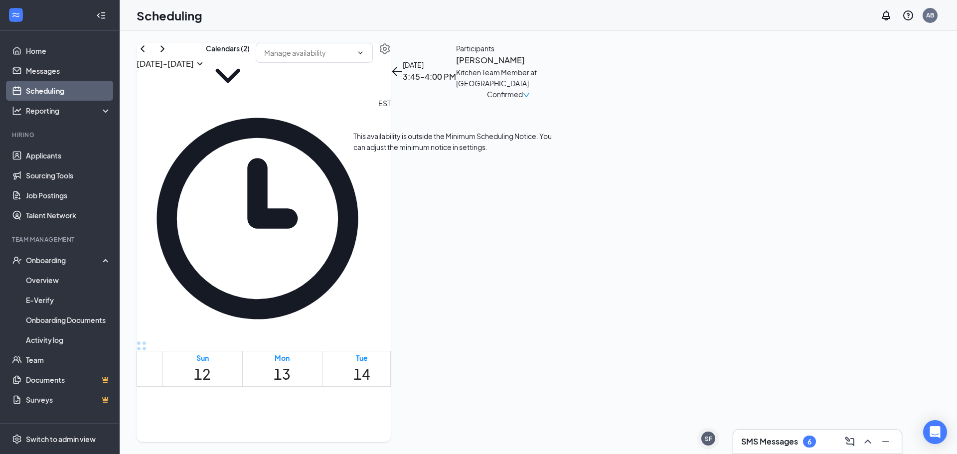
click at [429, 419] on span "4:00-4:15 PM" at bounding box center [439, 429] width 22 height 20
click at [561, 67] on h3 "[PERSON_NAME]" at bounding box center [508, 60] width 105 height 13
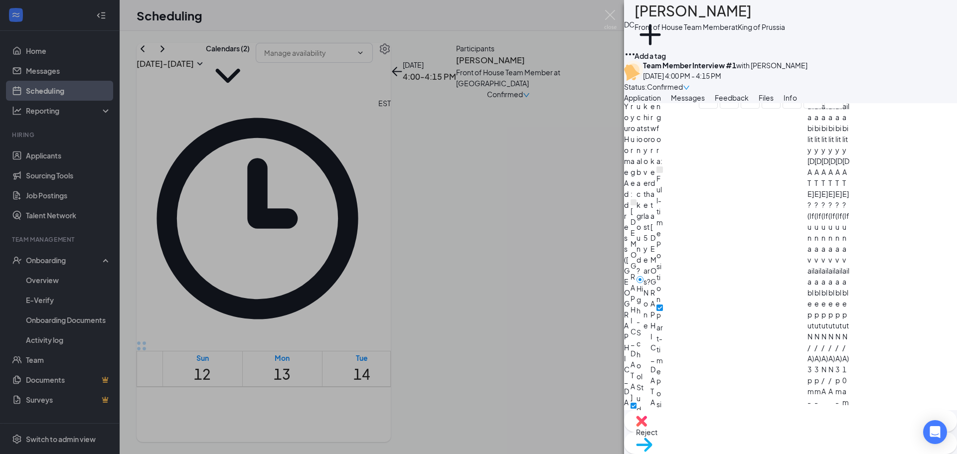
scroll to position [748, 0]
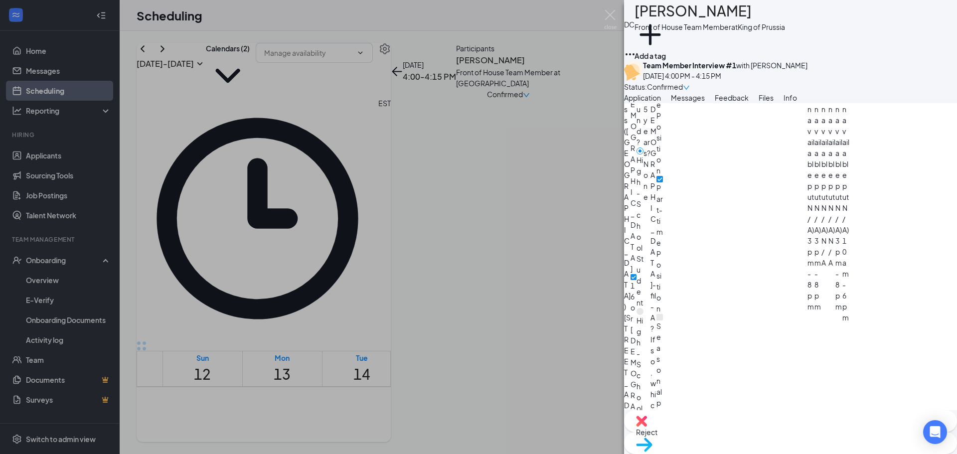
click at [504, 208] on div "DC [PERSON_NAME] Front of House Team Member at [GEOGRAPHIC_DATA] Add a tag Team…" at bounding box center [478, 227] width 957 height 454
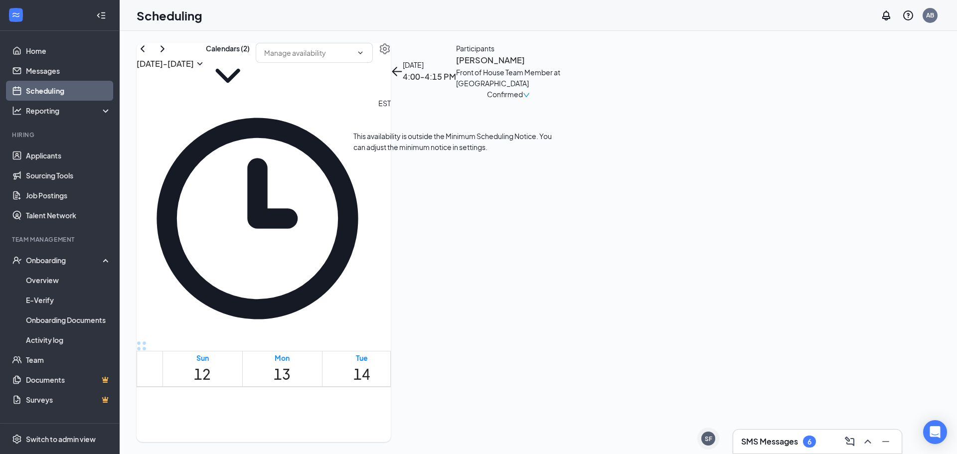
click at [454, 439] on div "1" at bounding box center [466, 450] width 25 height 22
click at [454, 419] on span "4:15-4:30 PM" at bounding box center [465, 429] width 22 height 20
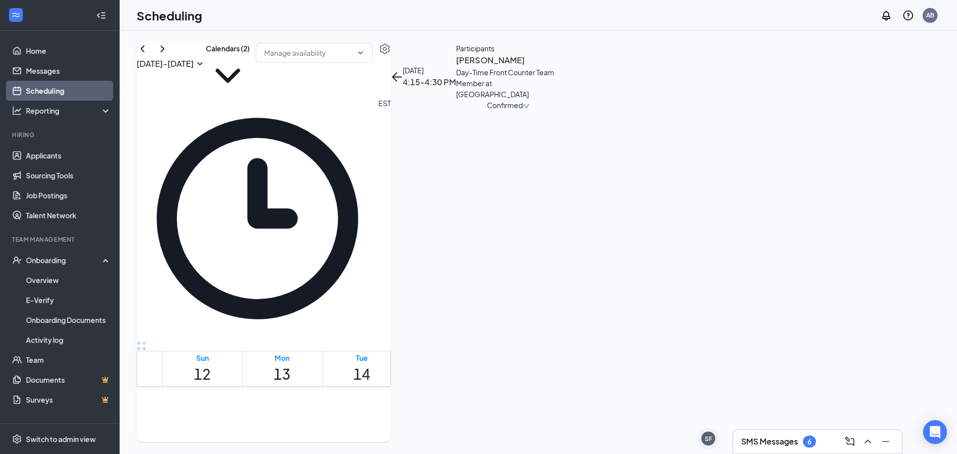
click at [561, 67] on h3 "[PERSON_NAME]" at bounding box center [508, 60] width 105 height 13
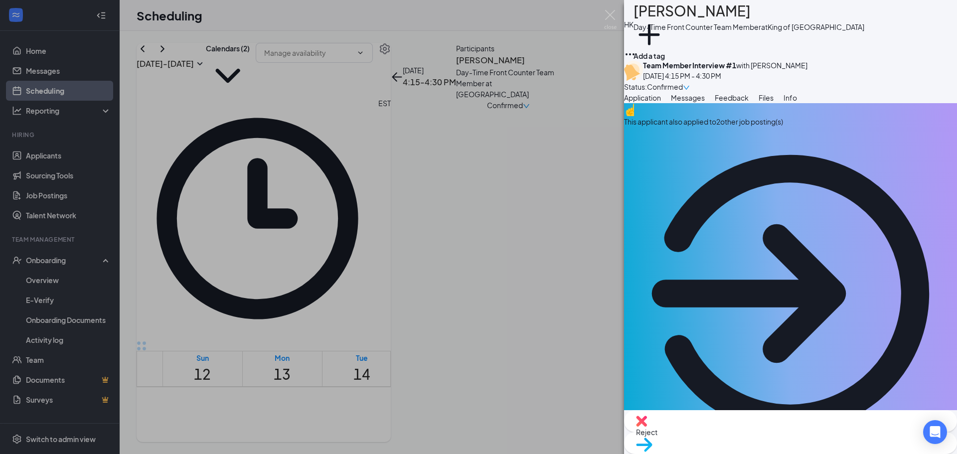
click at [705, 103] on button "Messages" at bounding box center [688, 97] width 34 height 11
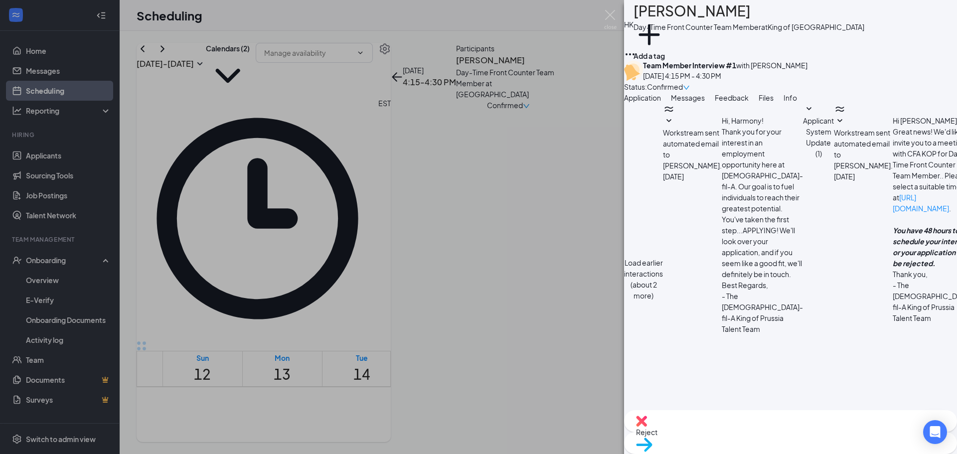
click at [663, 257] on button "Load earlier interactions (about 2 more)" at bounding box center [643, 279] width 39 height 44
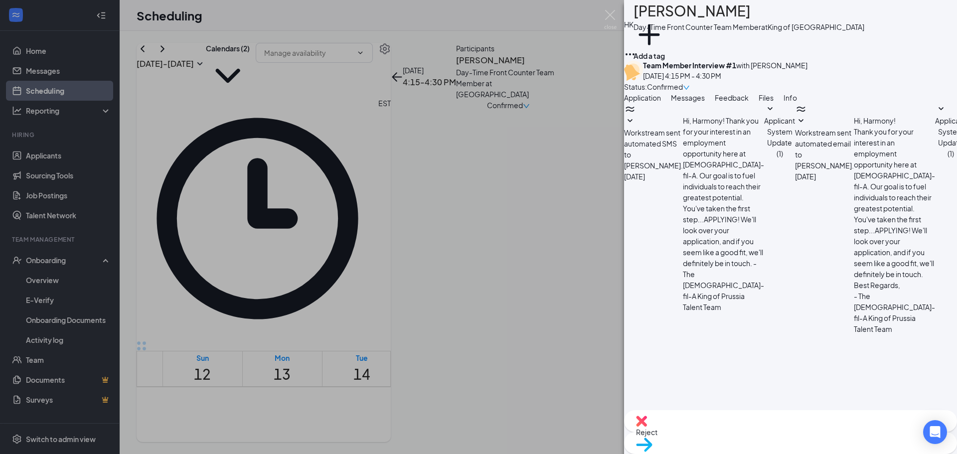
click at [636, 127] on icon "SmallChevronDown" at bounding box center [630, 121] width 12 height 12
click at [636, 127] on icon "SmallChevronUp" at bounding box center [630, 121] width 12 height 12
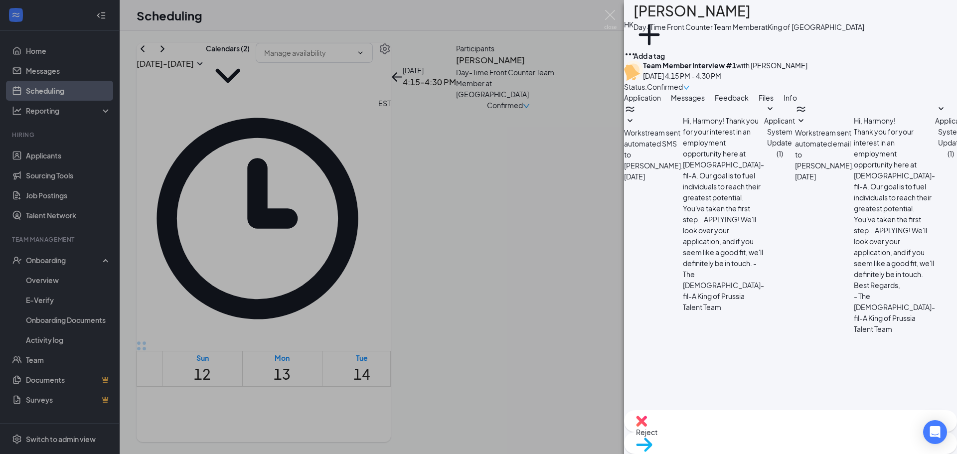
click at [727, 429] on div "Reject" at bounding box center [790, 421] width 333 height 22
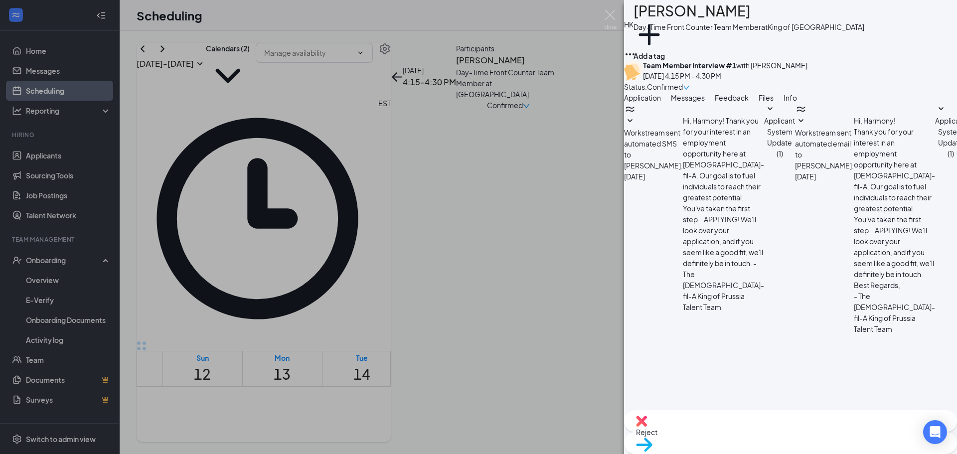
checkbox input "true"
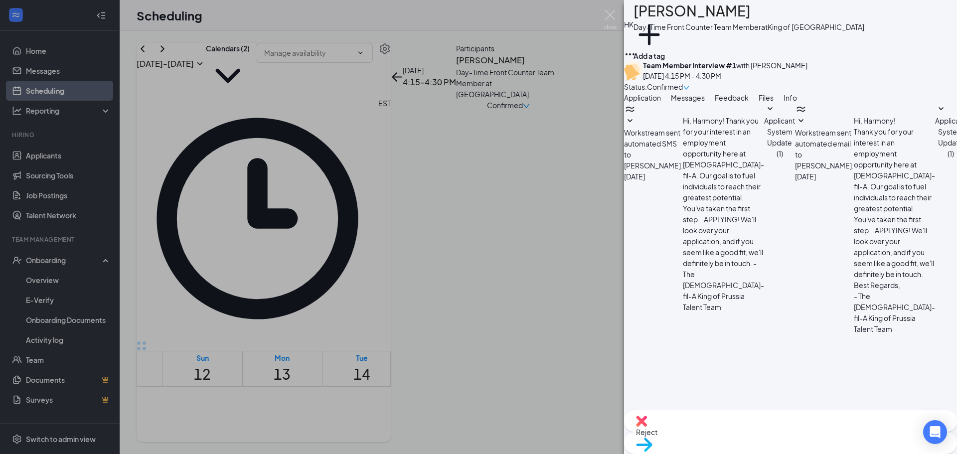
click at [611, 14] on img at bounding box center [610, 19] width 12 height 19
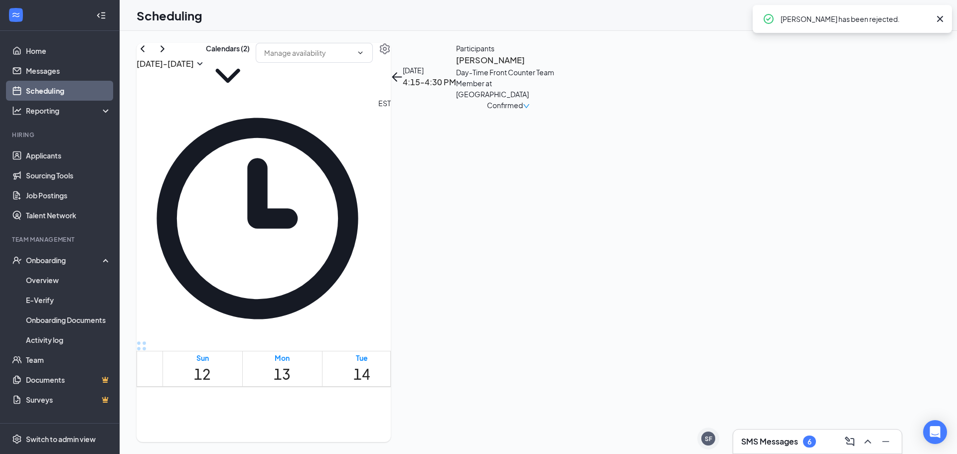
click at [941, 17] on icon "Cross" at bounding box center [941, 19] width 12 height 12
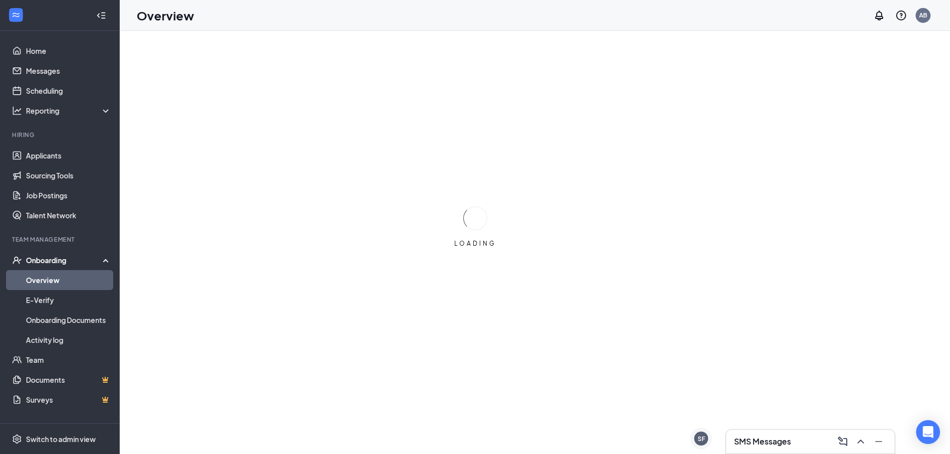
click at [765, 445] on h3 "SMS Messages" at bounding box center [762, 441] width 57 height 11
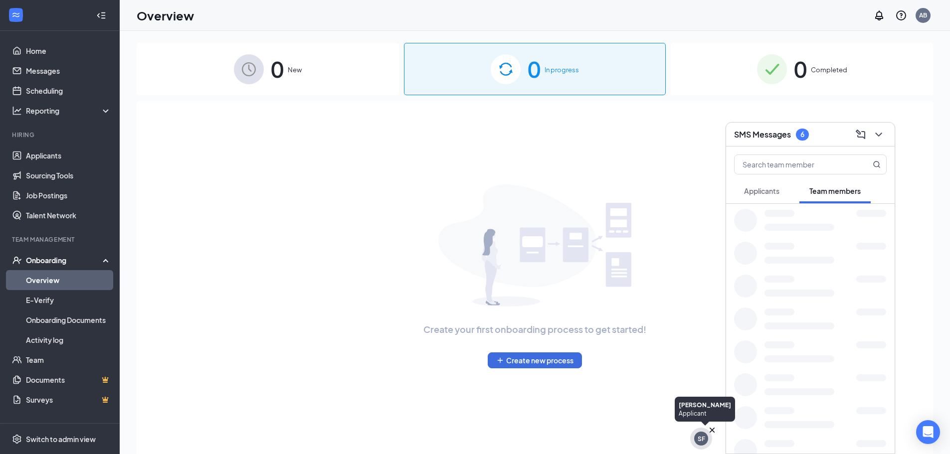
click at [709, 438] on div "SF" at bounding box center [701, 439] width 22 height 22
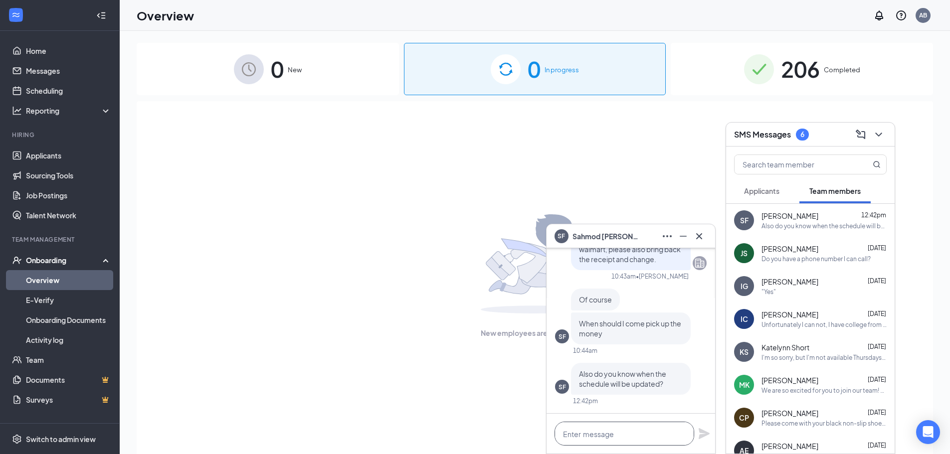
click at [605, 425] on textarea at bounding box center [625, 434] width 140 height 24
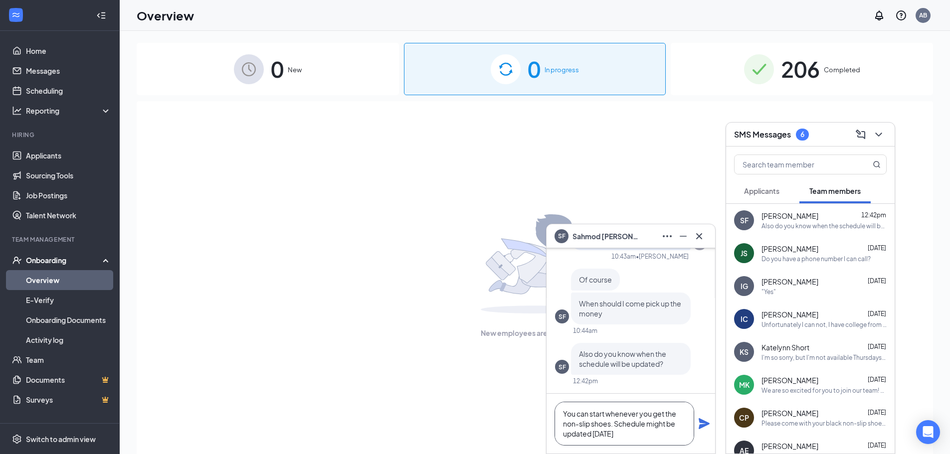
type textarea "You can start whenever you get the non-slip shoes. Schedule might be updated [D…"
click at [703, 425] on icon "Plane" at bounding box center [704, 423] width 11 height 11
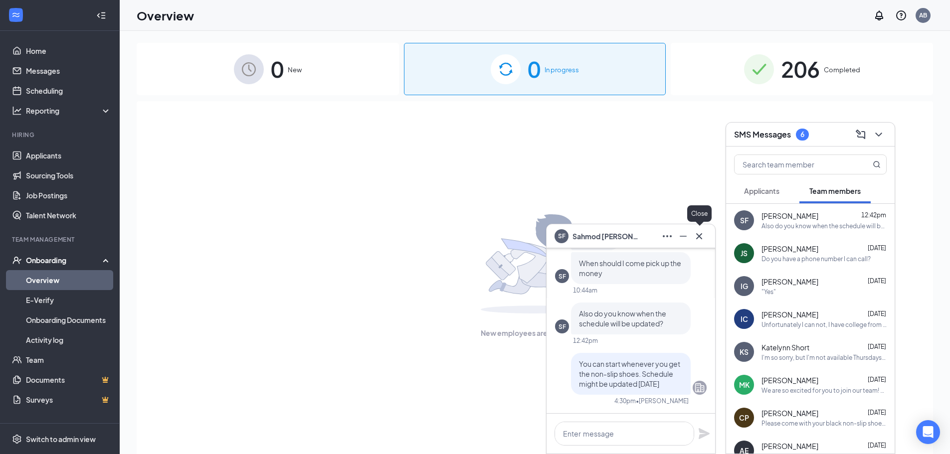
scroll to position [0, 0]
click at [700, 238] on icon "Cross" at bounding box center [699, 236] width 12 height 12
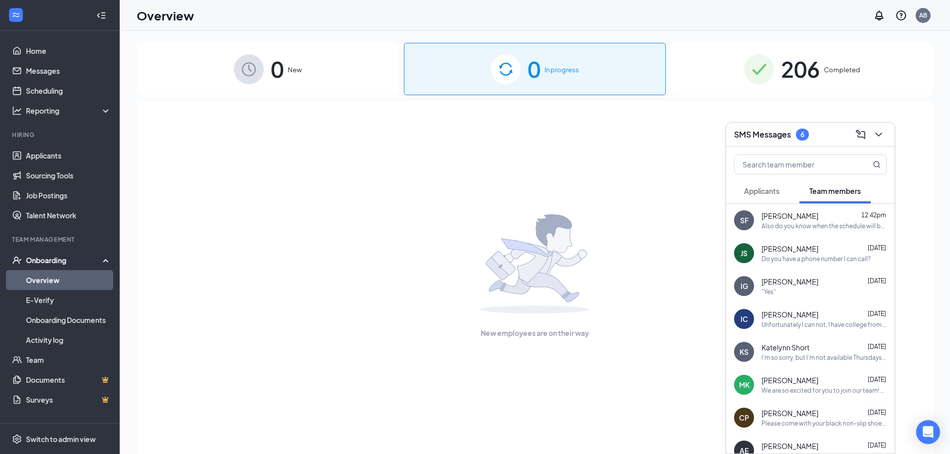
click at [825, 133] on div "SMS Messages 6" at bounding box center [810, 134] width 153 height 15
